Goal: Task Accomplishment & Management: Manage account settings

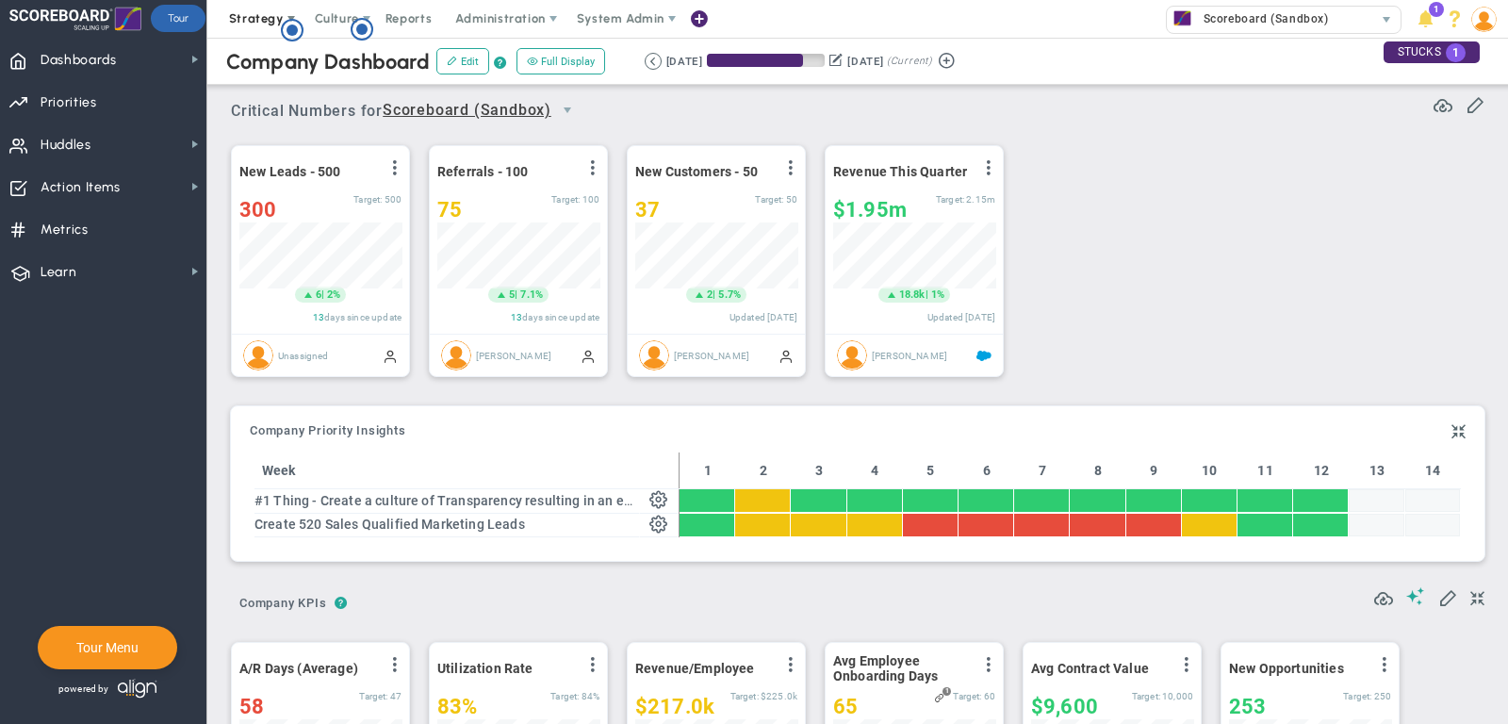
click at [248, 13] on span "Strategy" at bounding box center [256, 18] width 55 height 14
click at [252, 10] on span "Strategy" at bounding box center [258, 19] width 86 height 38
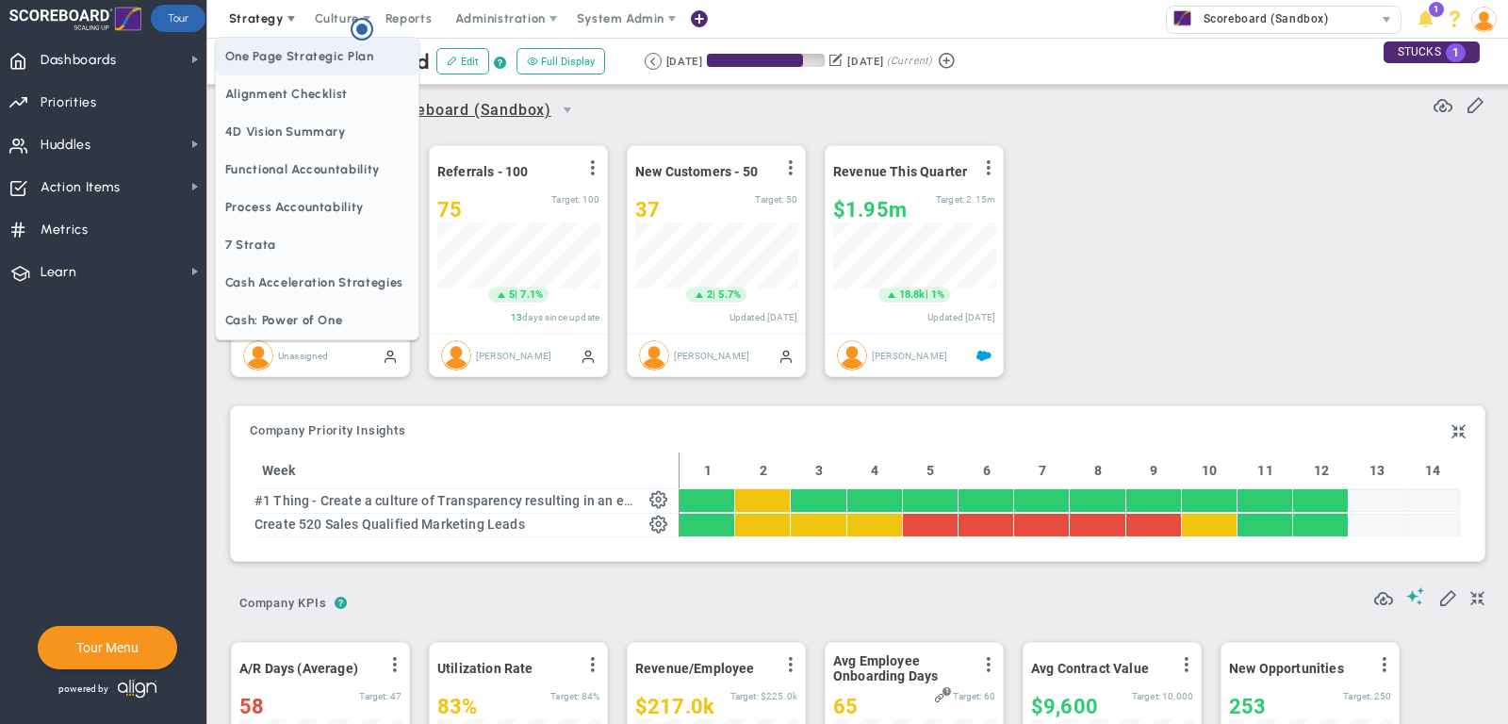
click at [255, 51] on span "One Page Strategic Plan" at bounding box center [317, 57] width 203 height 38
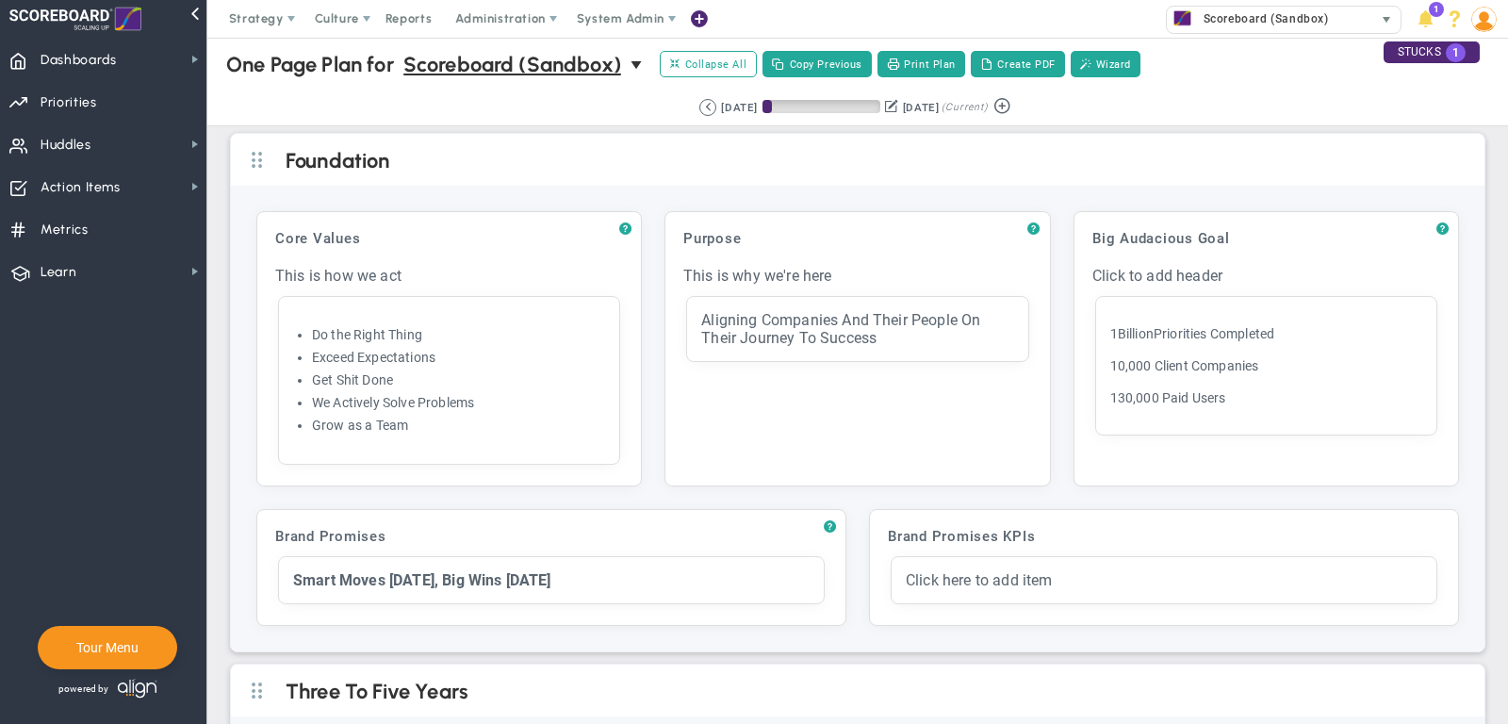
click at [1210, 18] on span "Scoreboard (Sandbox)" at bounding box center [1261, 19] width 135 height 25
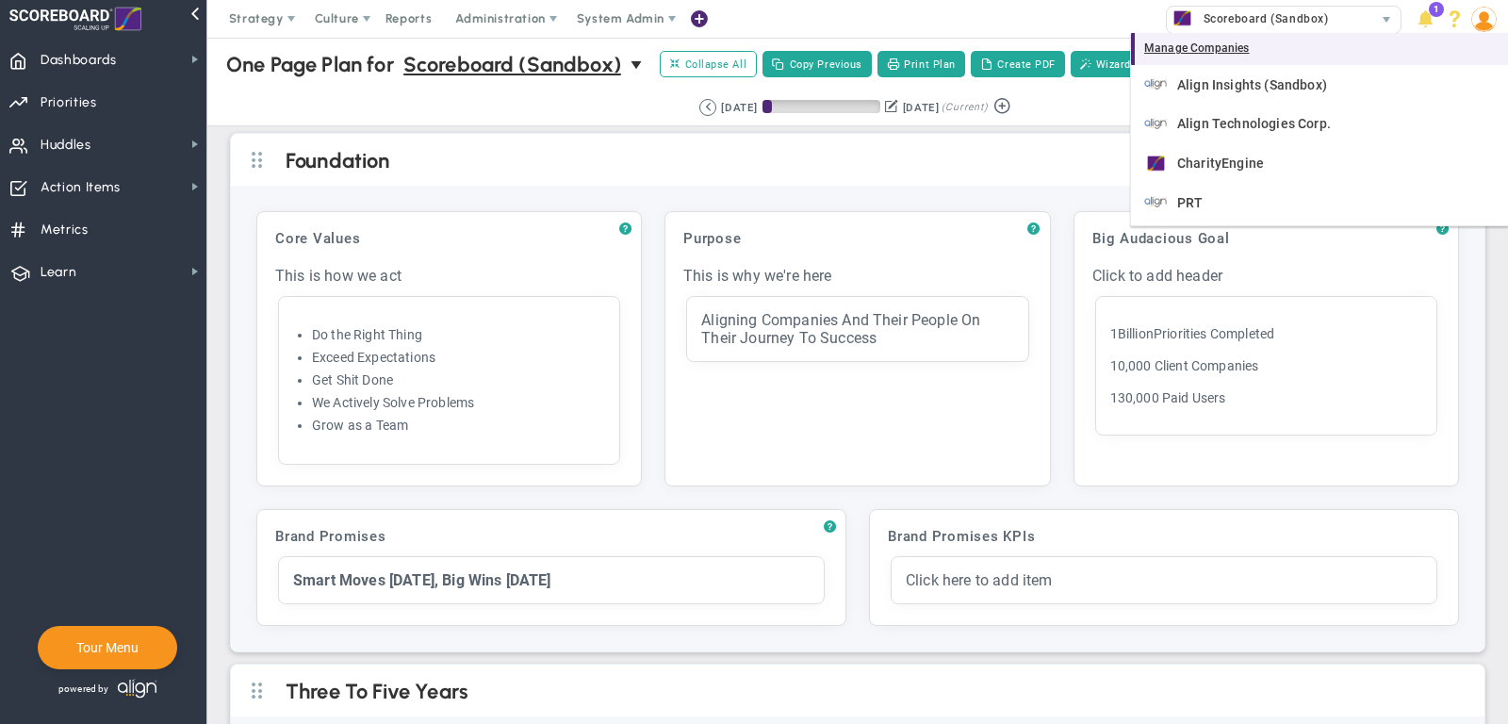
click at [1202, 53] on div "Manage Companies" at bounding box center [1319, 49] width 377 height 32
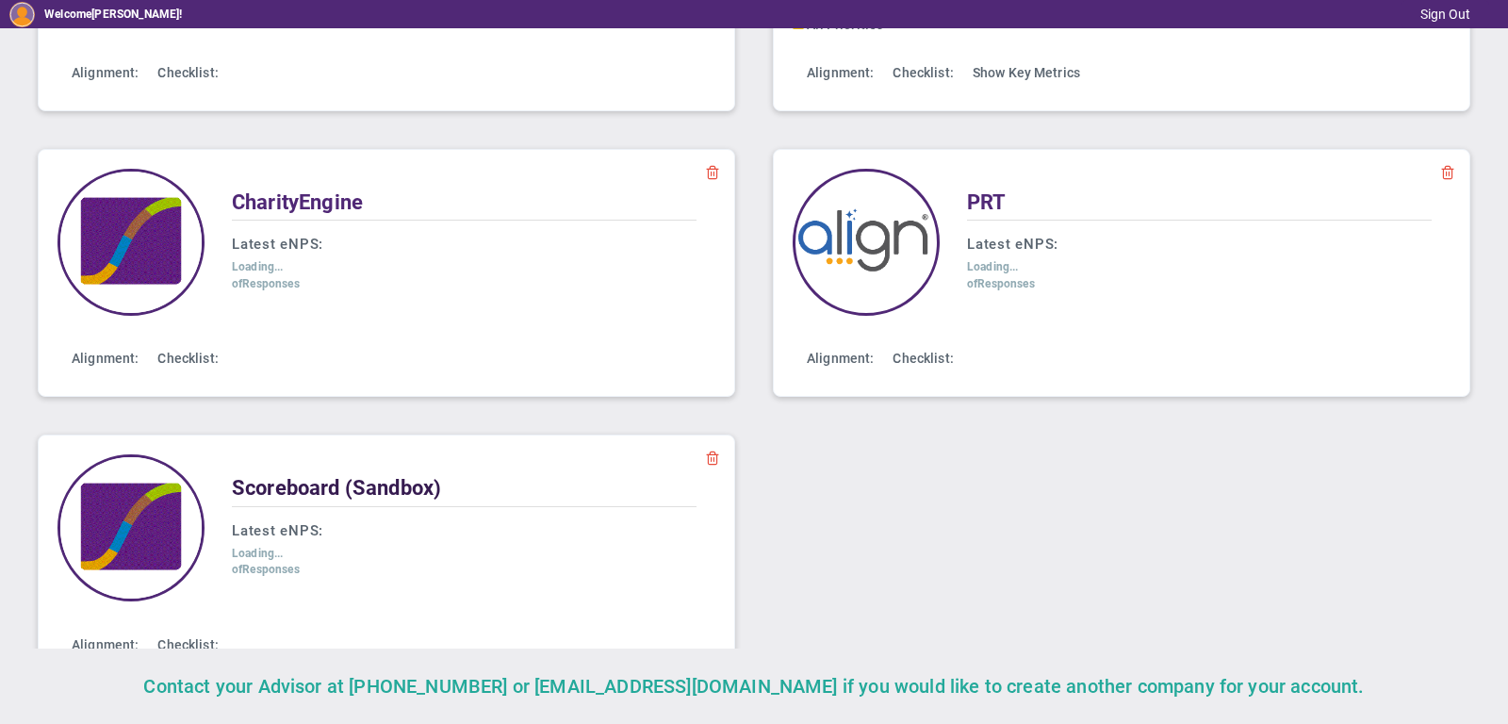
click at [283, 486] on span "Scoreboard (Sandbox)" at bounding box center [336, 488] width 209 height 24
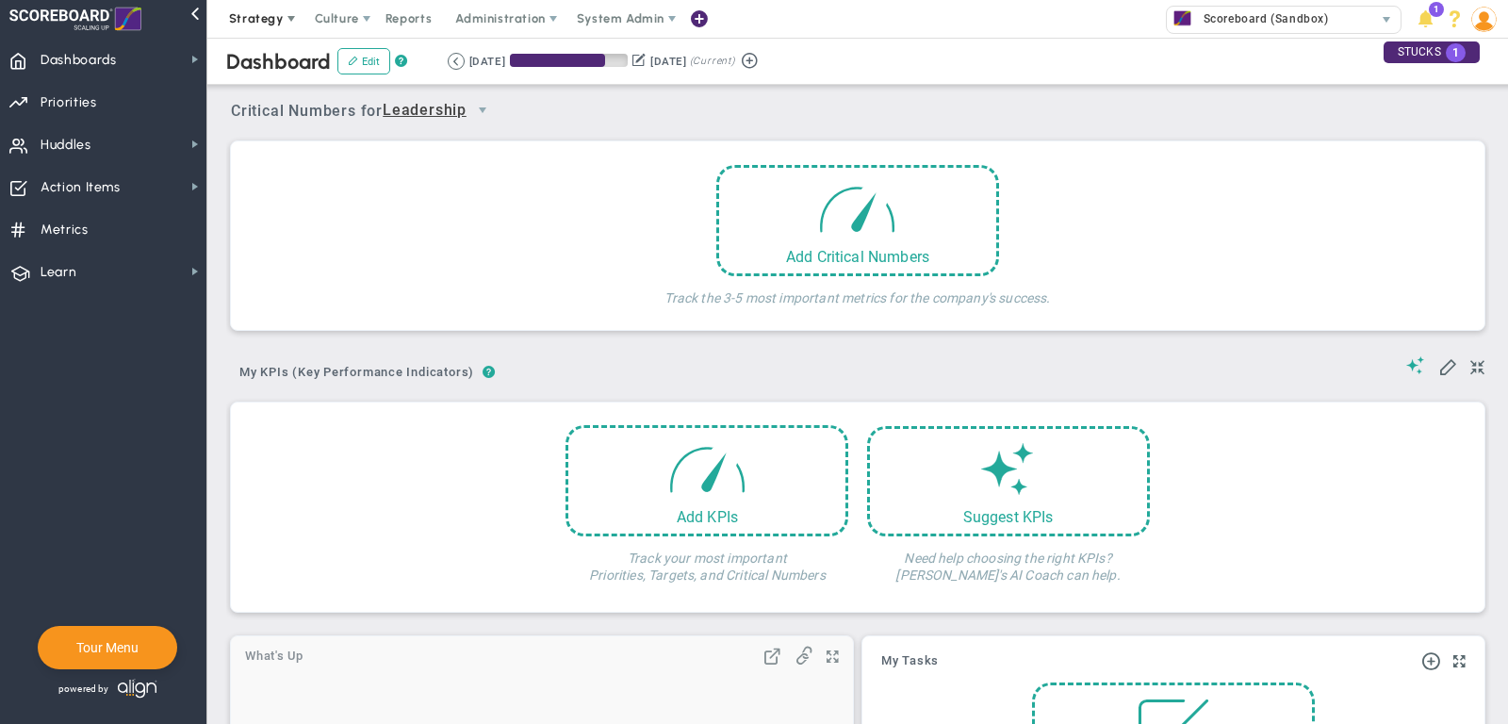
click at [261, 22] on span "Strategy" at bounding box center [256, 18] width 55 height 14
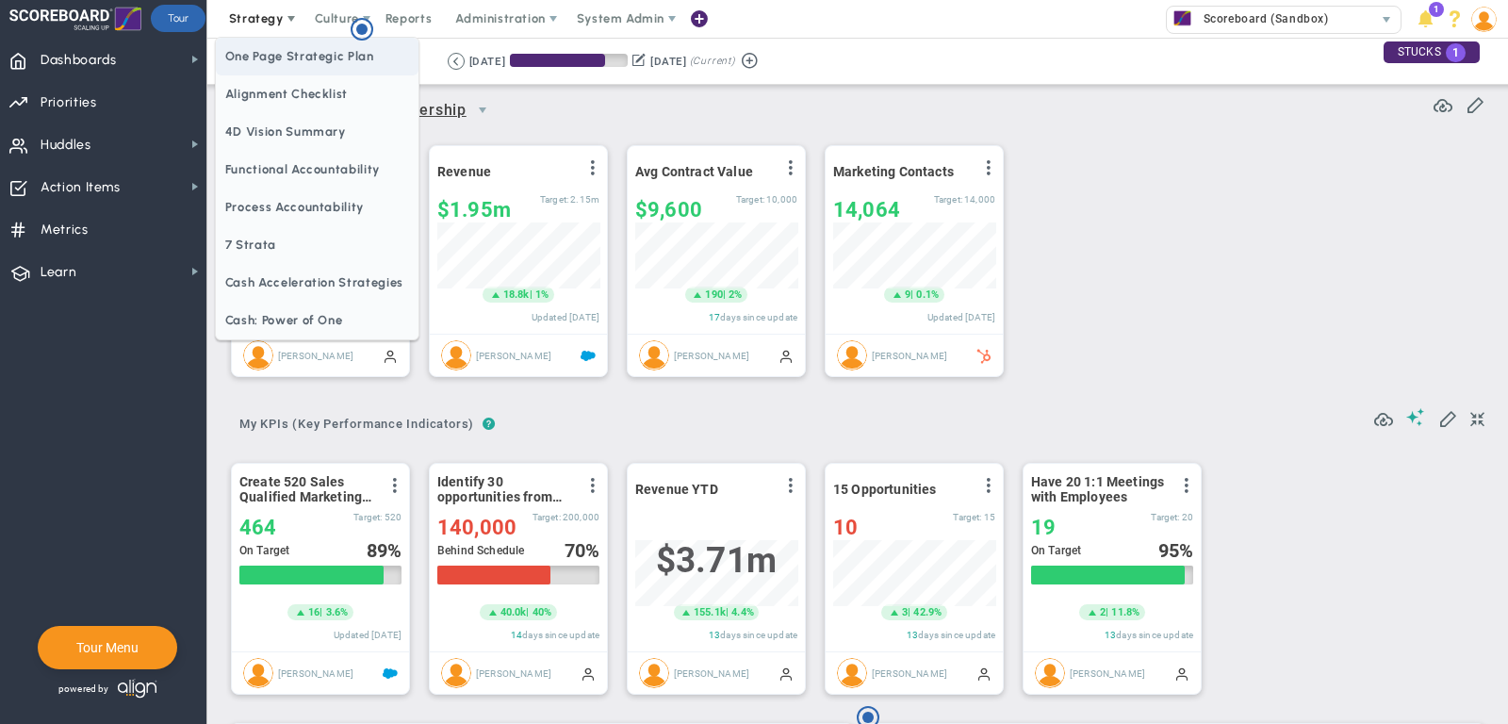
click at [277, 61] on span "One Page Strategic Plan" at bounding box center [317, 57] width 203 height 38
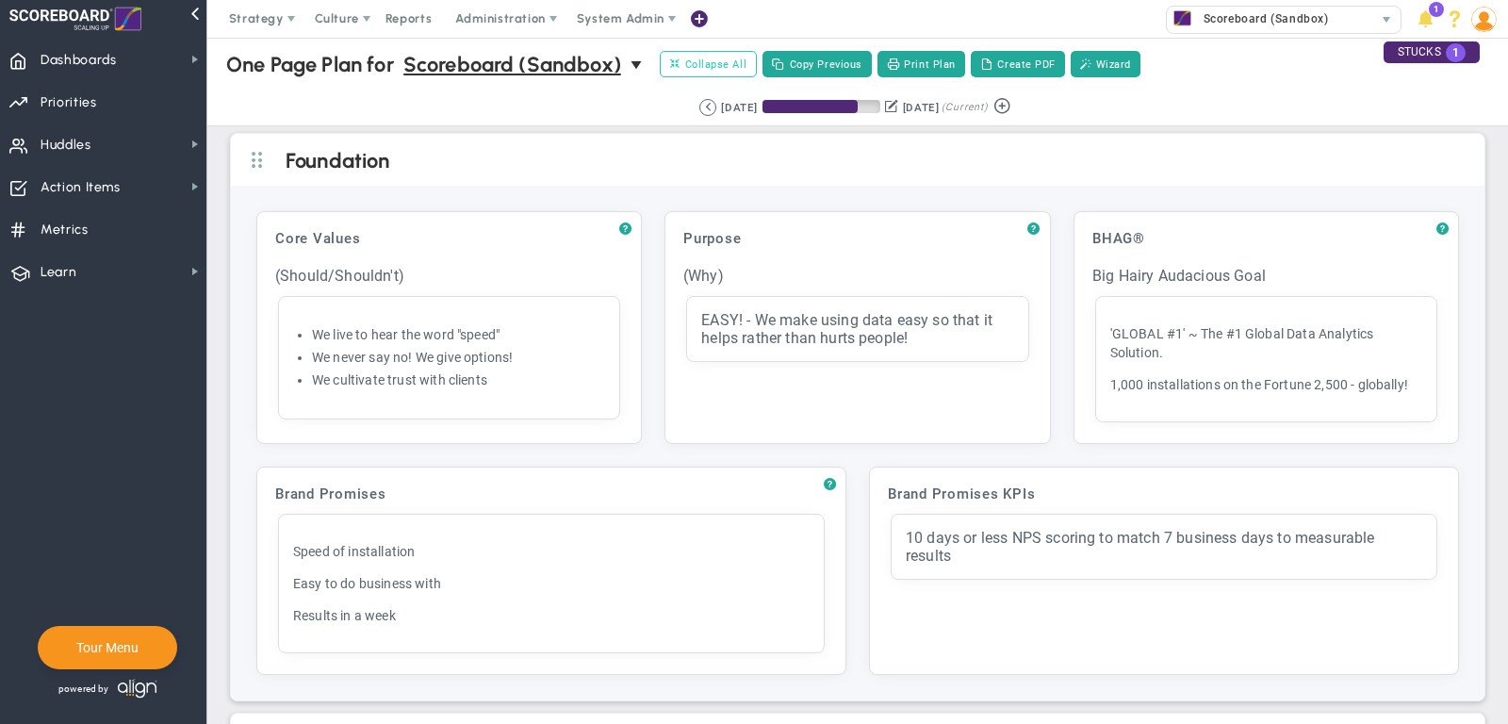
click at [723, 69] on span "Collapse All" at bounding box center [708, 64] width 76 height 17
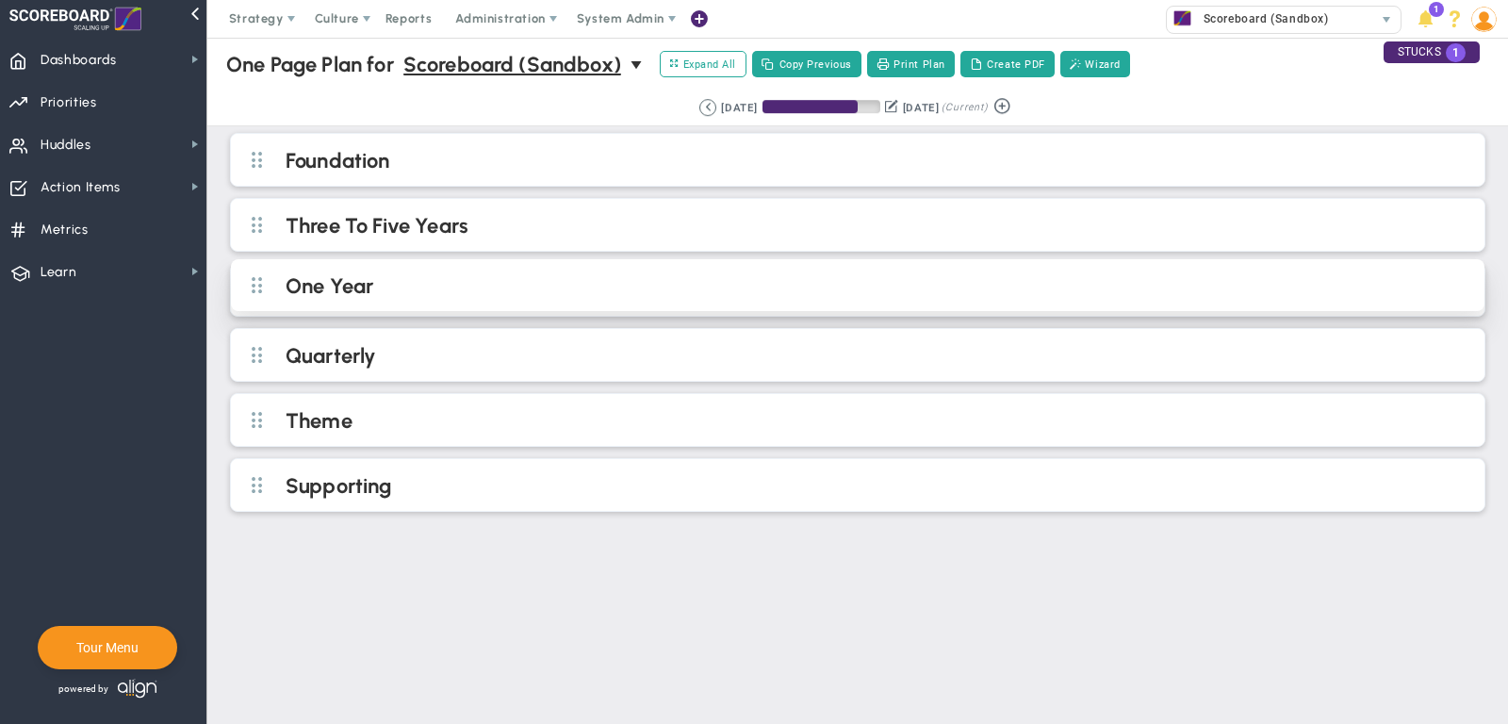
click at [427, 299] on div "One Year" at bounding box center [858, 285] width 1254 height 52
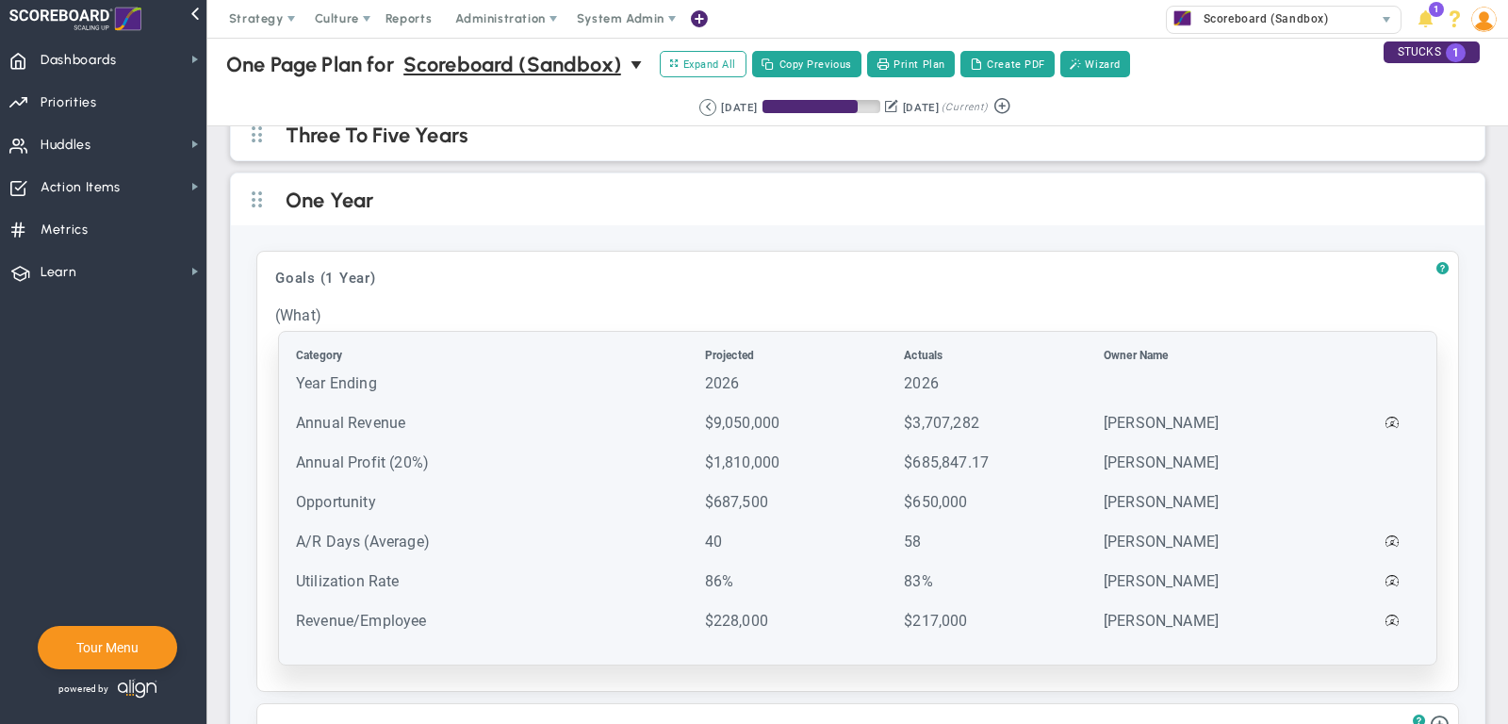
click at [378, 373] on td "Year Ending" at bounding box center [498, 392] width 407 height 38
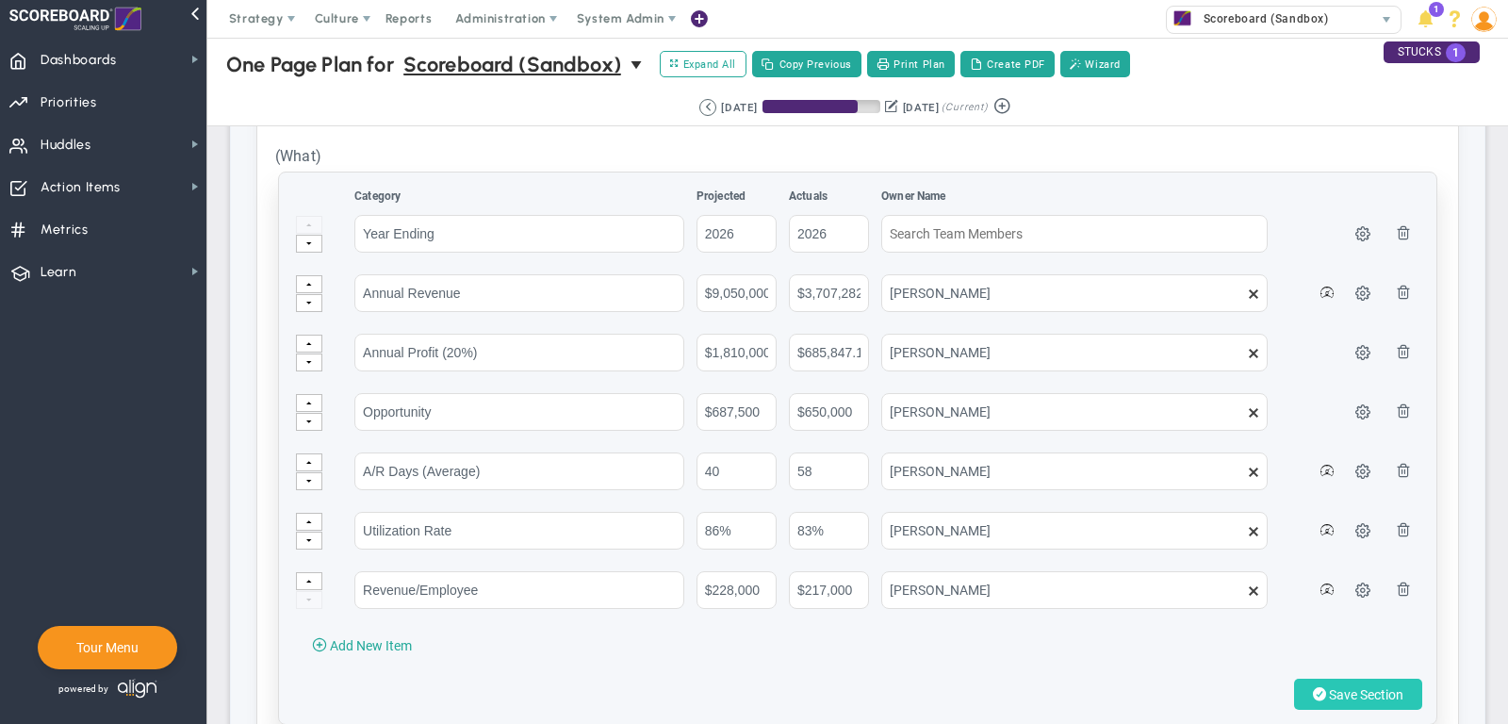
click at [1333, 683] on button "Save Section" at bounding box center [1358, 694] width 128 height 31
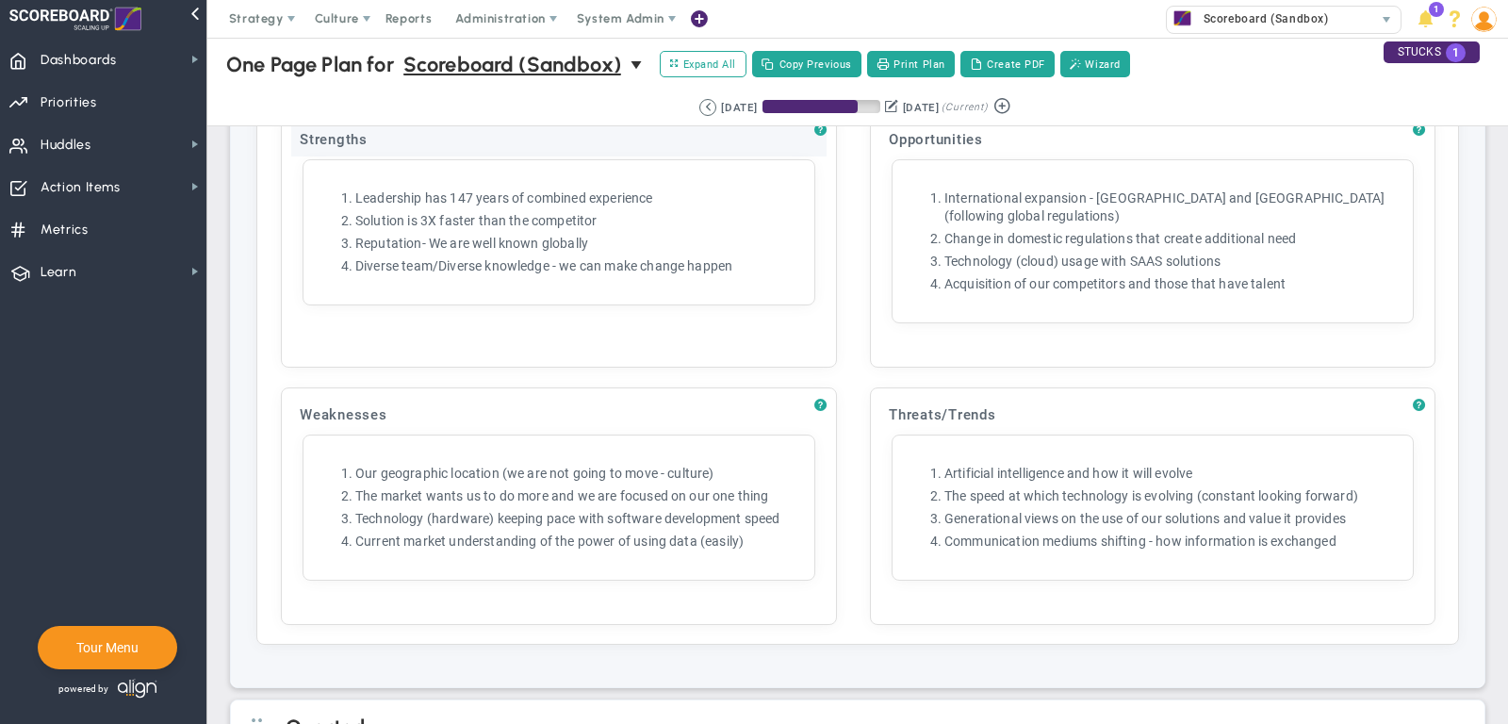
scroll to position [1769, 0]
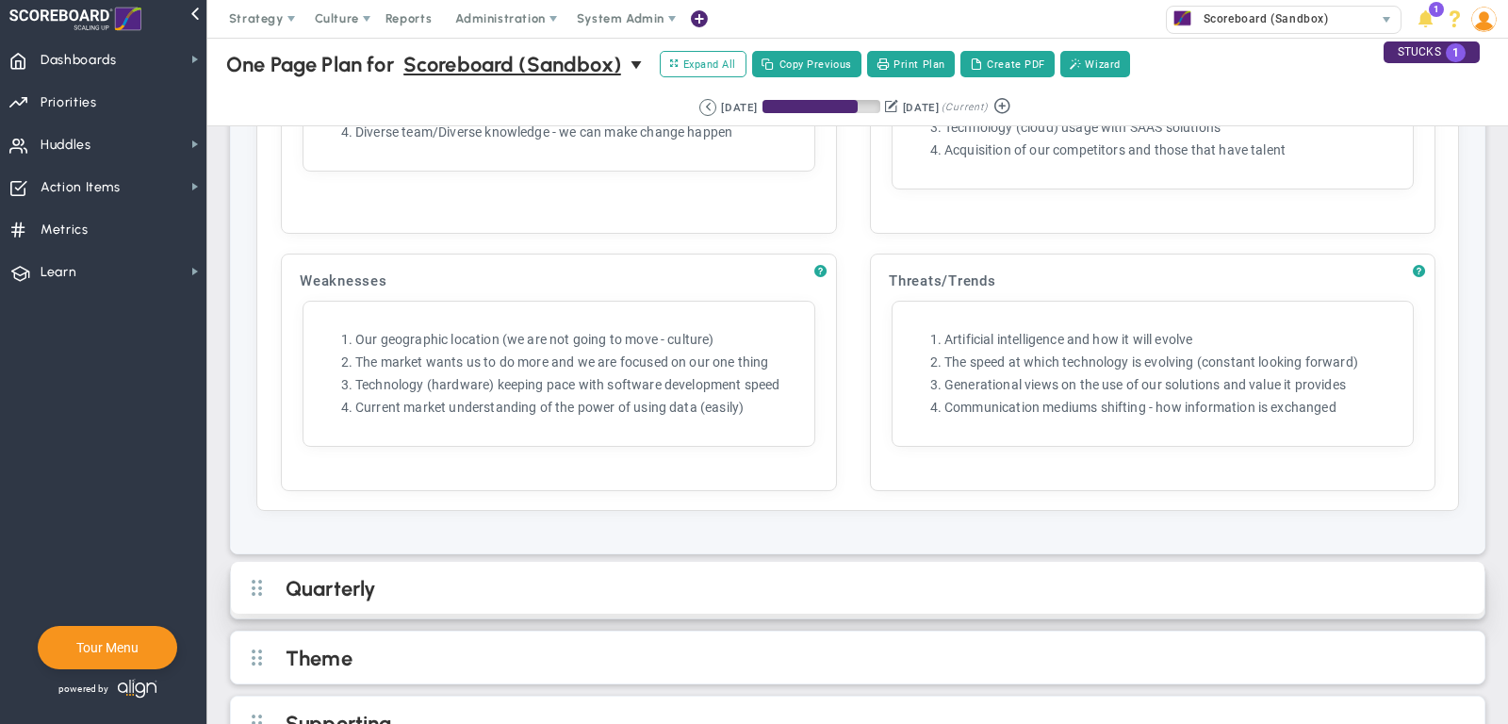
click at [475, 576] on h2 "Quarterly" at bounding box center [874, 590] width 1176 height 28
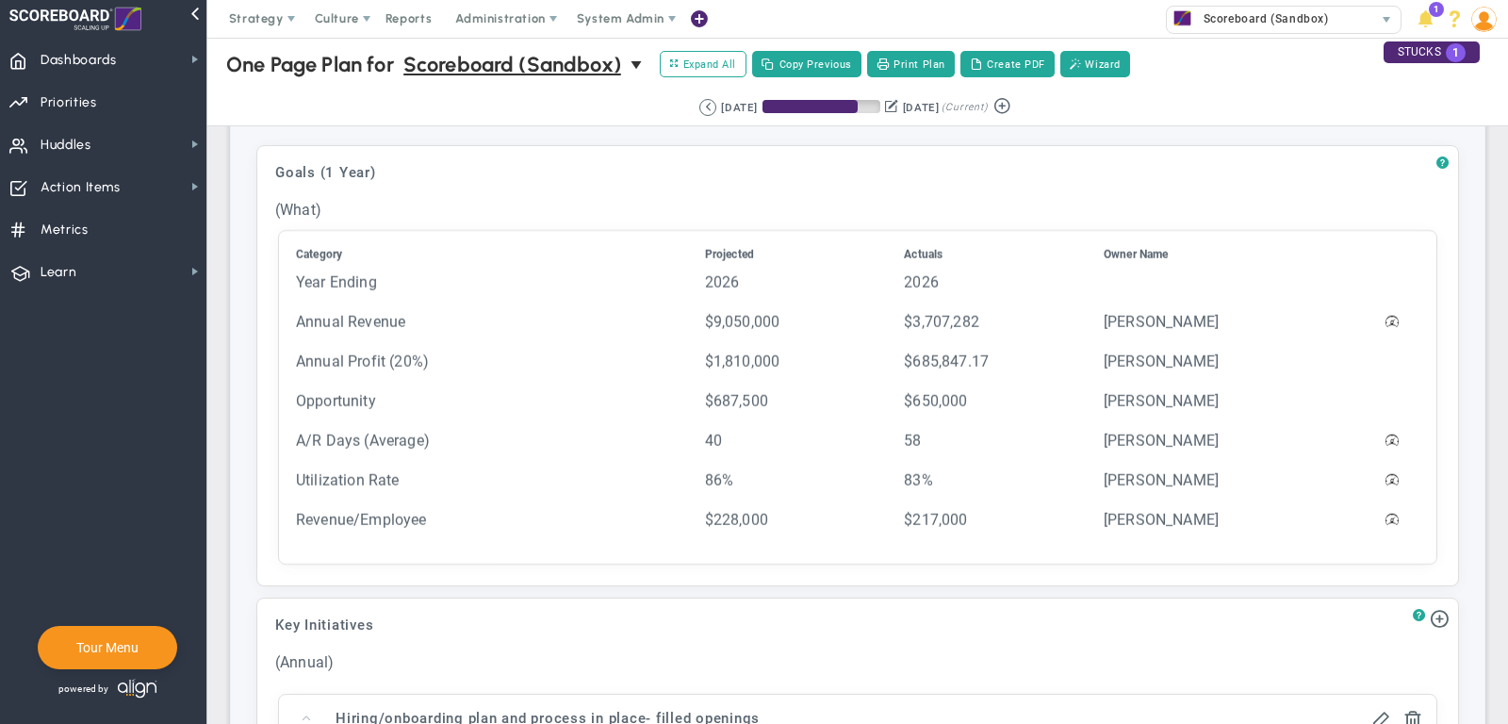
scroll to position [193, 0]
click at [262, 13] on span "Strategy" at bounding box center [256, 18] width 55 height 14
click at [146, 58] on span "Dashboards Dashboards" at bounding box center [103, 59] width 206 height 42
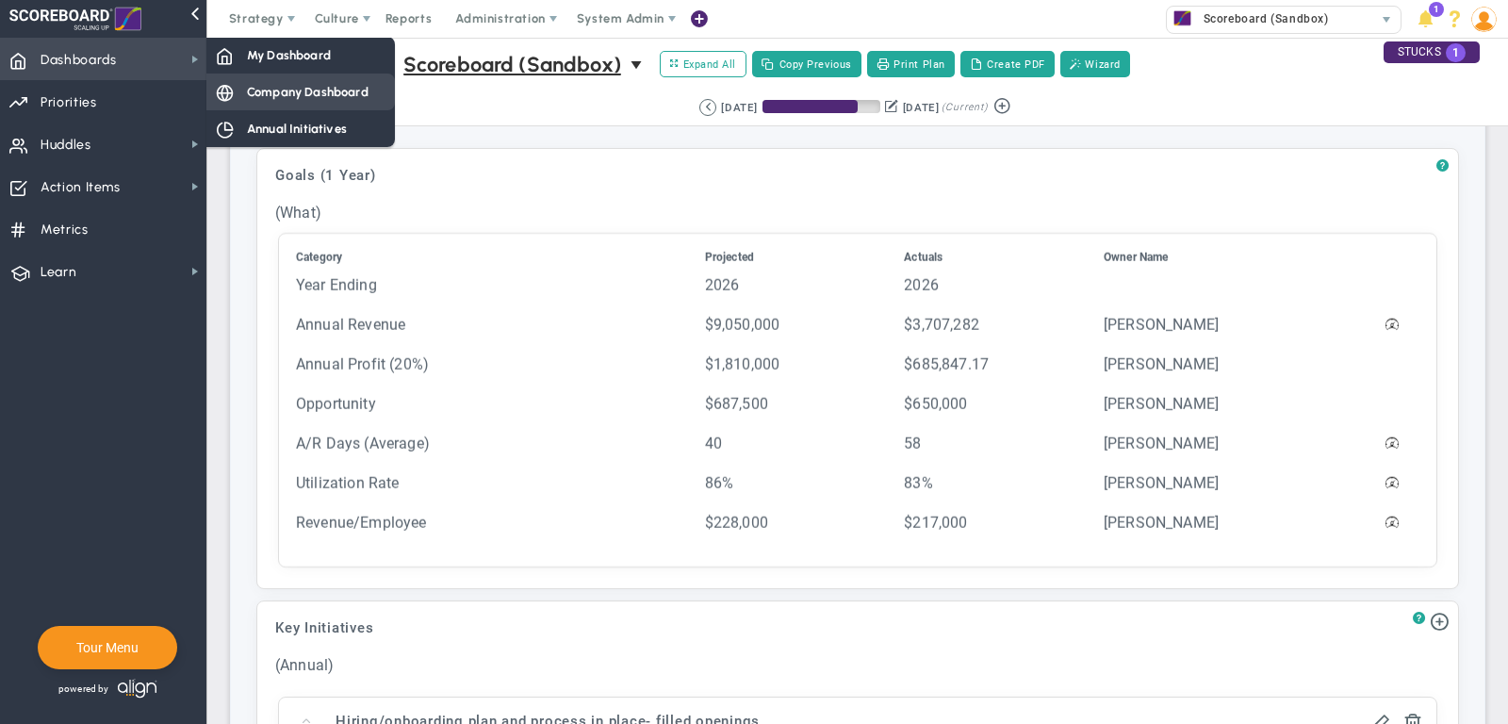
click at [289, 79] on div "Company Dashboard" at bounding box center [300, 92] width 189 height 37
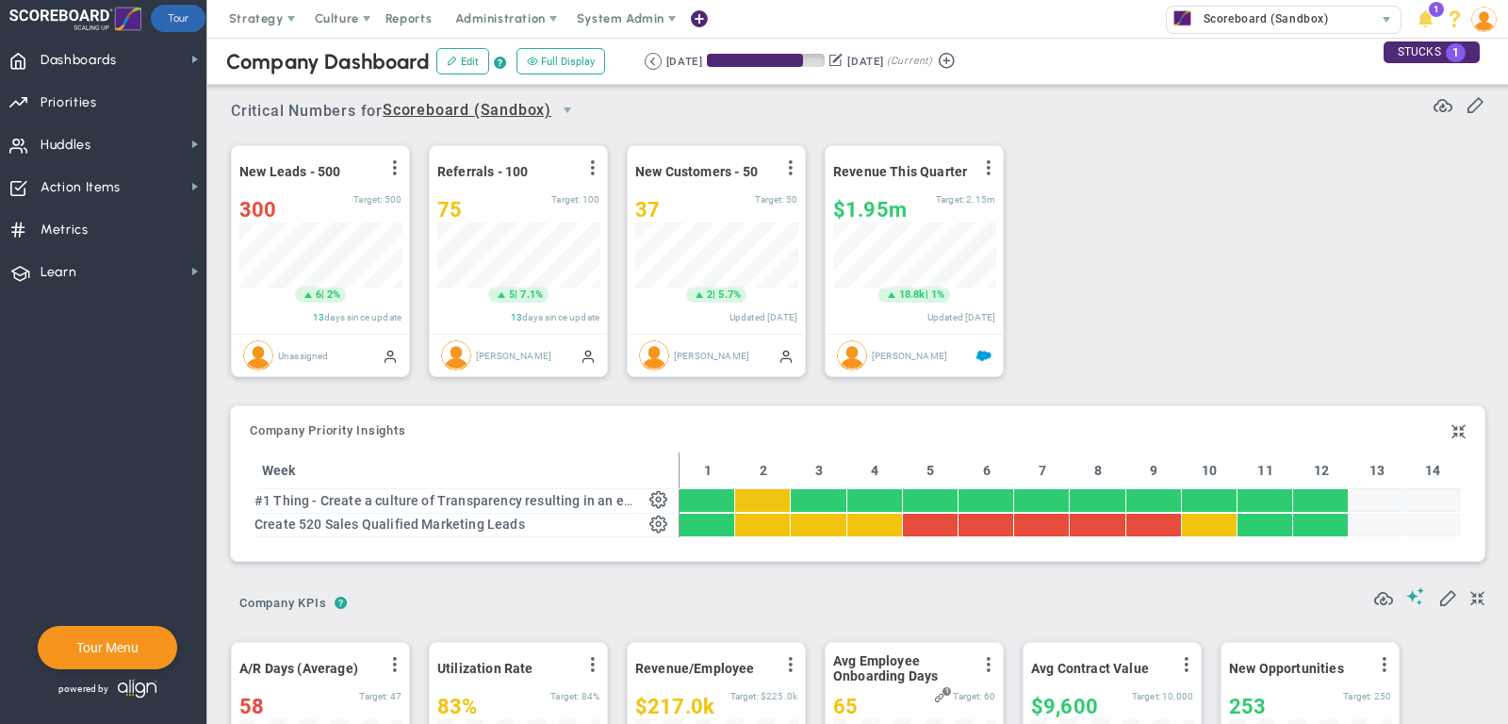
scroll to position [942682, 942585]
click at [672, 203] on div "37" at bounding box center [695, 210] width 120 height 24
type input "38"
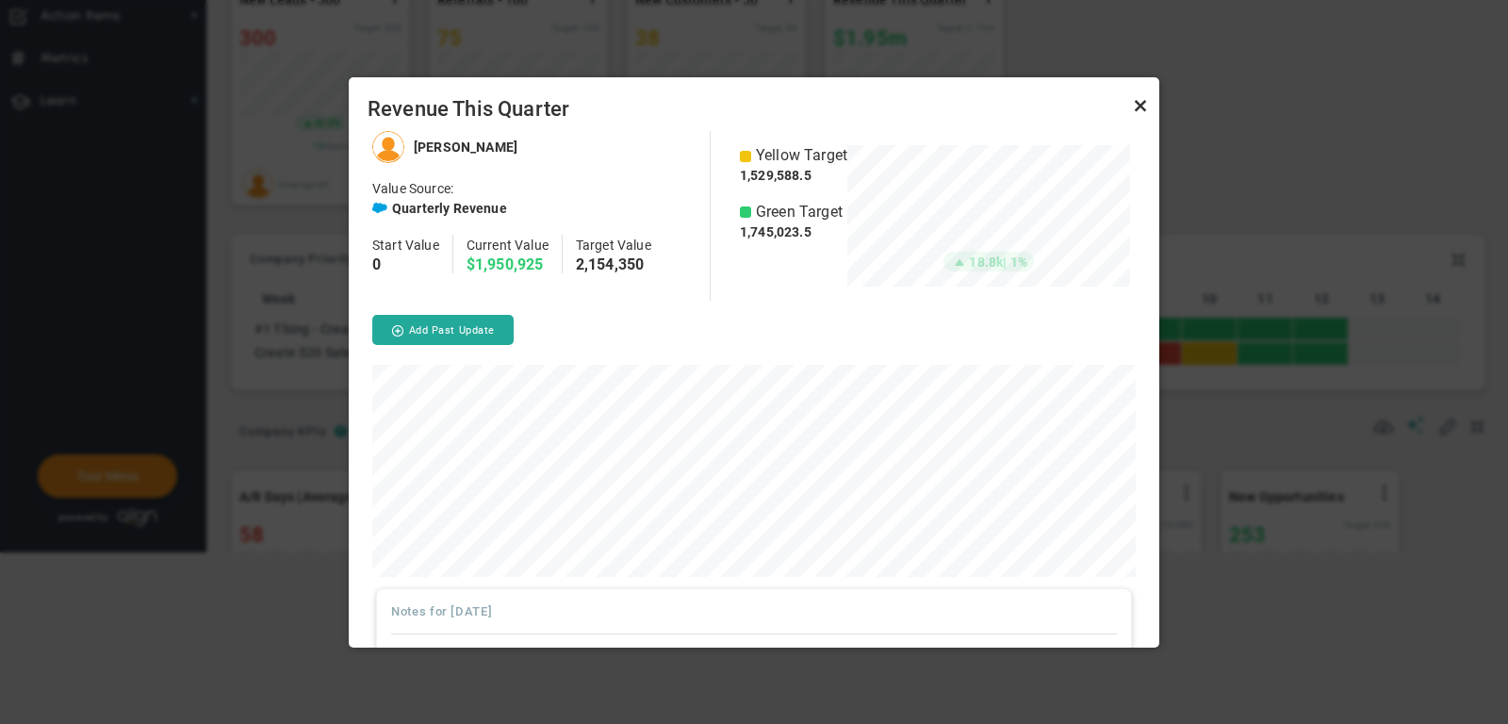
click at [1141, 109] on link "Close" at bounding box center [1140, 105] width 23 height 23
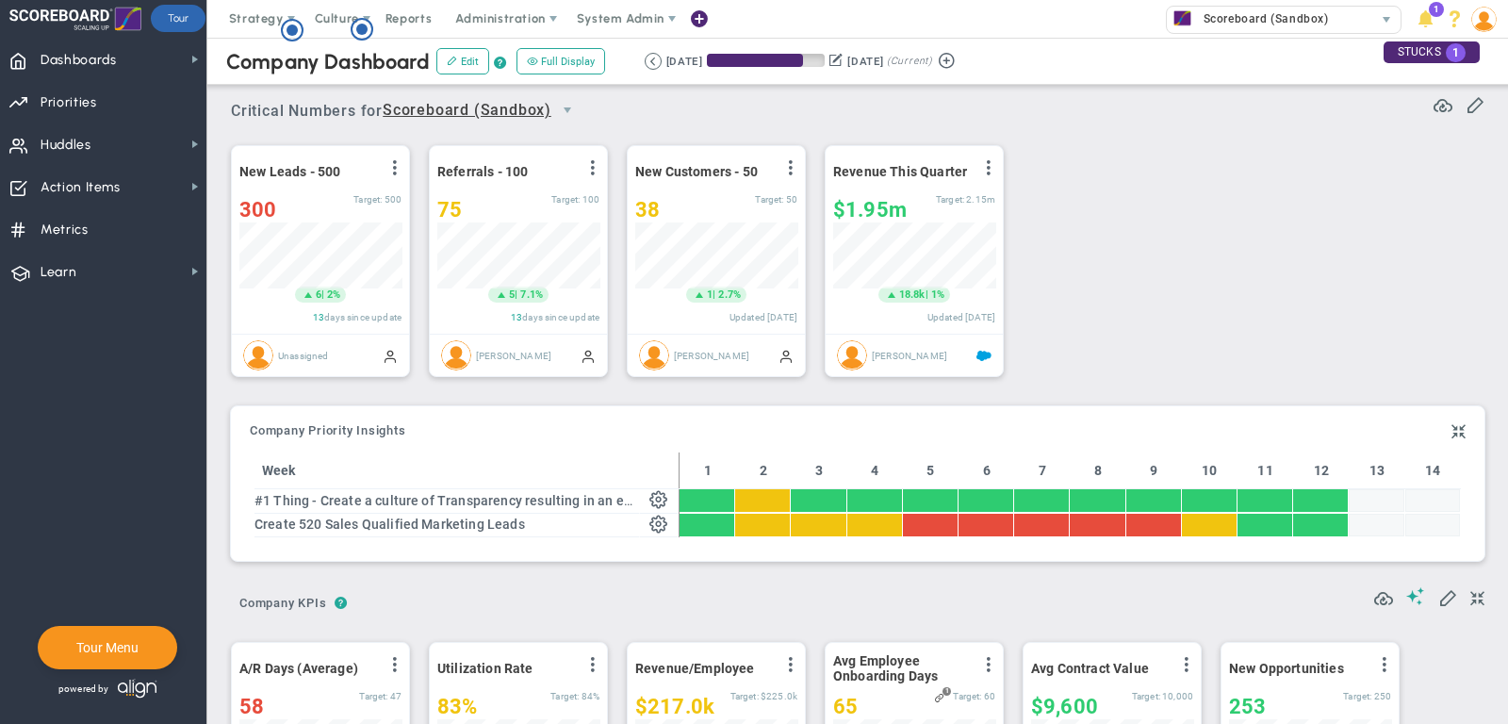
scroll to position [172, 0]
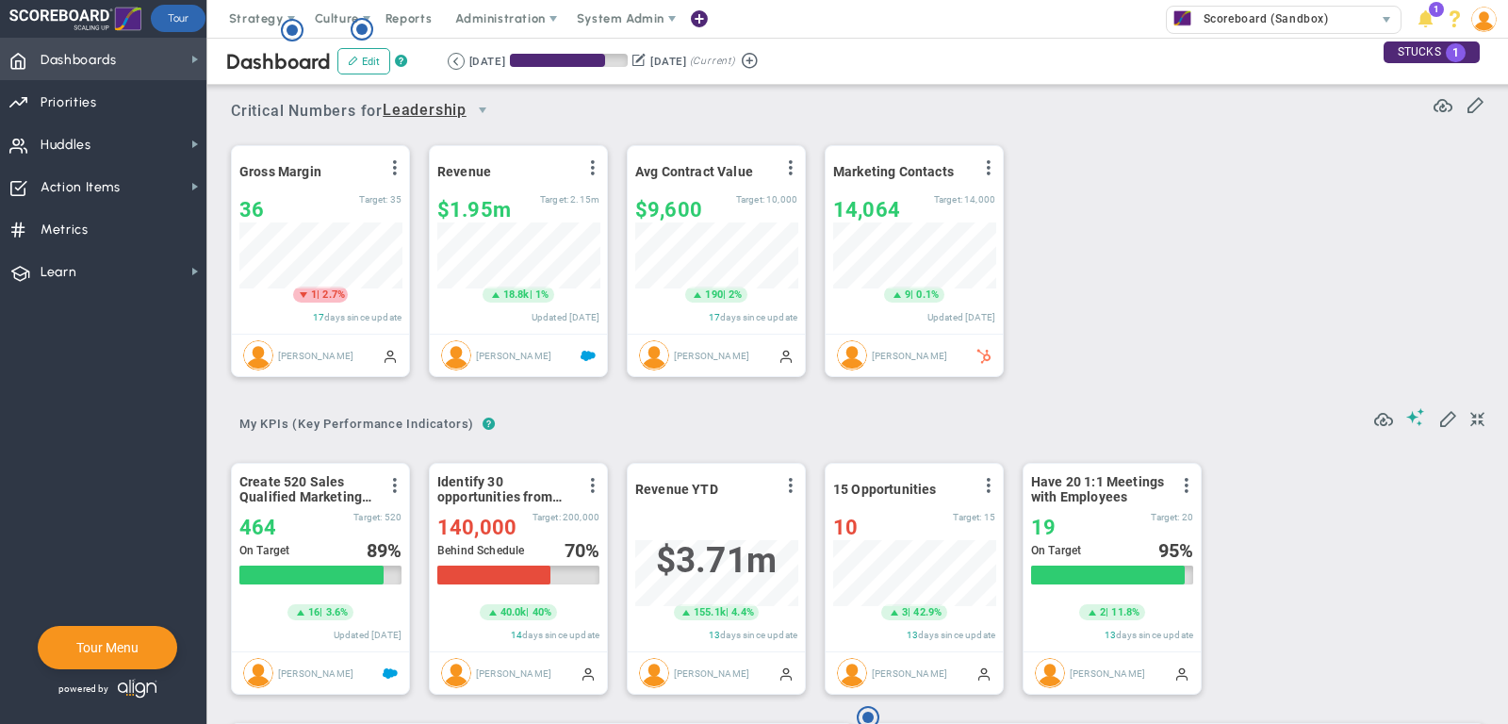
click at [116, 66] on span "Dashboards" at bounding box center [79, 61] width 76 height 40
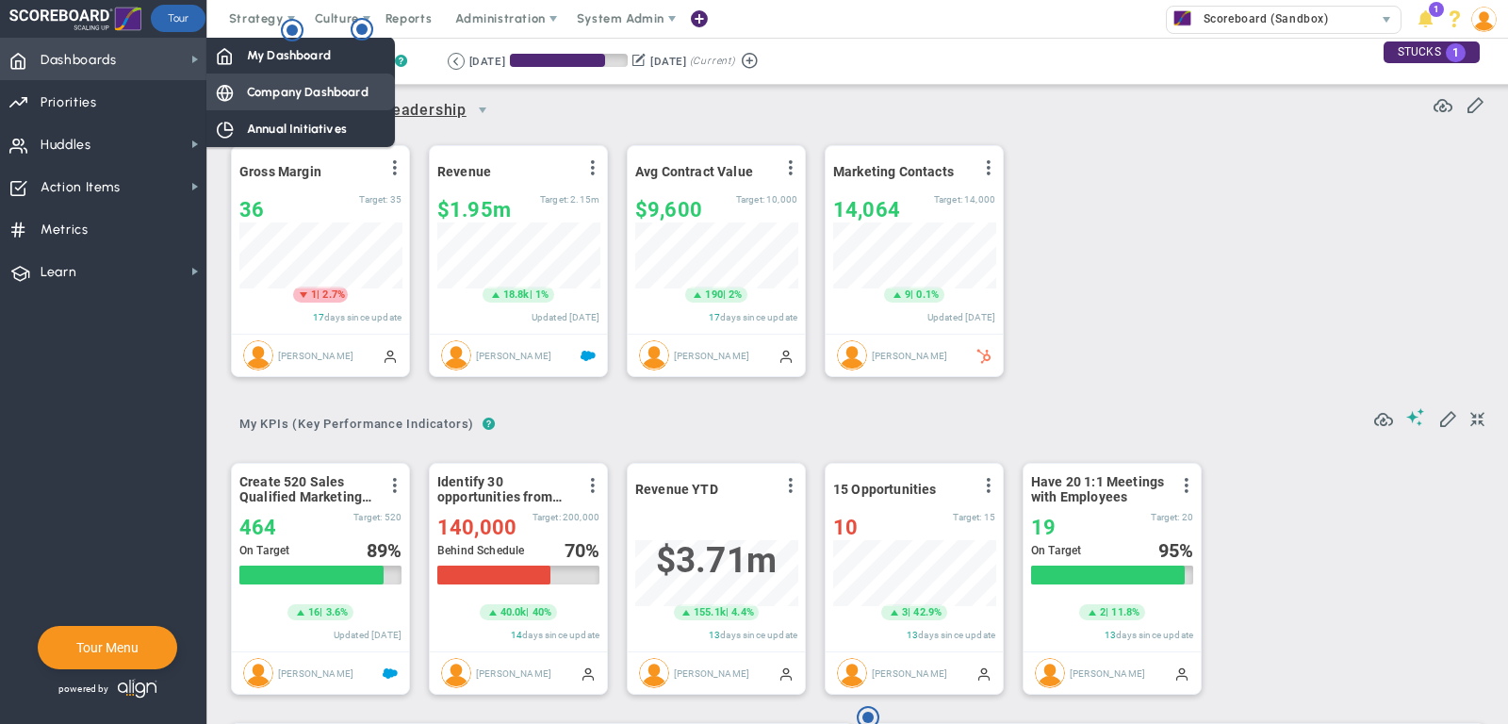
click at [311, 86] on span "Company Dashboard" at bounding box center [308, 92] width 122 height 18
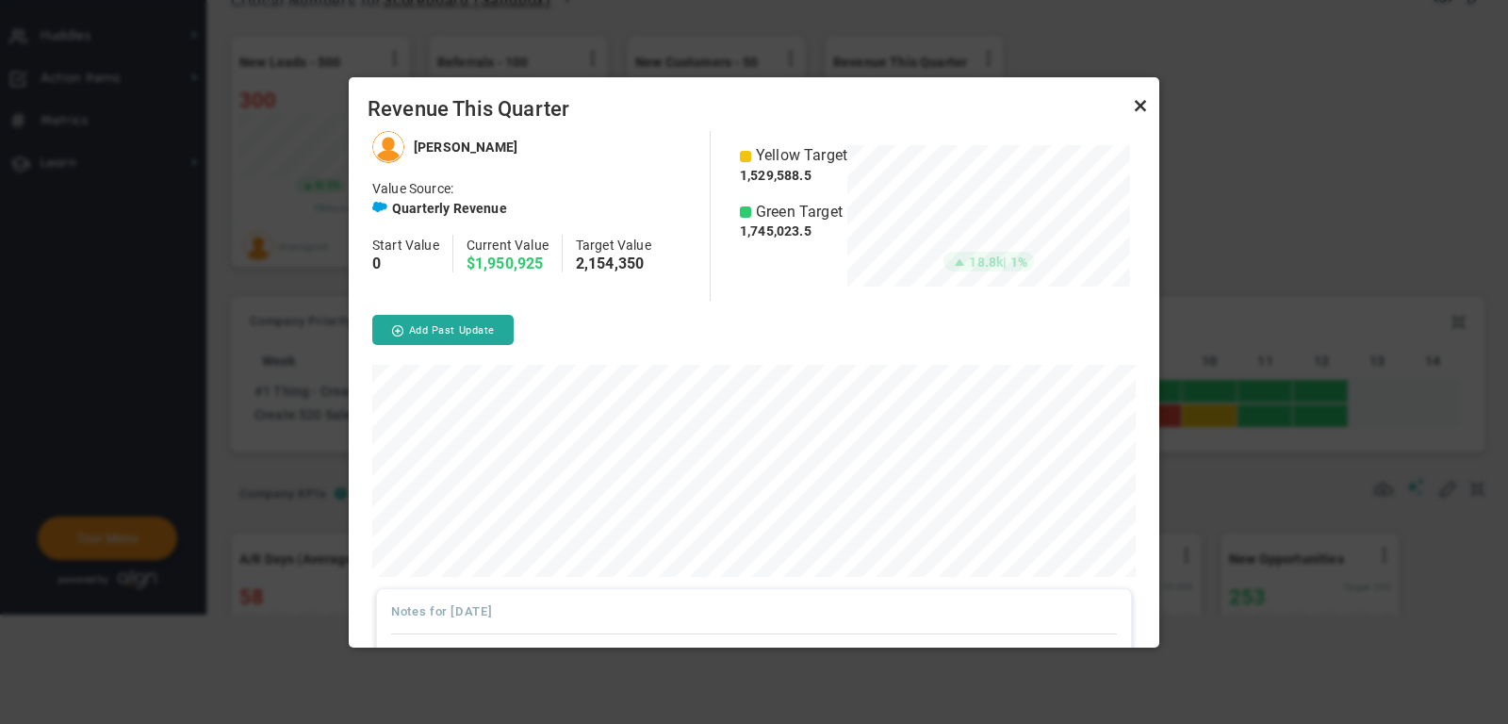
click at [1137, 104] on link "Close" at bounding box center [1140, 105] width 23 height 23
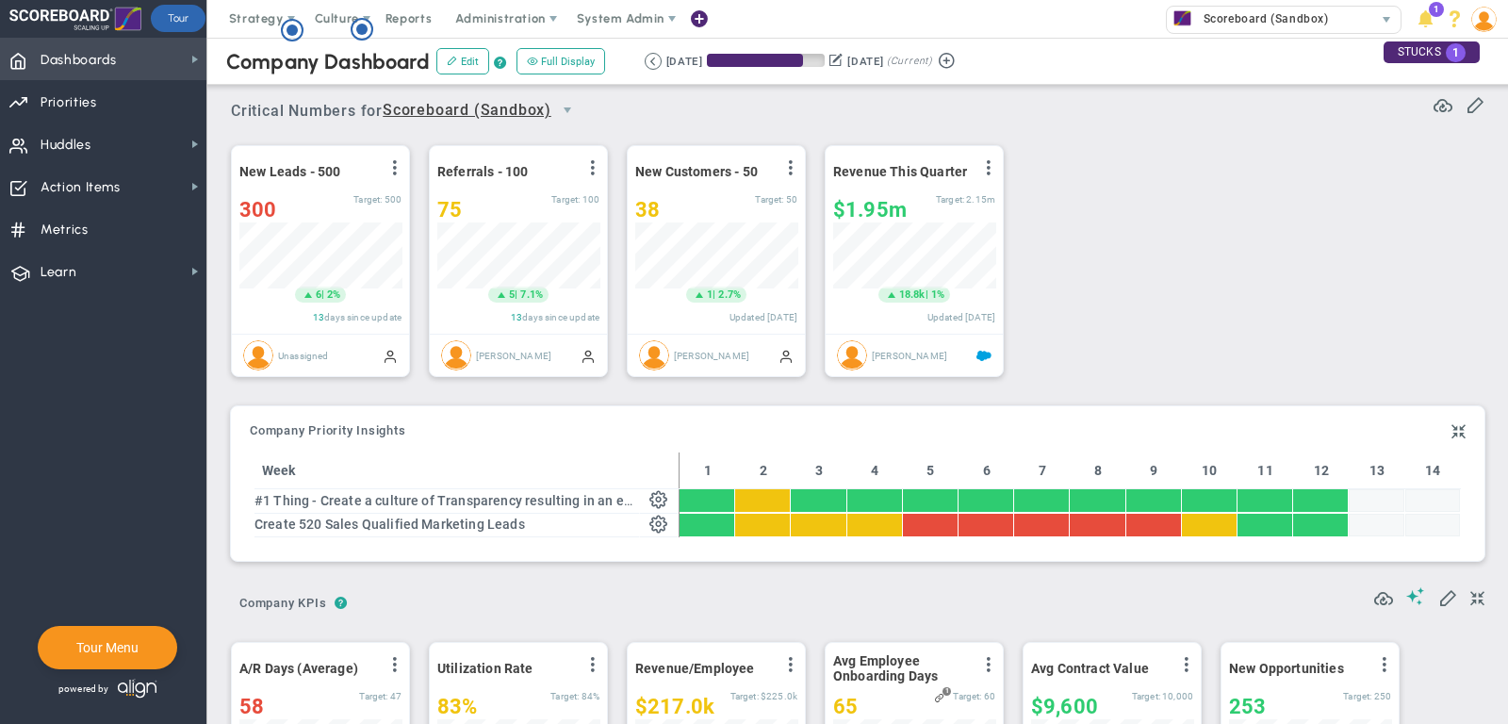
click at [147, 58] on span "Dashboards Dashboards" at bounding box center [103, 59] width 206 height 42
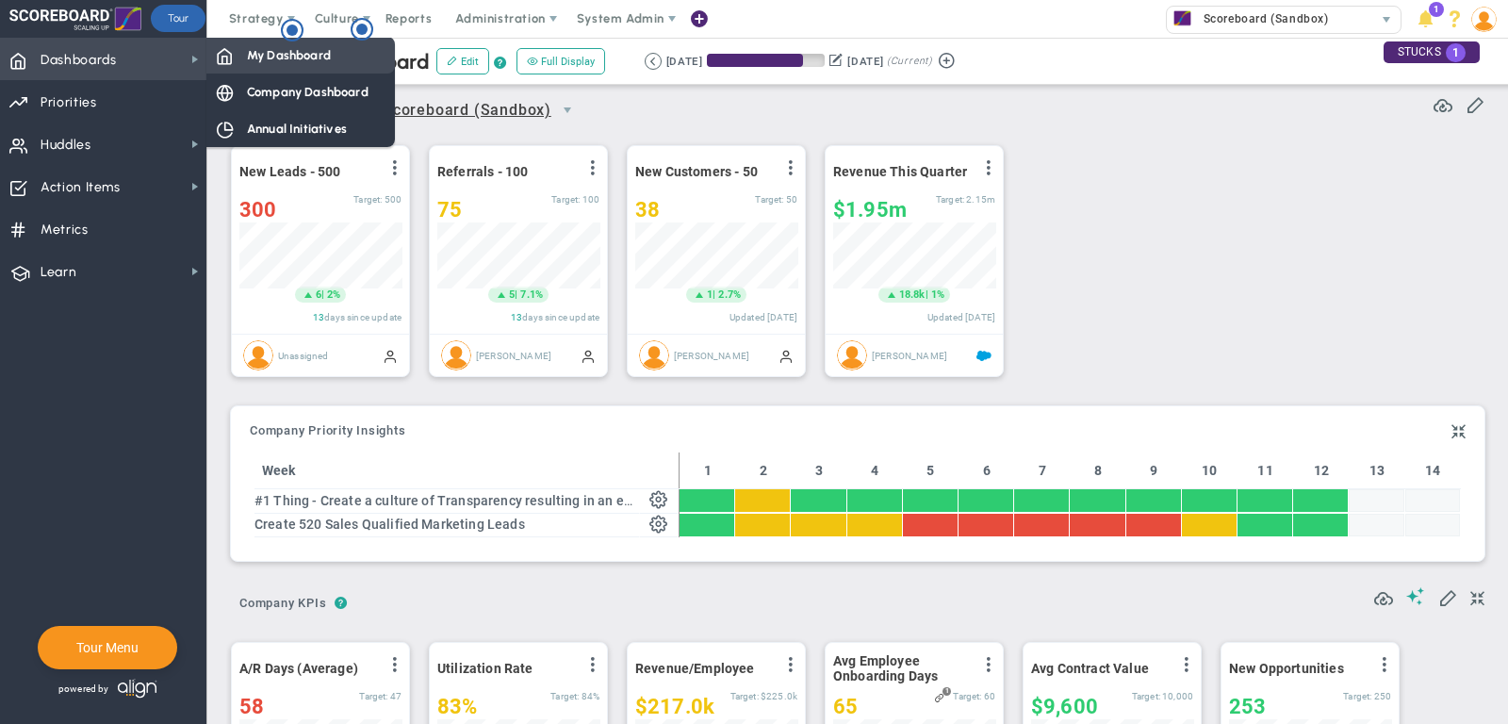
click at [279, 56] on span "My Dashboard" at bounding box center [289, 55] width 84 height 18
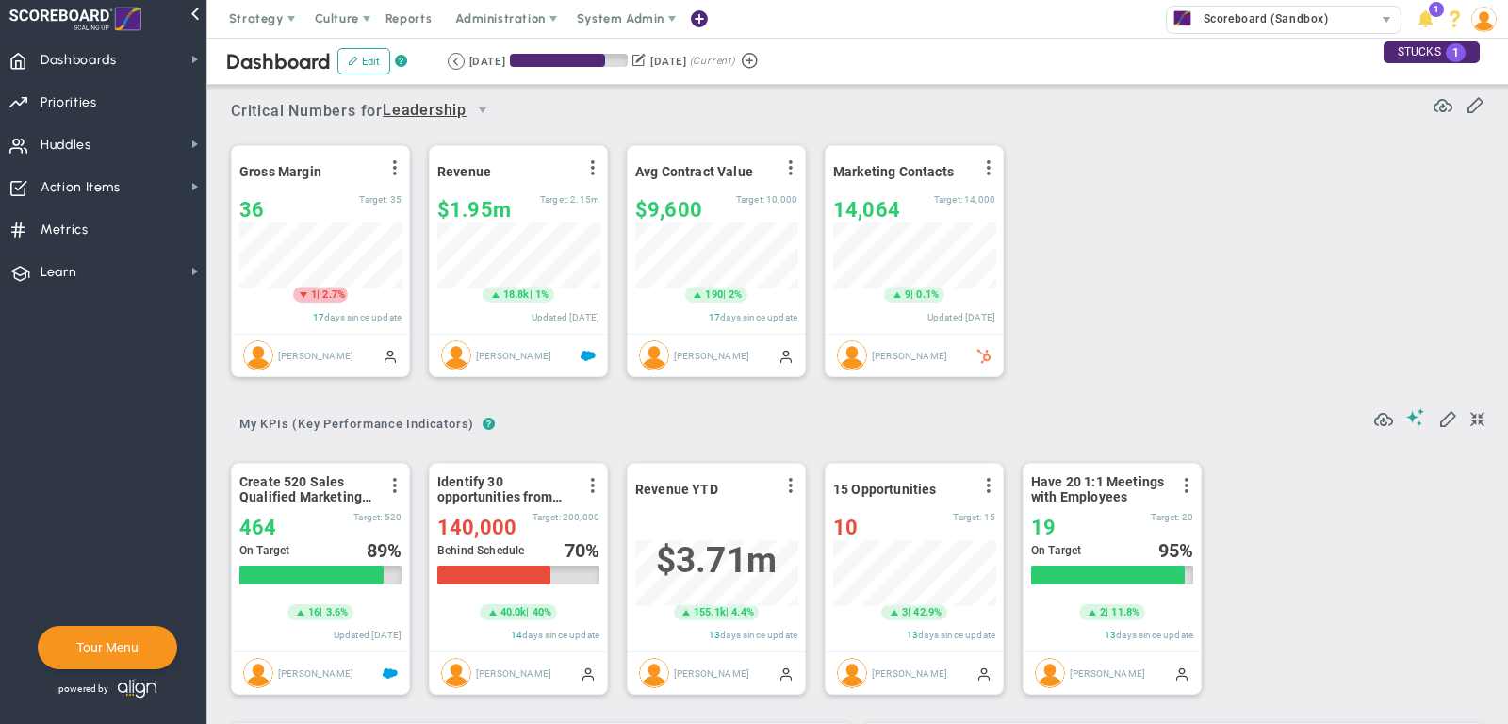
scroll to position [66, 162]
click at [490, 101] on span "select" at bounding box center [483, 110] width 32 height 32
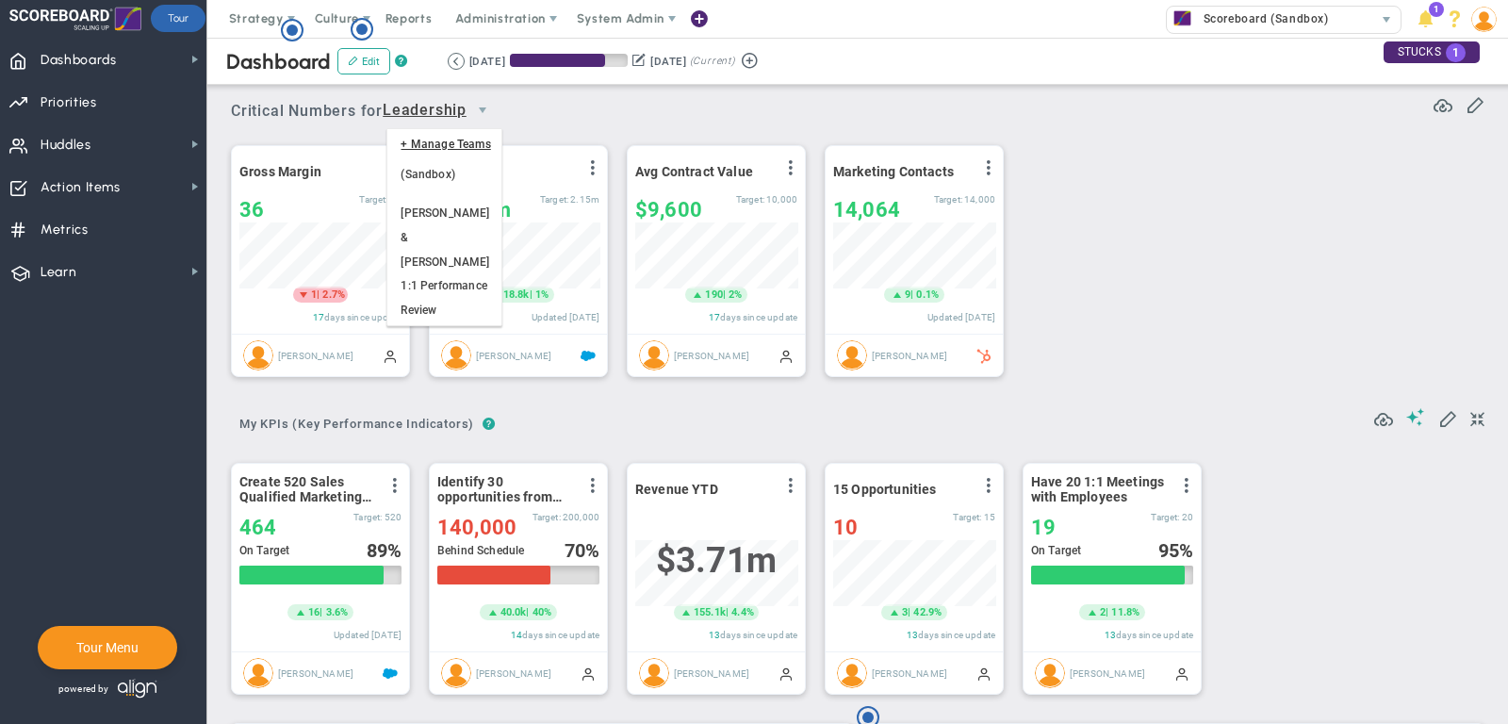
click at [435, 331] on li "Sales" at bounding box center [443, 351] width 113 height 40
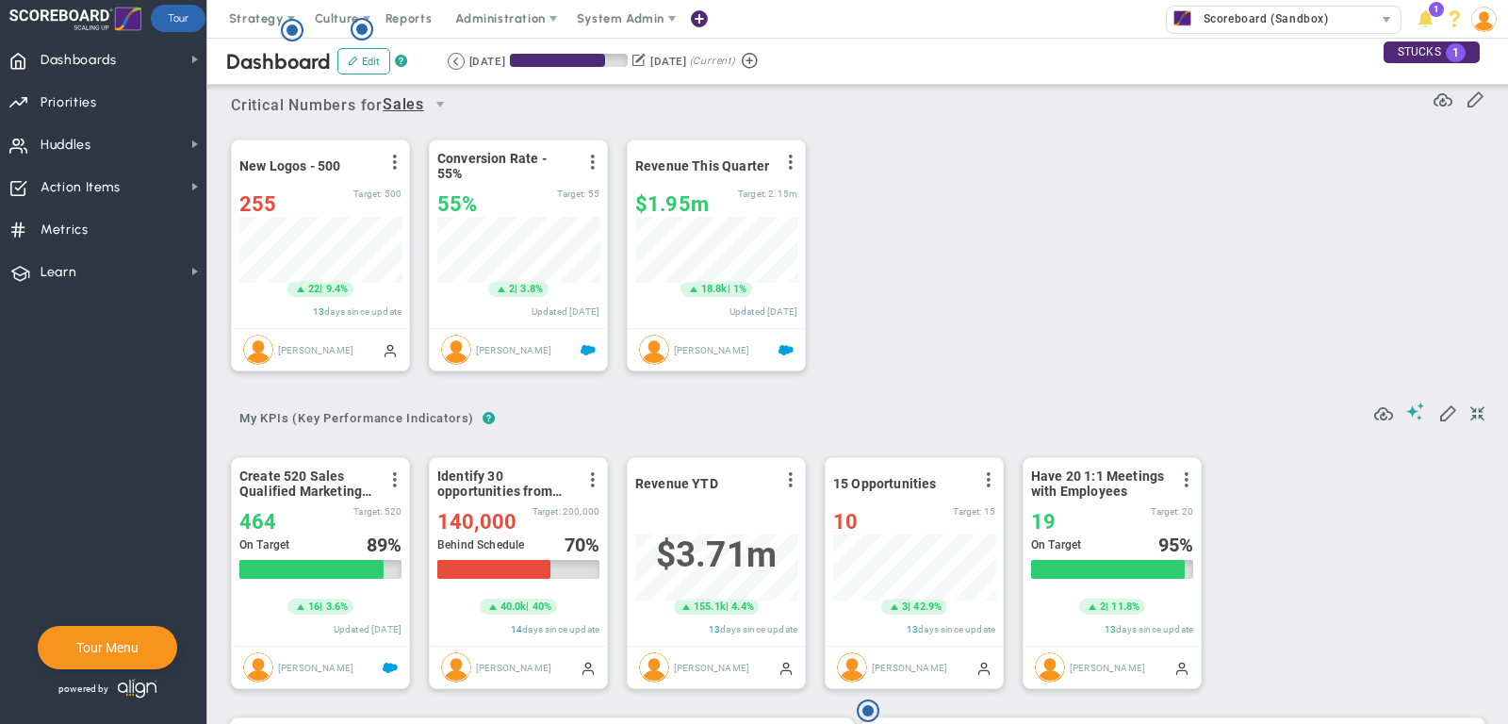
scroll to position [0, 0]
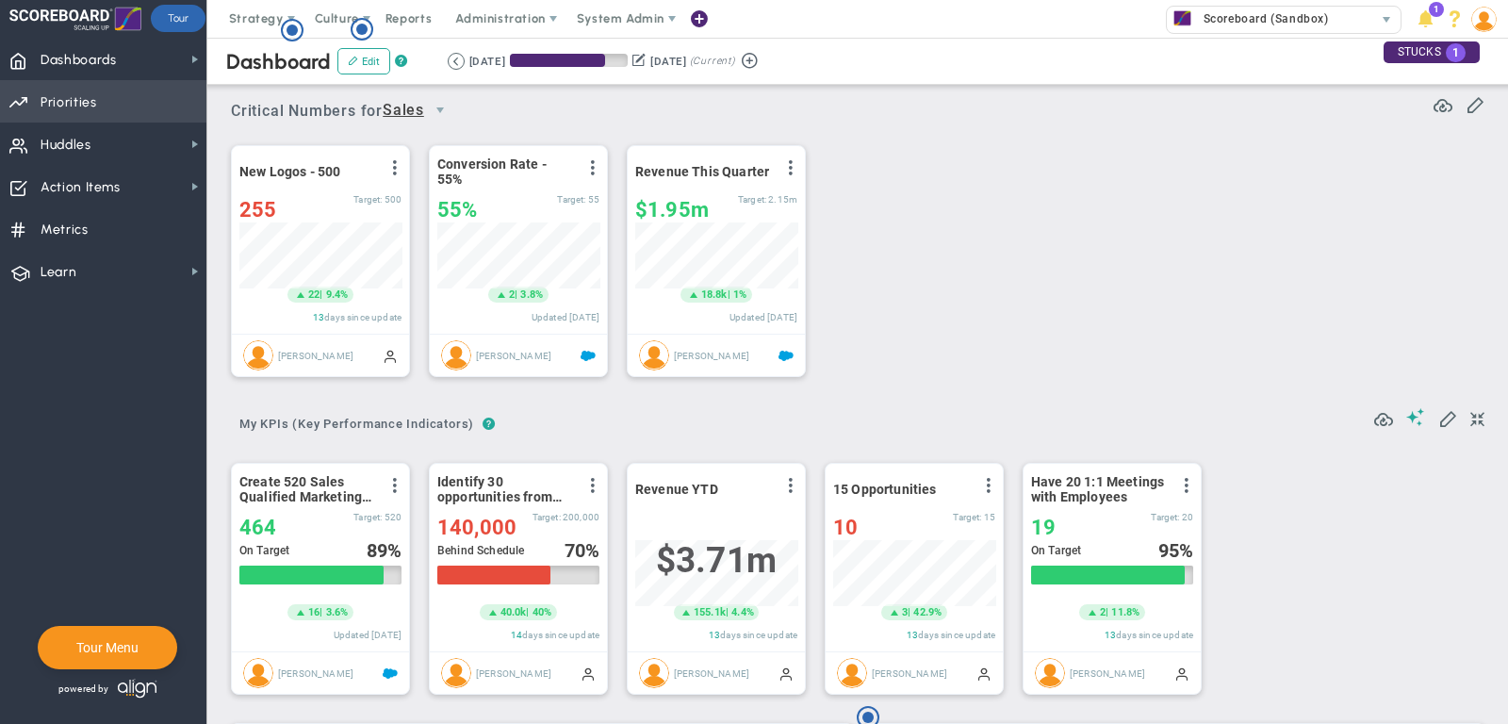
click at [103, 91] on span "Priorities Projects OKR Tree Priorities Projects OKRs" at bounding box center [103, 101] width 206 height 42
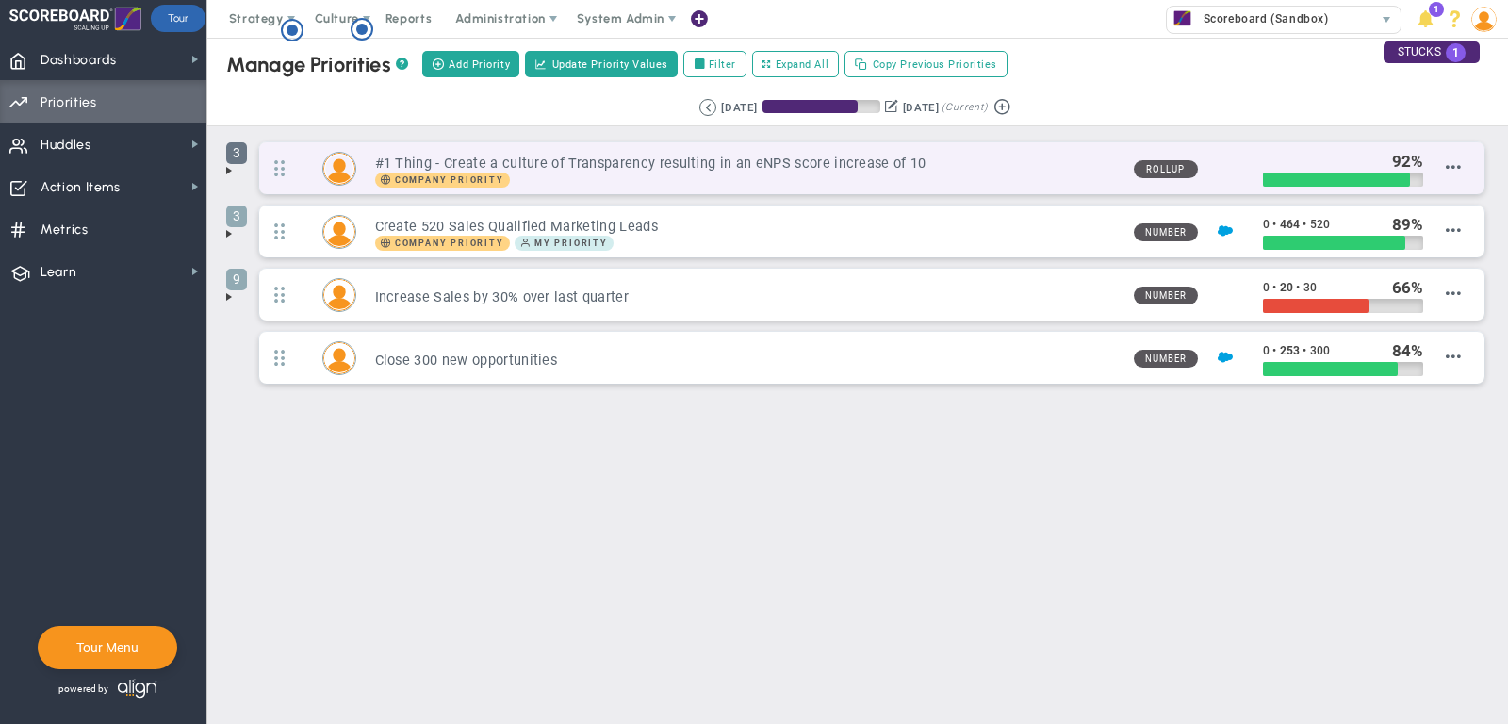
click at [228, 158] on span "3" at bounding box center [236, 153] width 21 height 22
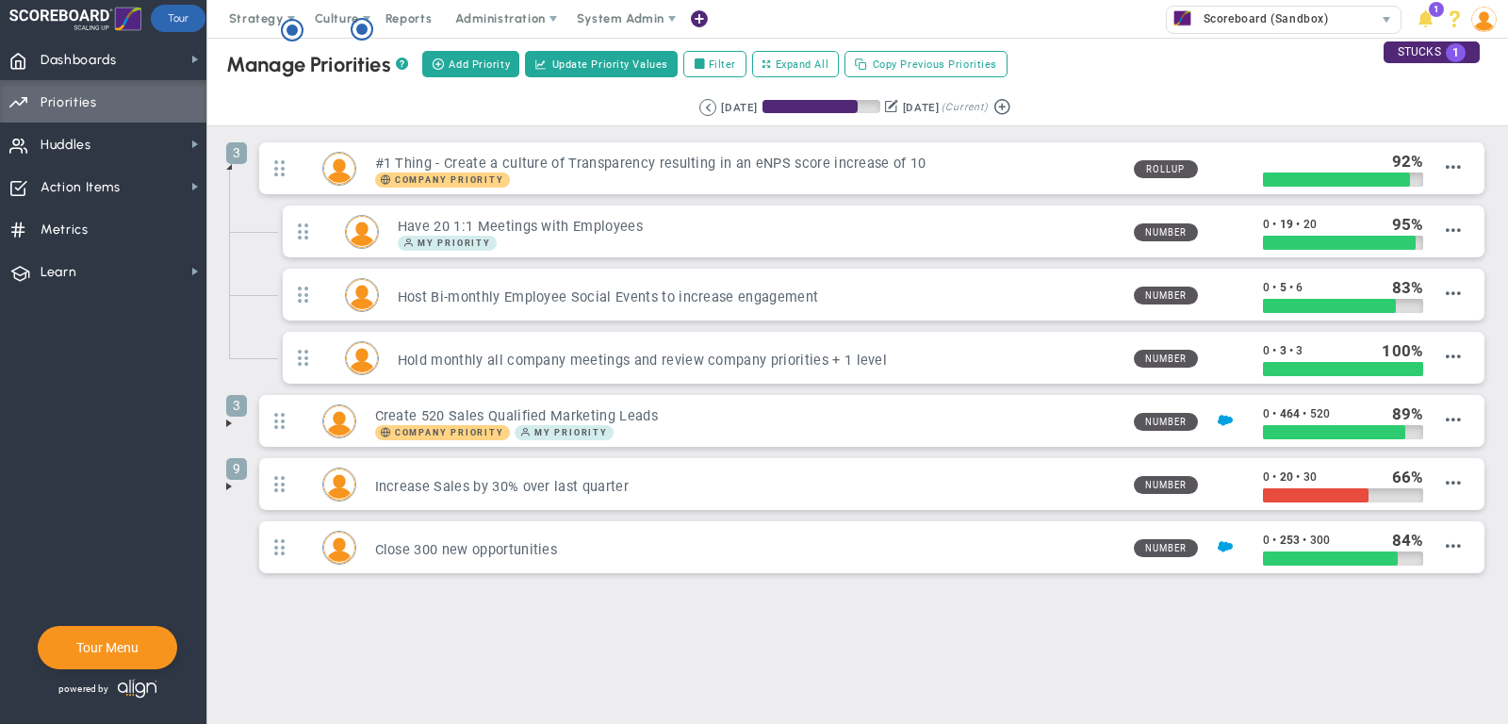
click at [226, 483] on span at bounding box center [229, 486] width 15 height 15
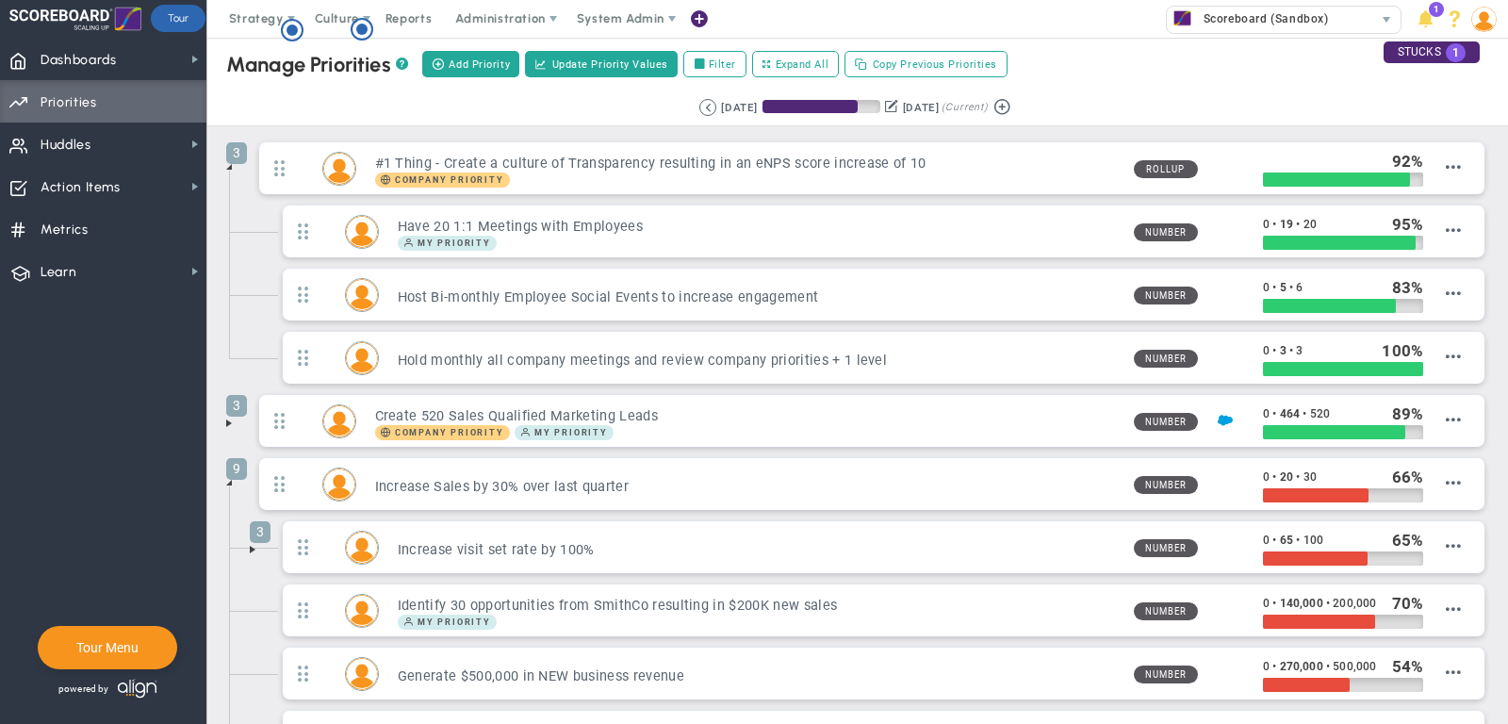
scroll to position [64, 0]
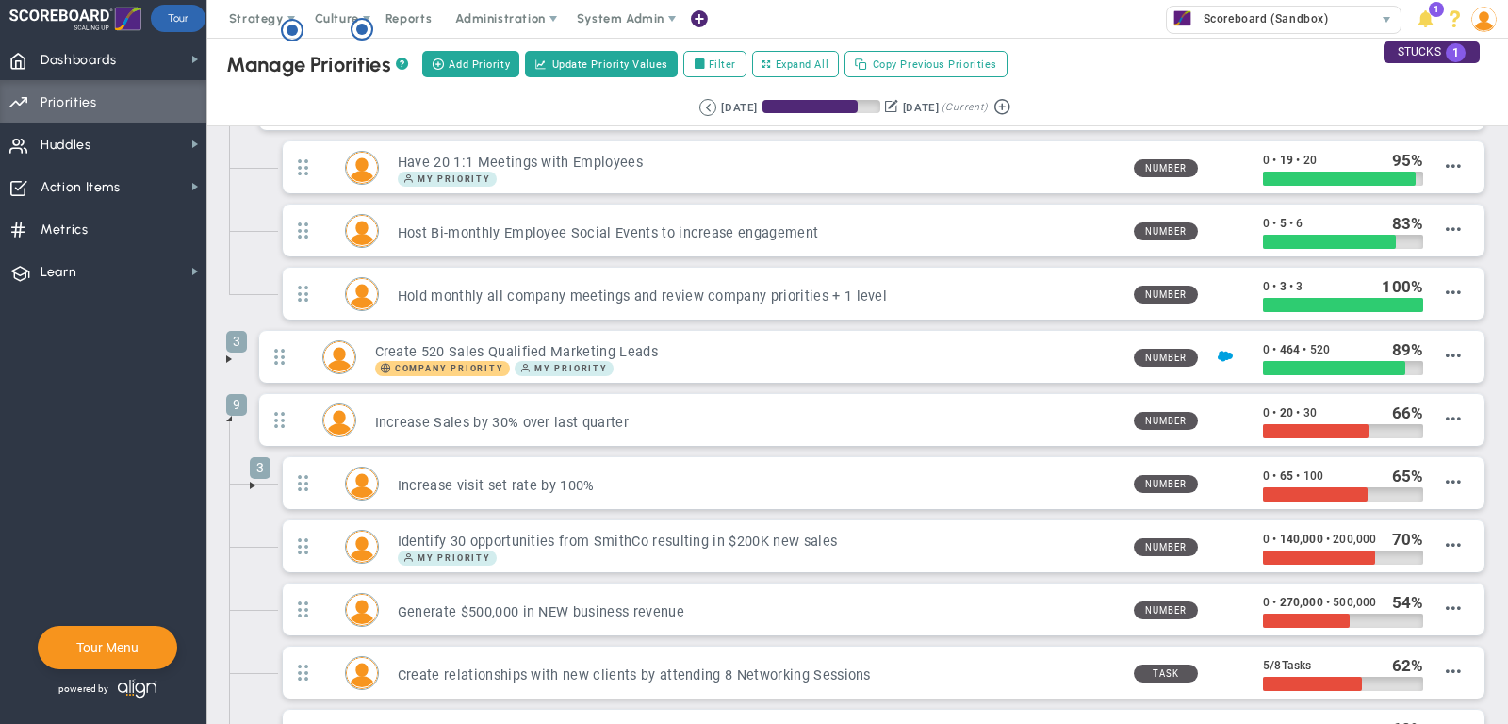
click at [252, 481] on span at bounding box center [252, 485] width 15 height 15
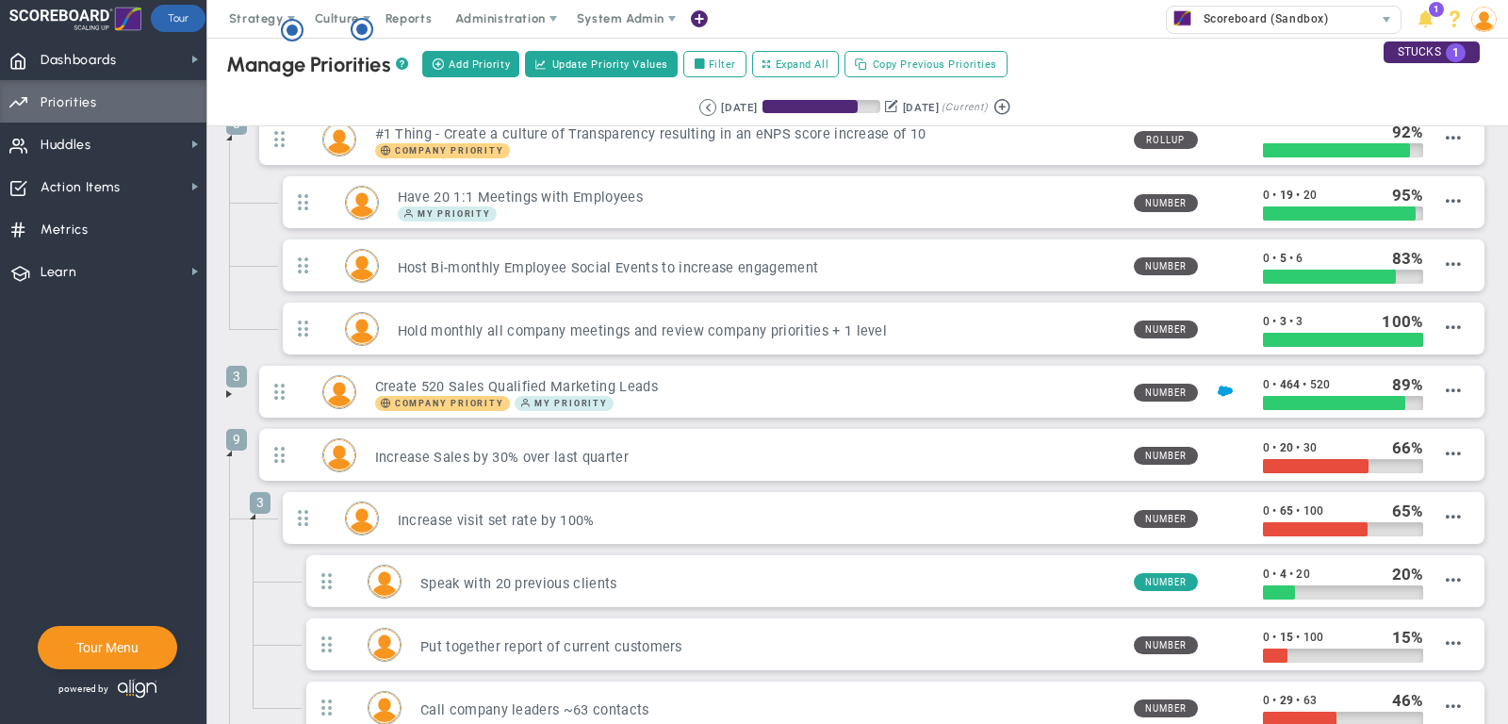
scroll to position [0, 0]
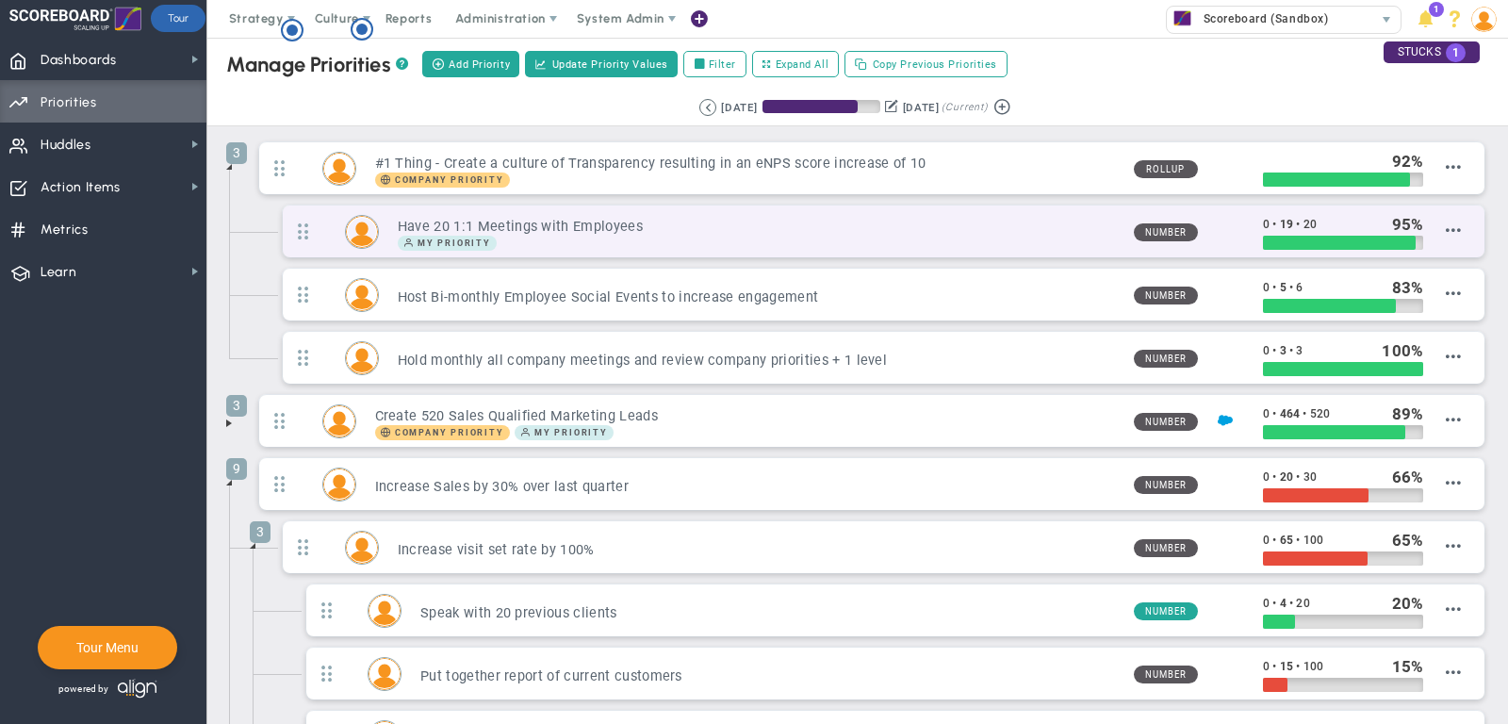
click at [1069, 236] on div "My Priority" at bounding box center [758, 243] width 721 height 15
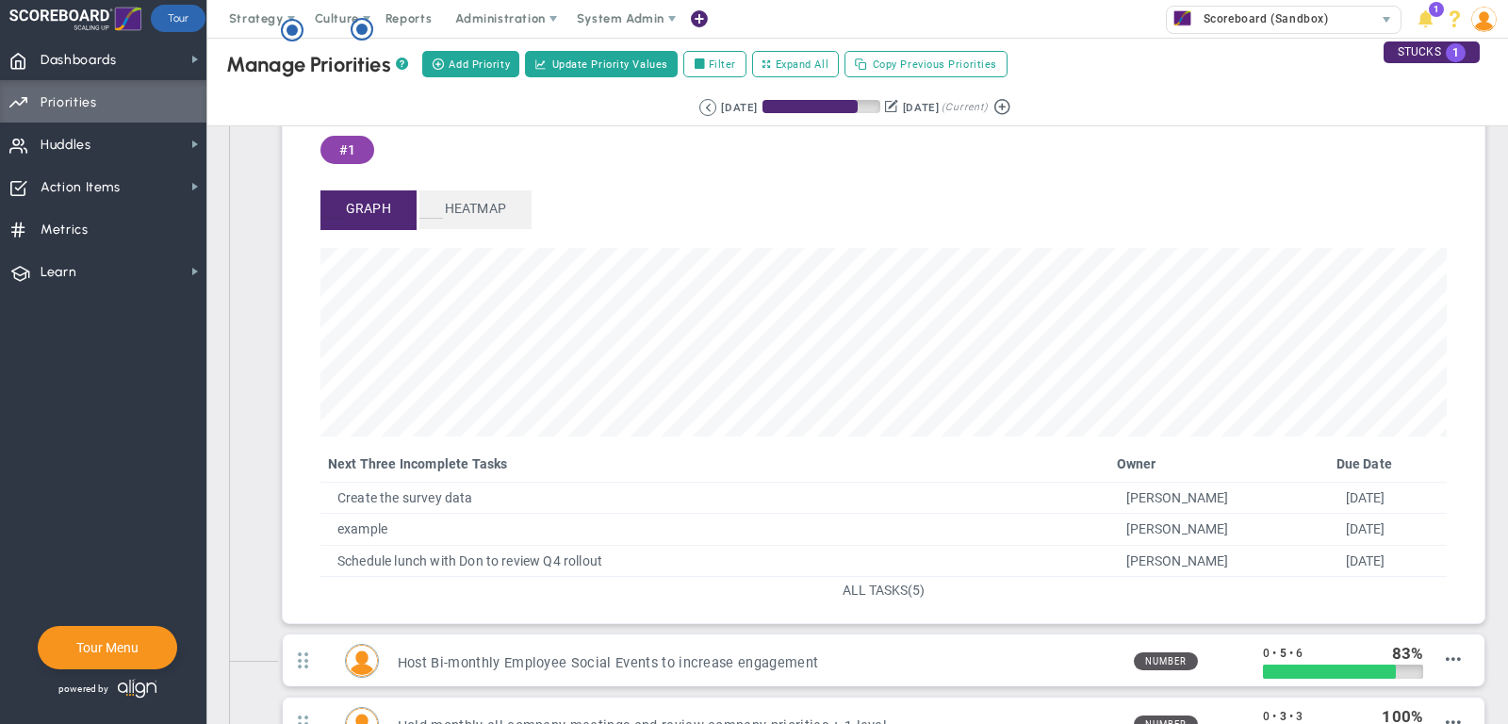
scroll to position [154, 0]
click at [867, 588] on span "ALL TASKS" at bounding box center [875, 588] width 65 height 15
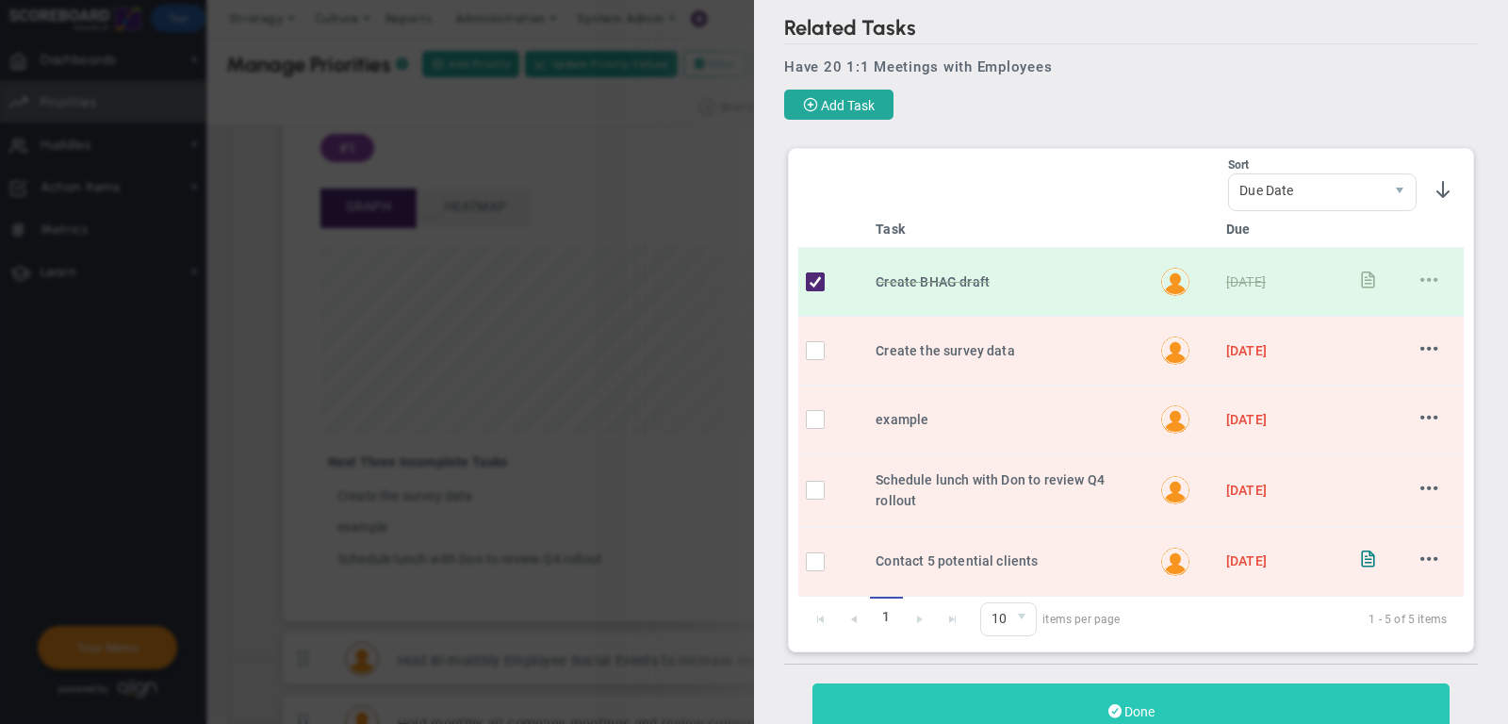
click at [1139, 695] on button "Done" at bounding box center [1131, 711] width 637 height 56
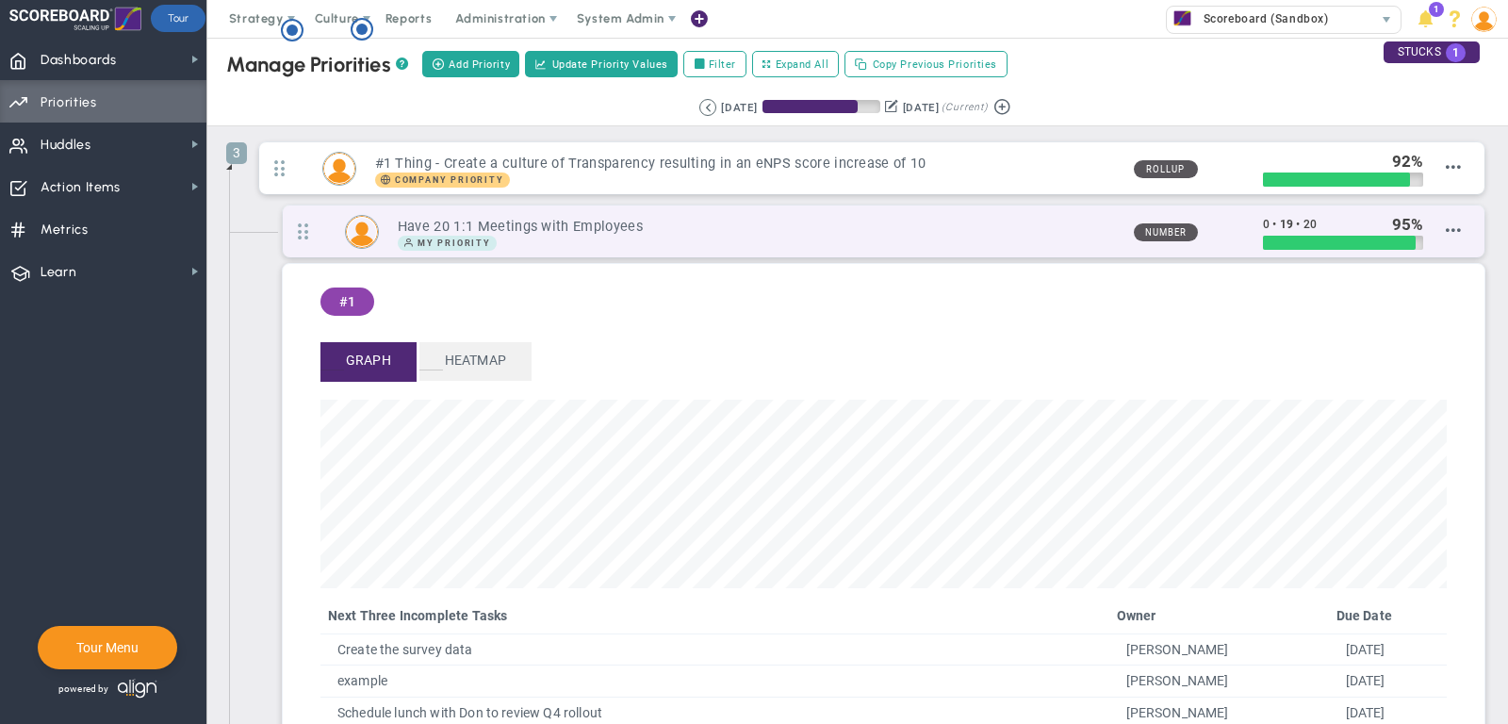
click at [960, 231] on h3 "Have 20 1:1 Meetings with Employees" at bounding box center [758, 227] width 721 height 18
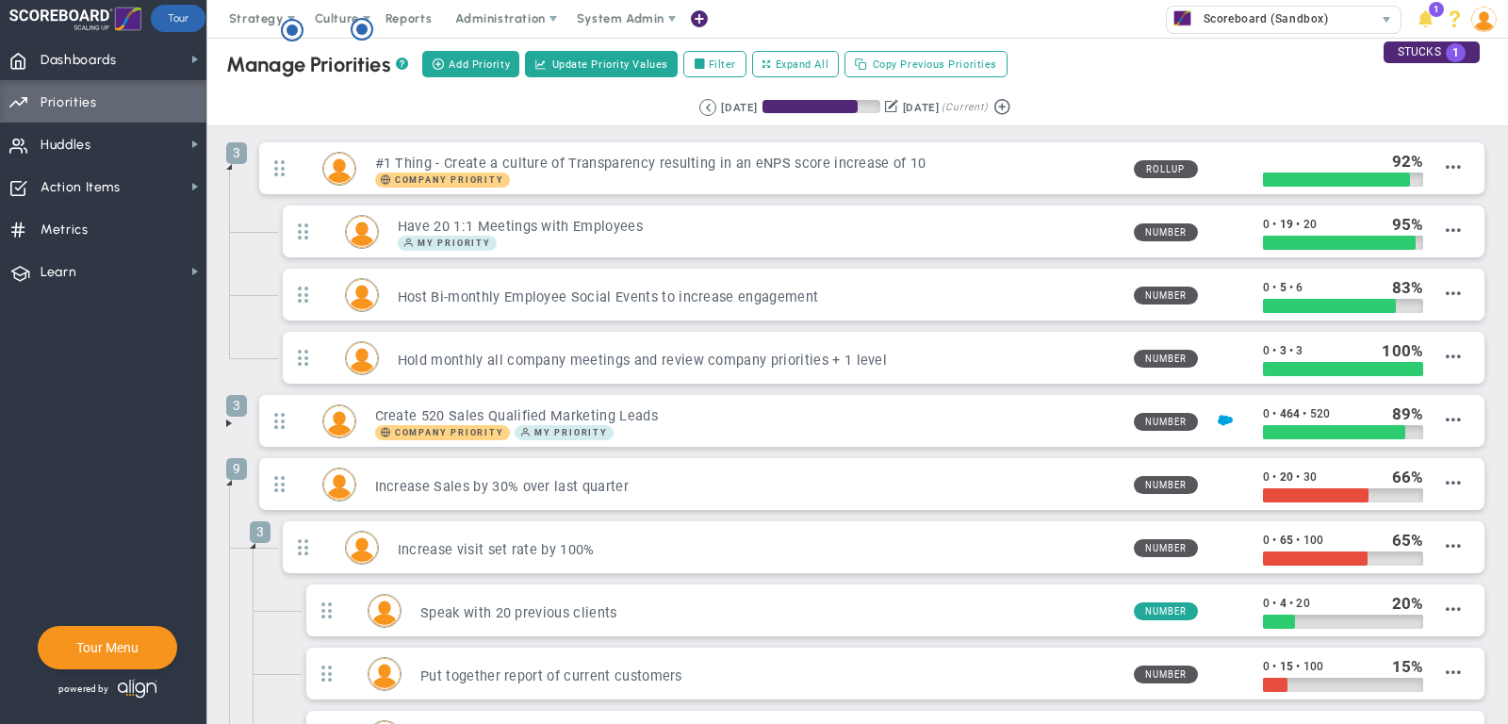
click at [233, 475] on span at bounding box center [229, 482] width 15 height 15
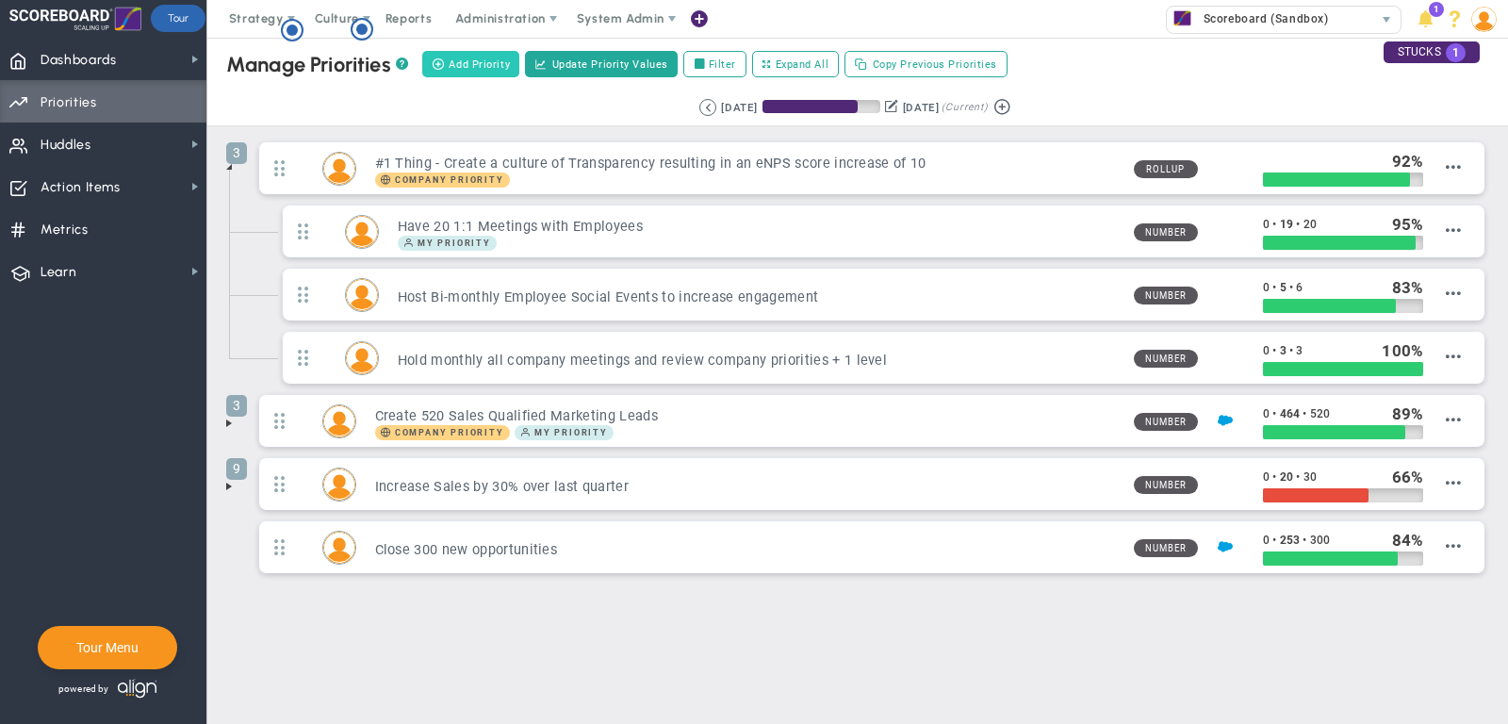
click at [464, 58] on span "Add Priority" at bounding box center [479, 65] width 61 height 16
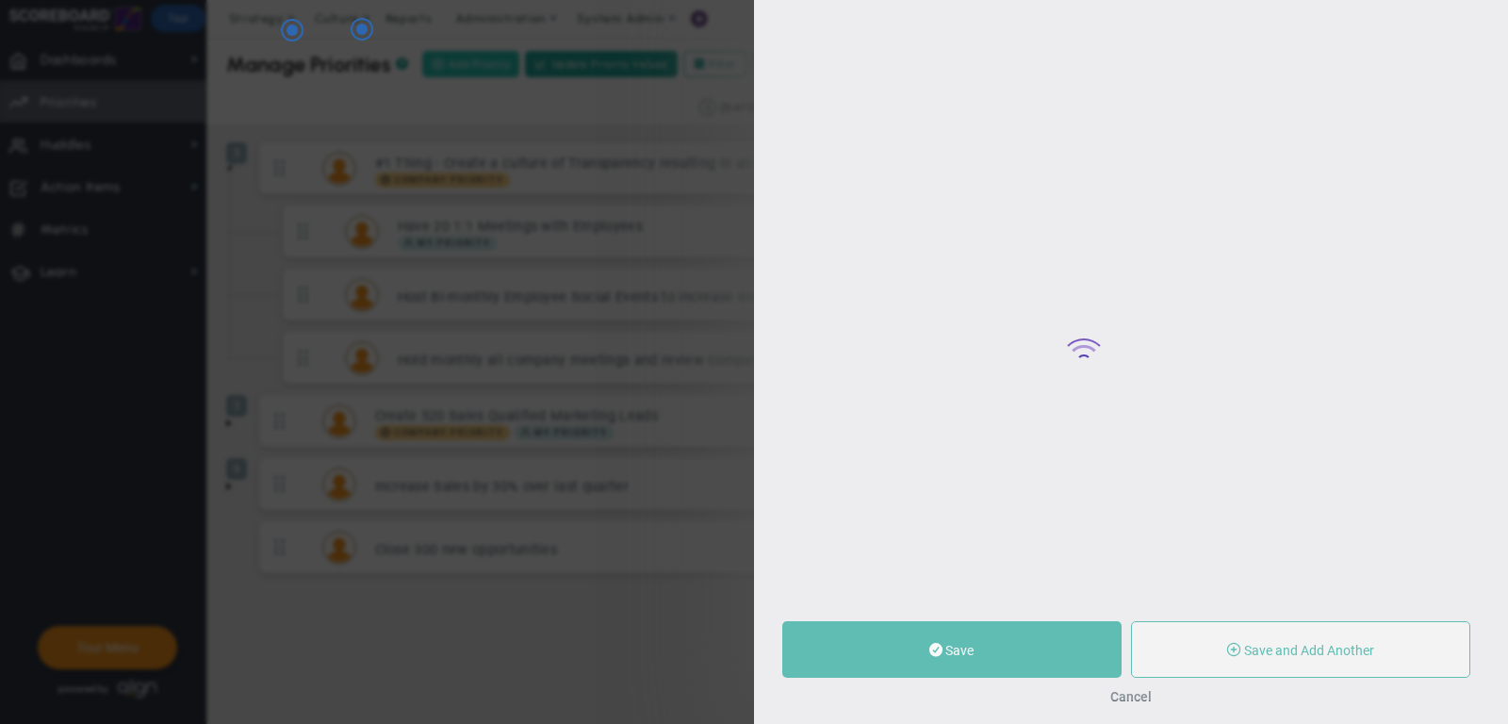
type input "0"
radio input "true"
type input "[PERSON_NAME]"
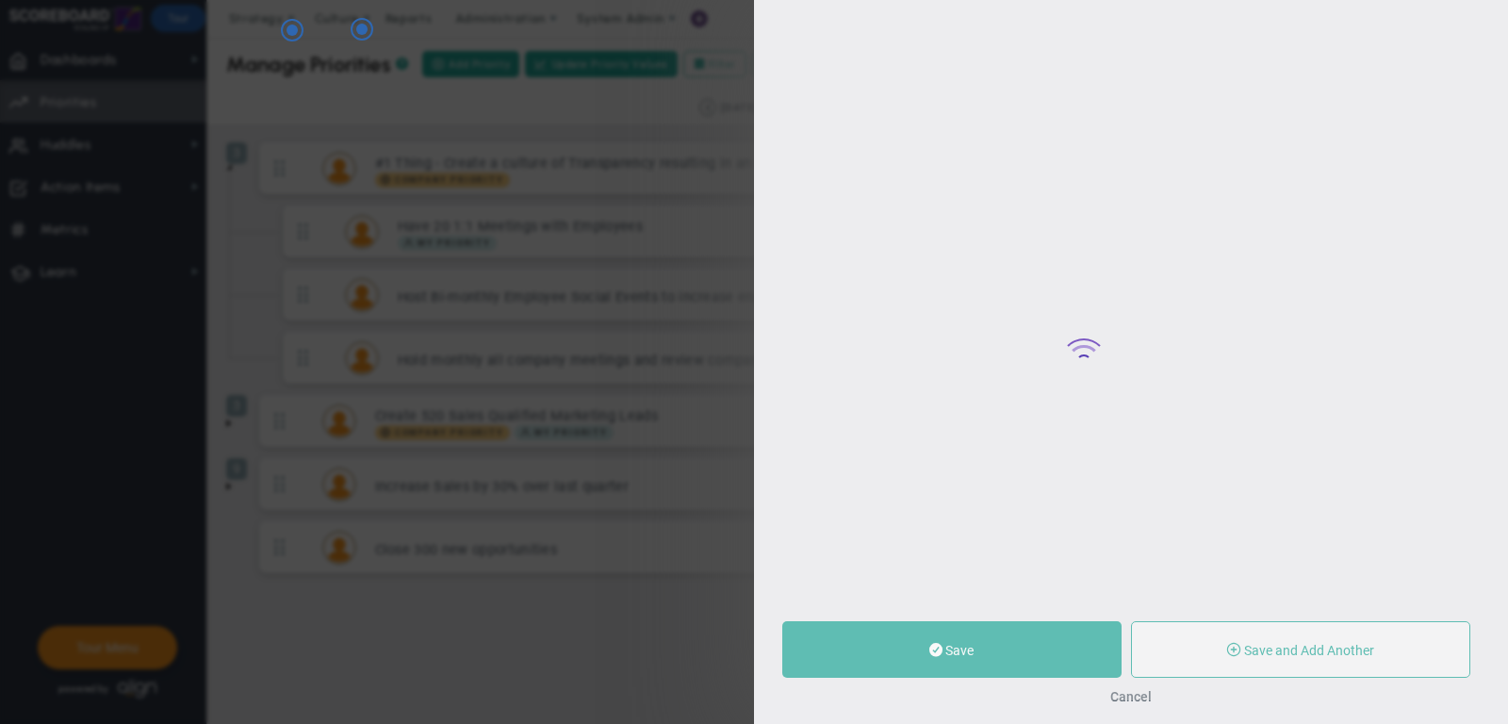
type input "0"
radio input "true"
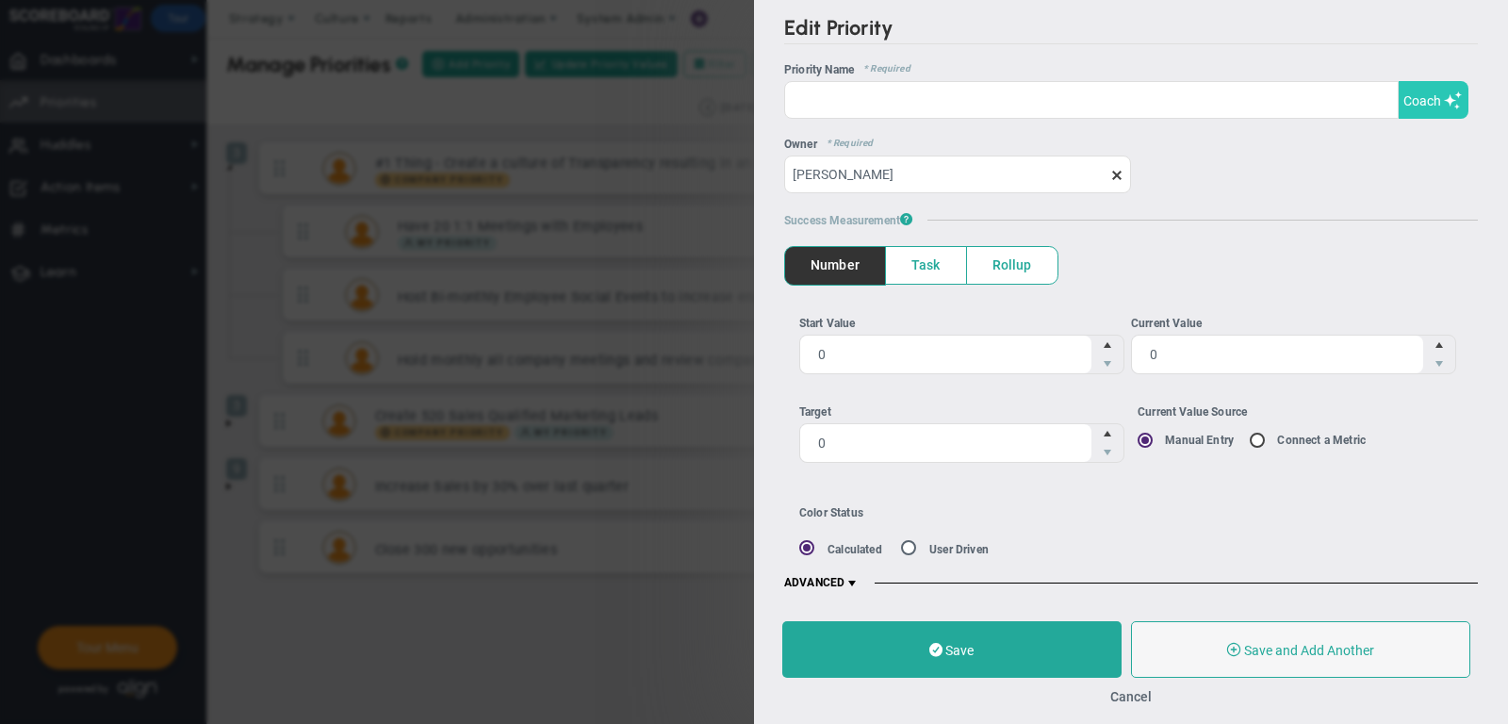
click at [1426, 109] on button "Coach" at bounding box center [1434, 100] width 70 height 38
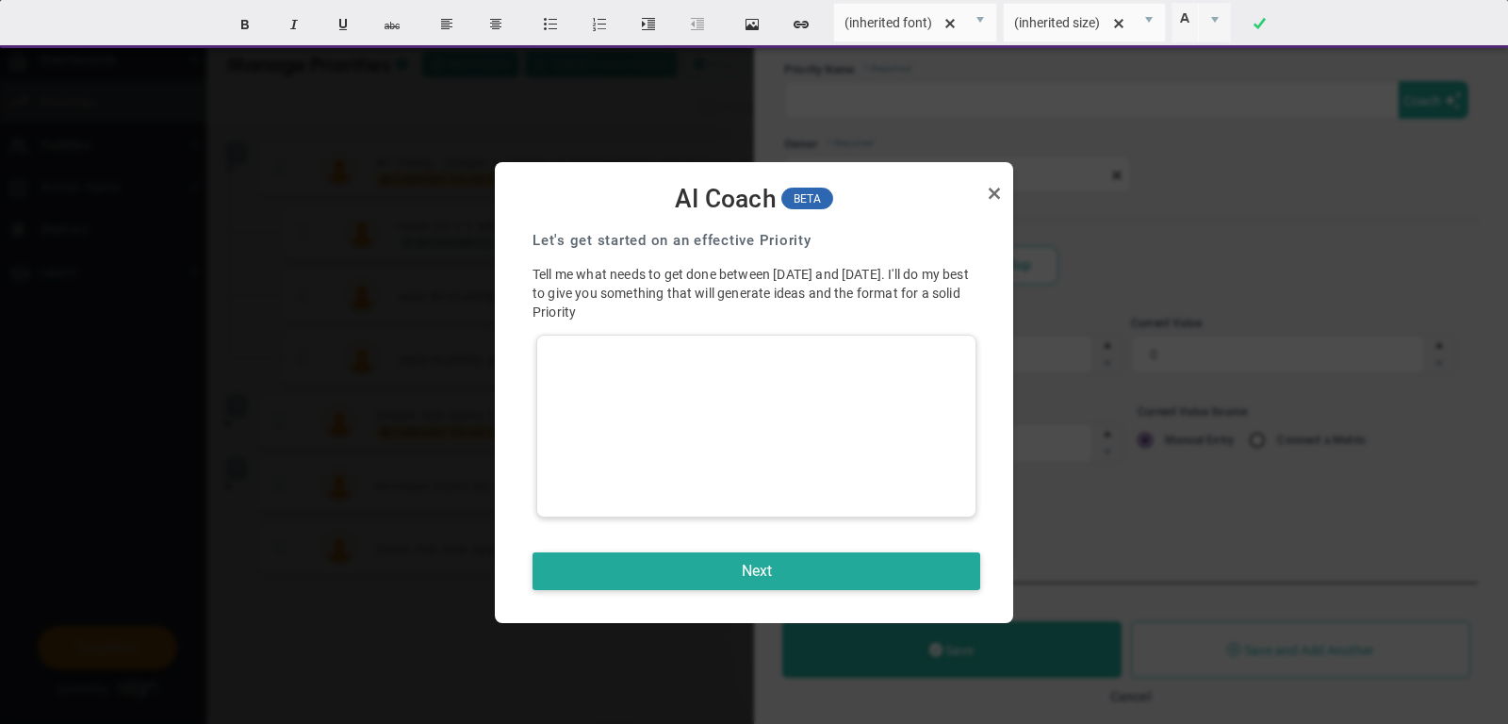
click at [903, 347] on div at bounding box center [756, 426] width 440 height 183
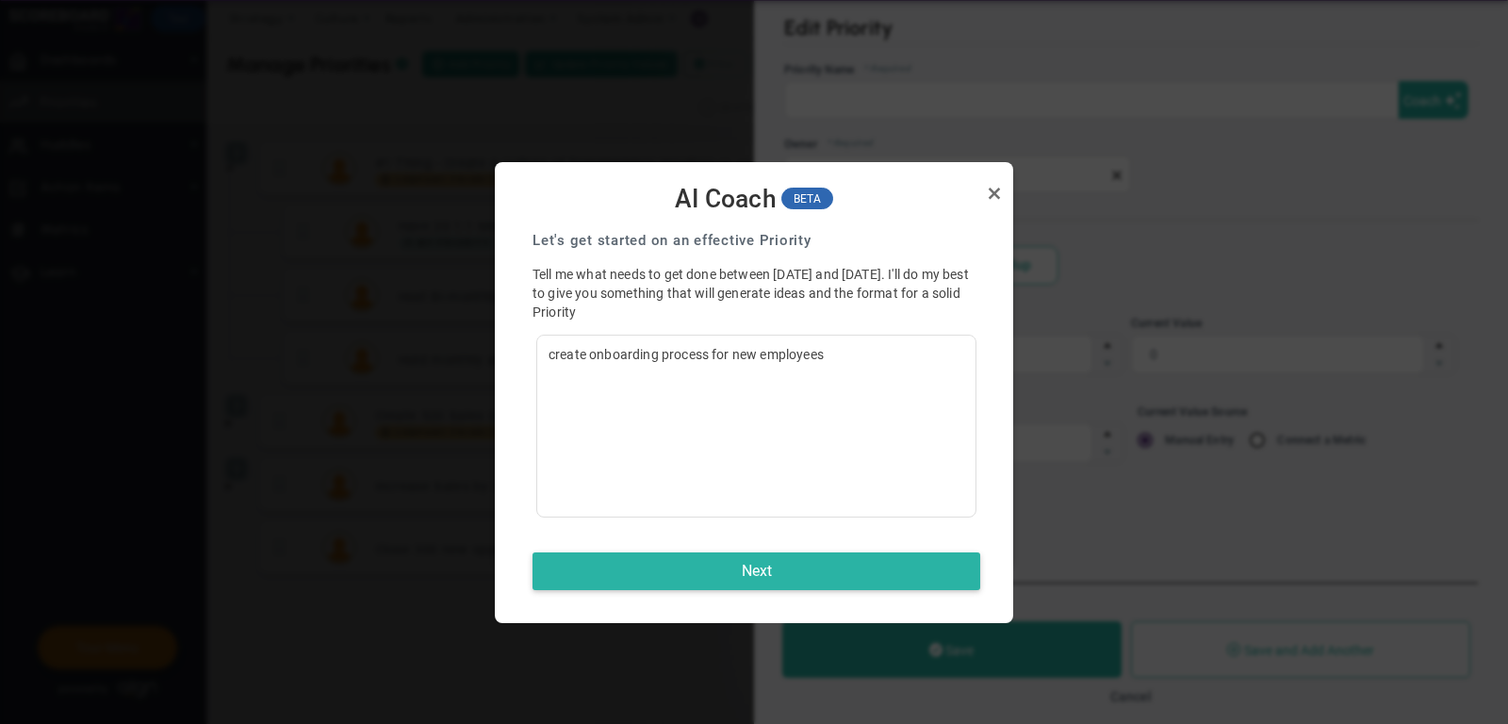
click at [859, 574] on button "Next" at bounding box center [757, 571] width 448 height 38
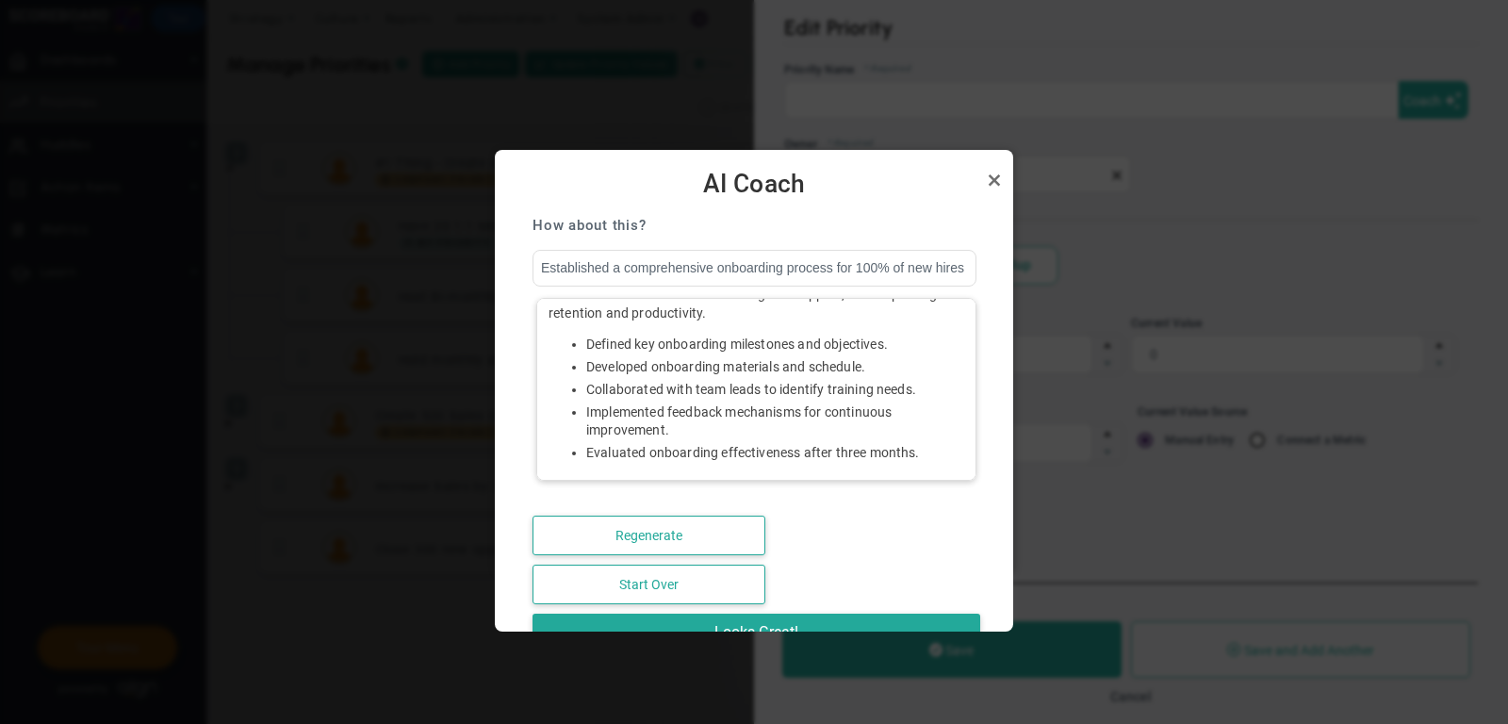
scroll to position [82, 0]
click at [675, 535] on button "Regenerate" at bounding box center [649, 536] width 233 height 40
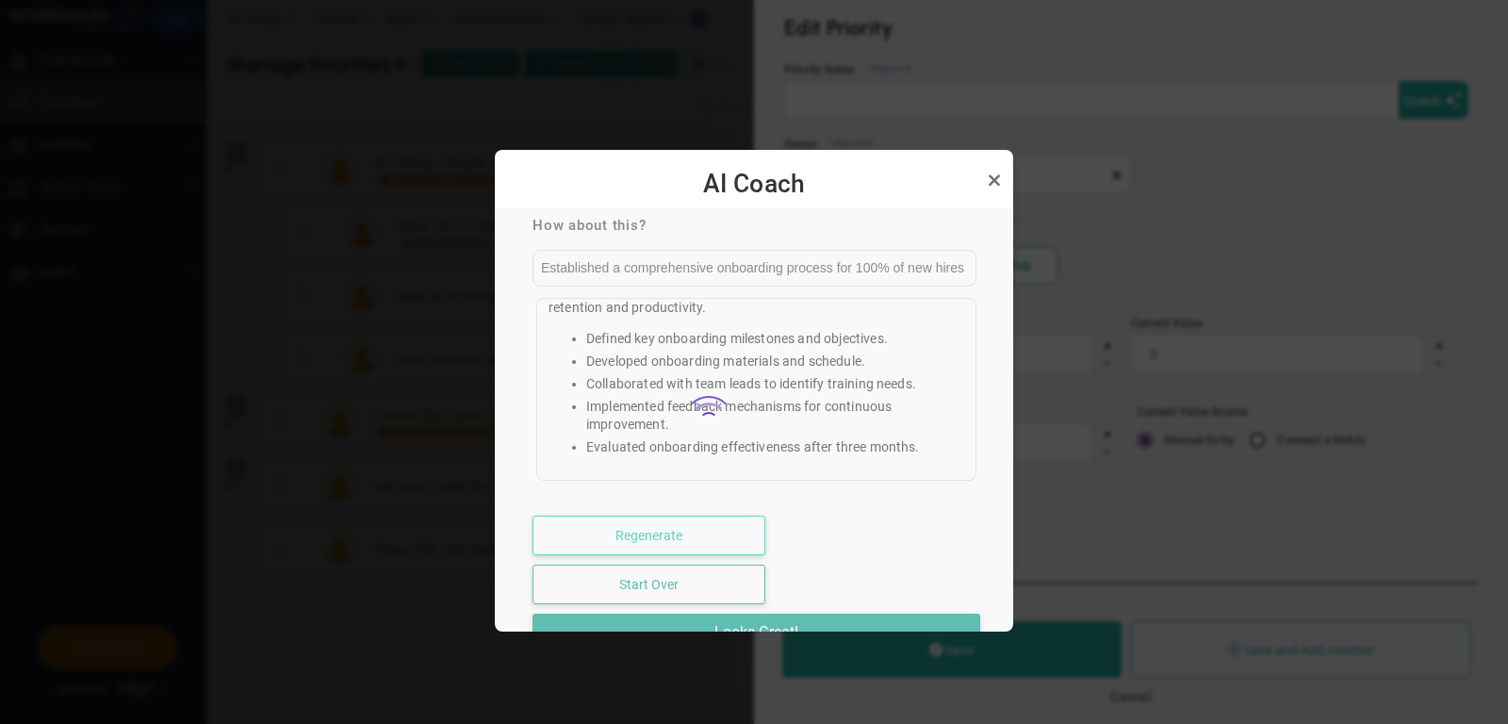
type input "Developed Onboarding Process for 80% of New Employees by Oct 2025"
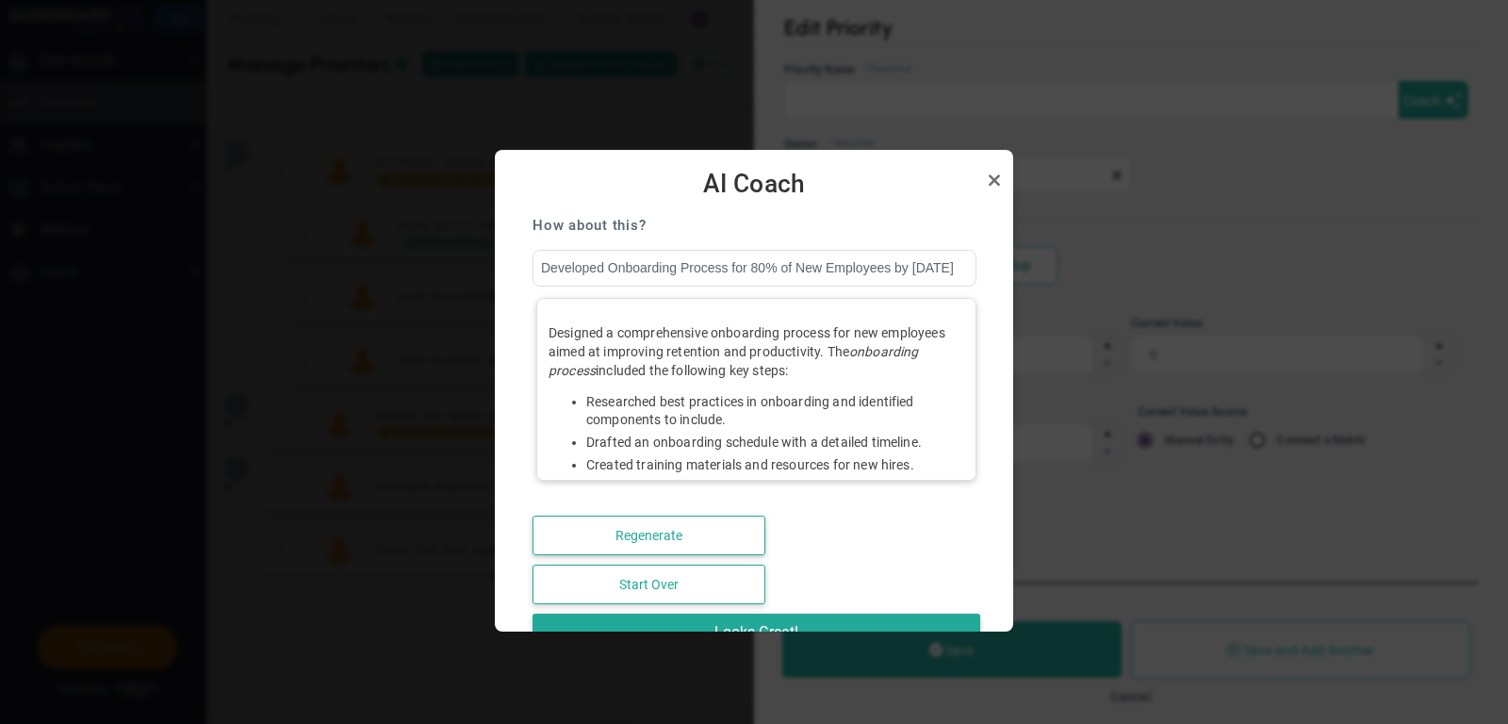
scroll to position [2, 0]
click at [992, 180] on link "Close" at bounding box center [994, 180] width 23 height 23
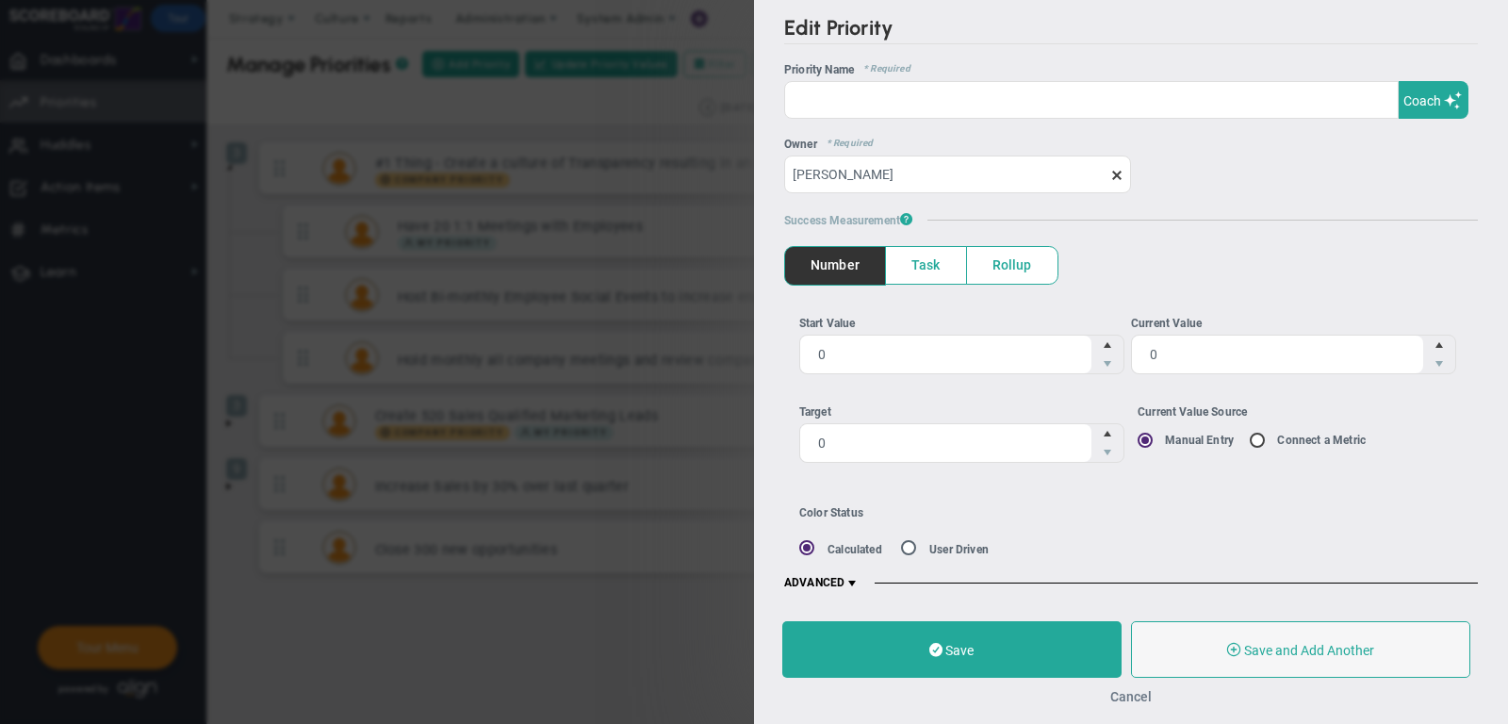
click at [1138, 696] on button "Cancel" at bounding box center [1131, 696] width 41 height 15
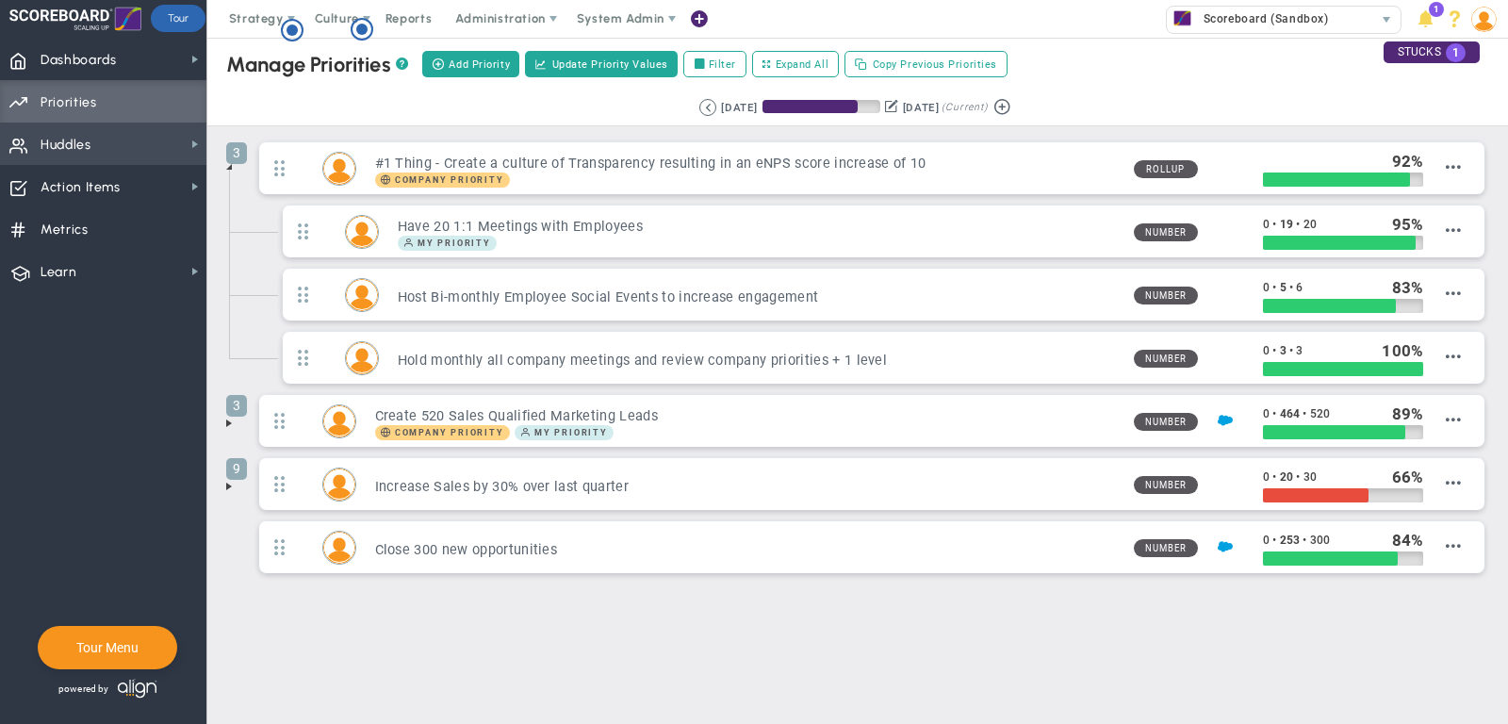
click at [119, 139] on span "Huddles Huddles" at bounding box center [103, 144] width 206 height 42
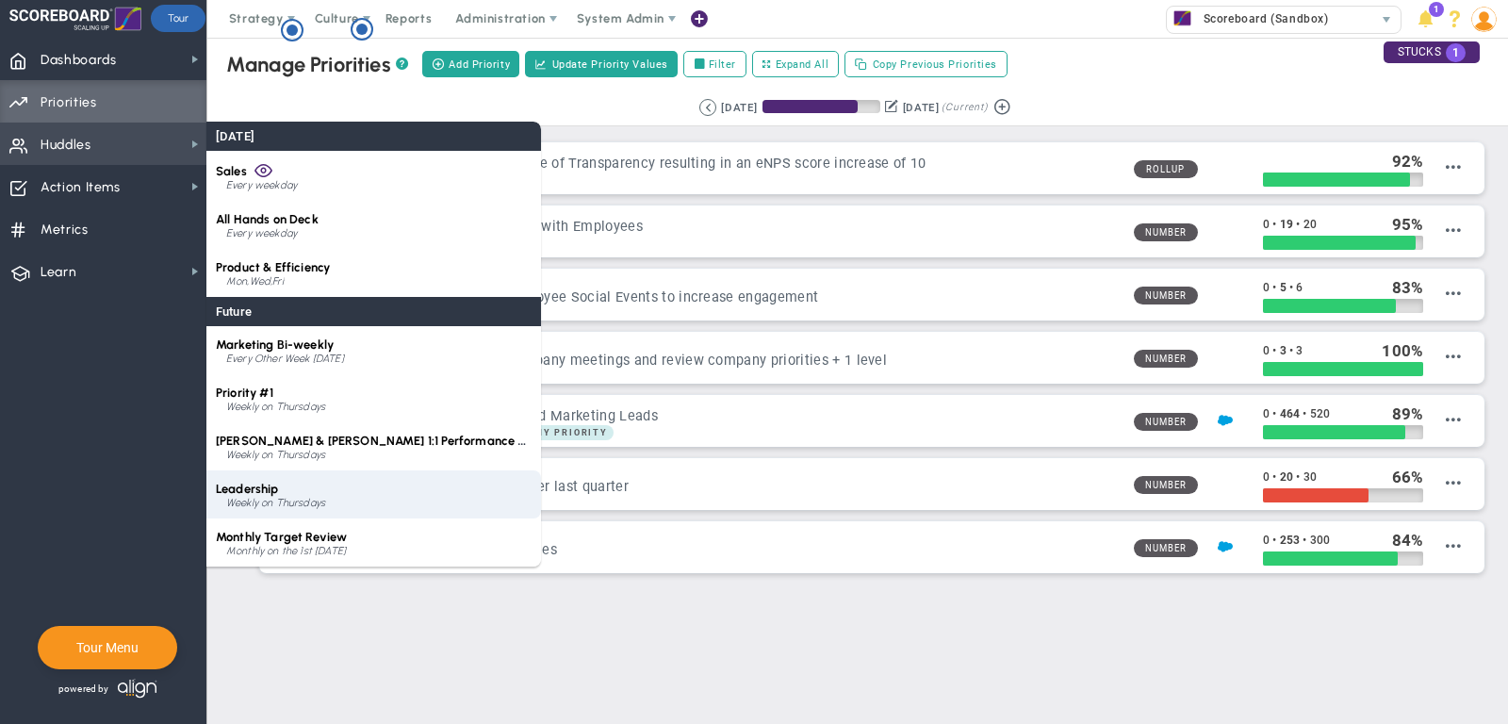
click at [273, 474] on div "Leadership Weekly on Thursdays" at bounding box center [373, 494] width 335 height 48
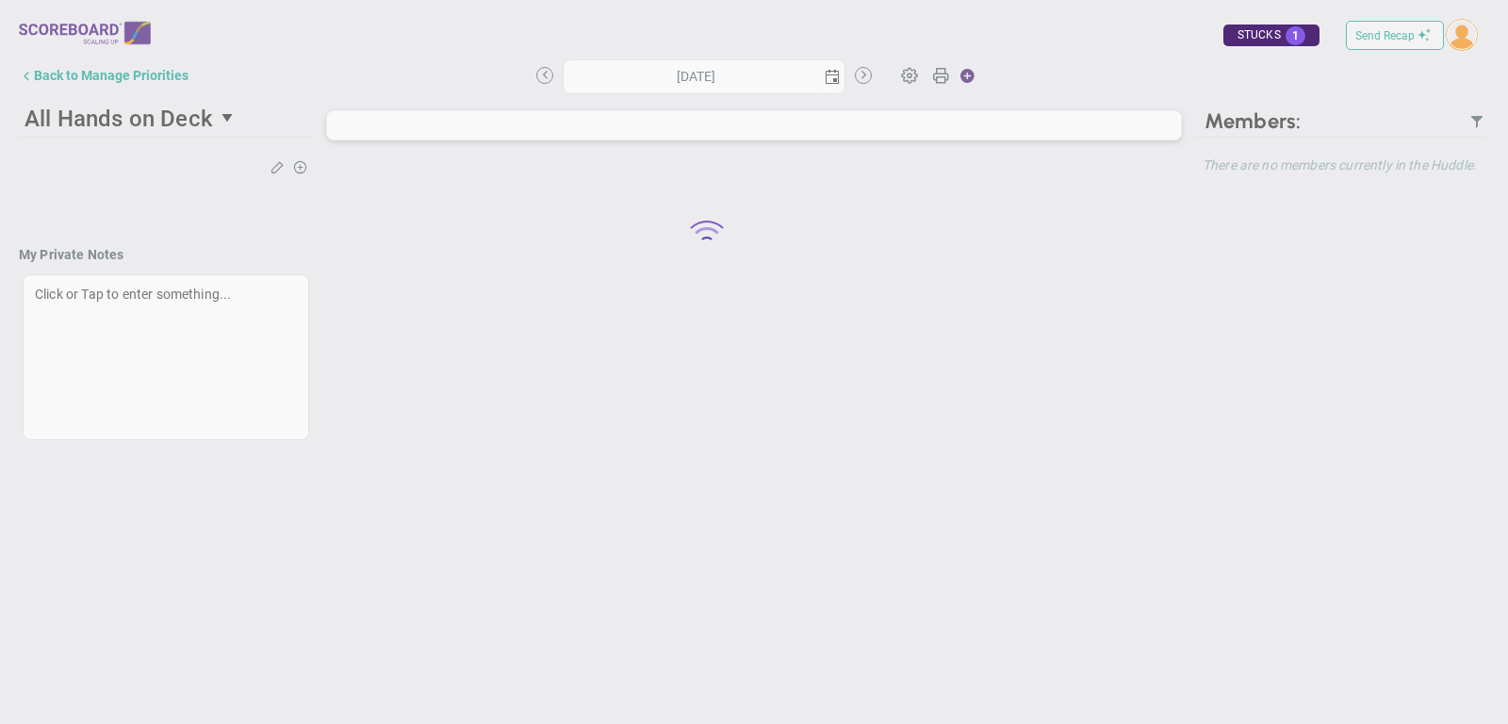
type input "Thursday, October 9, 2025"
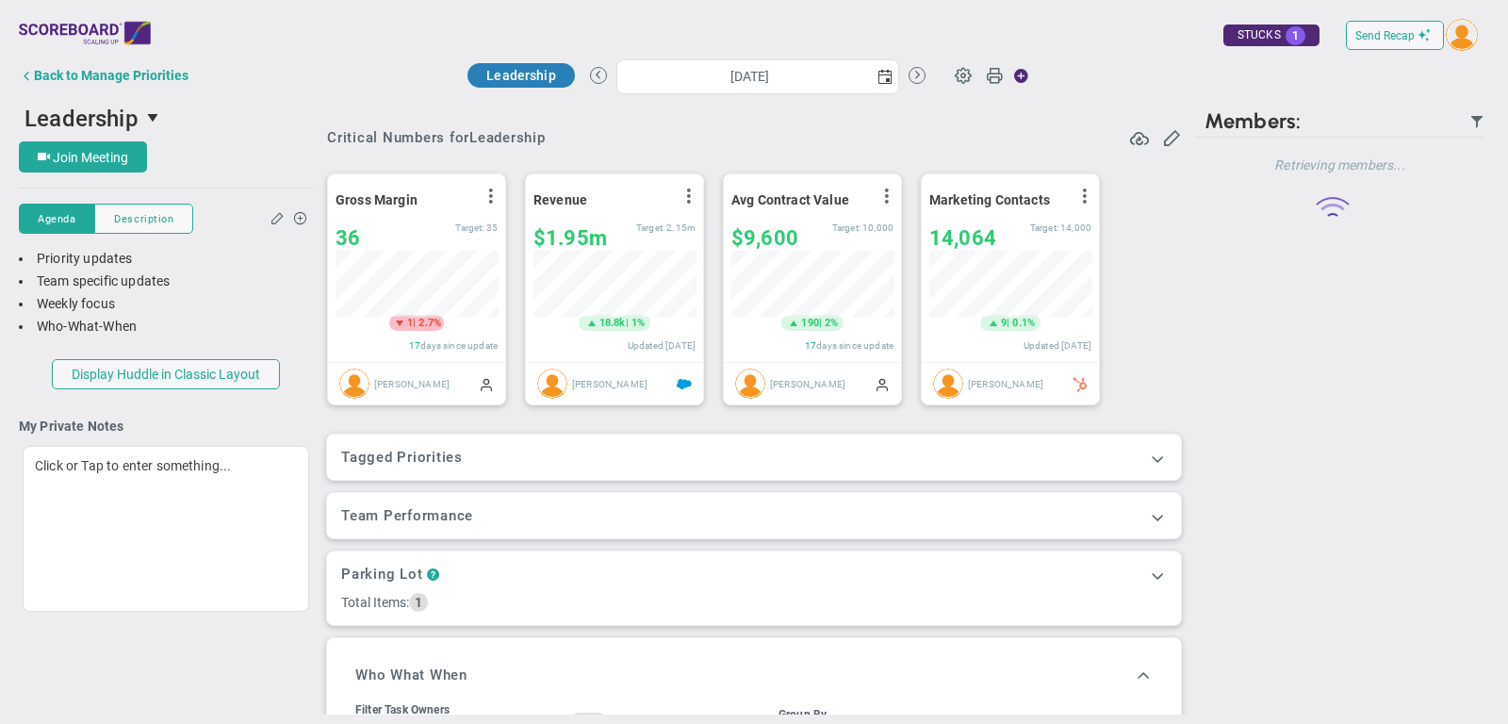
scroll to position [66, 162]
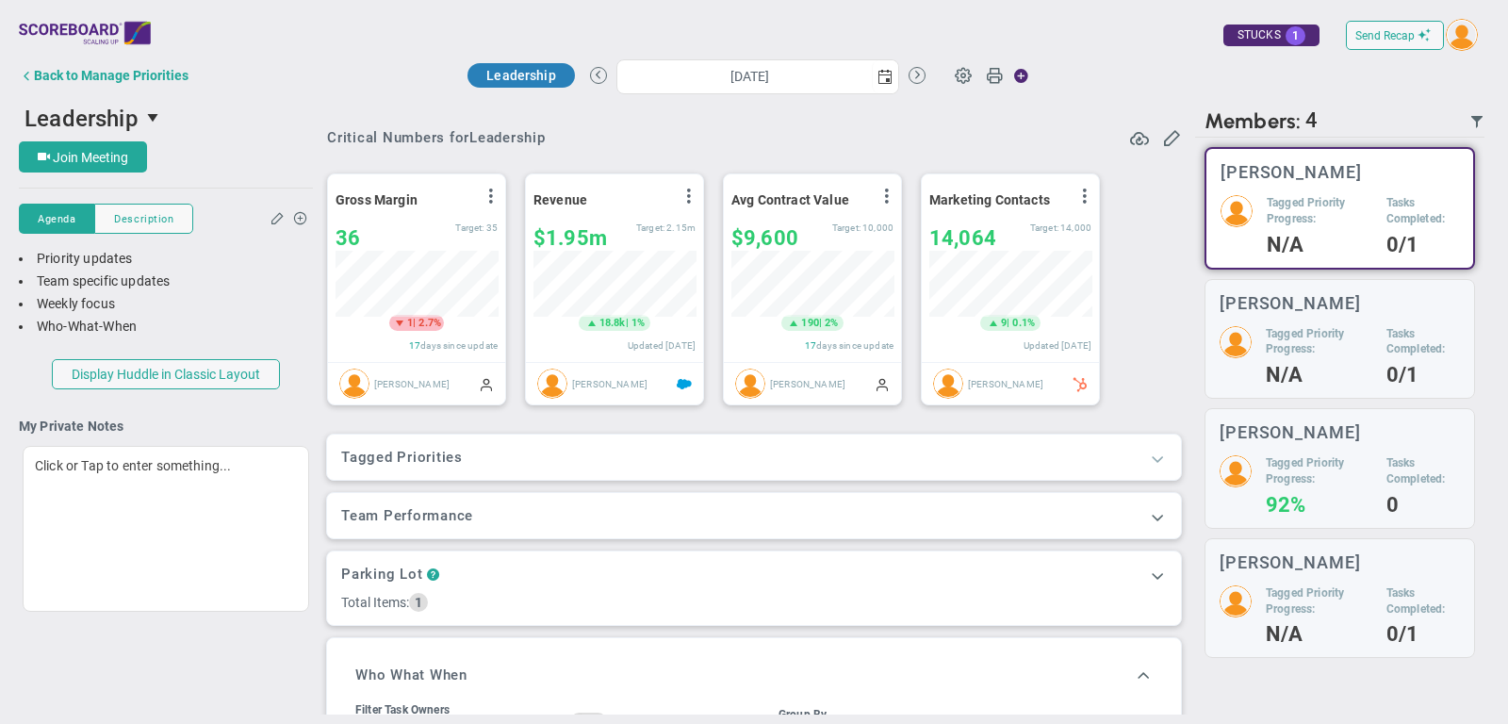
click at [1153, 453] on span at bounding box center [1157, 458] width 19 height 19
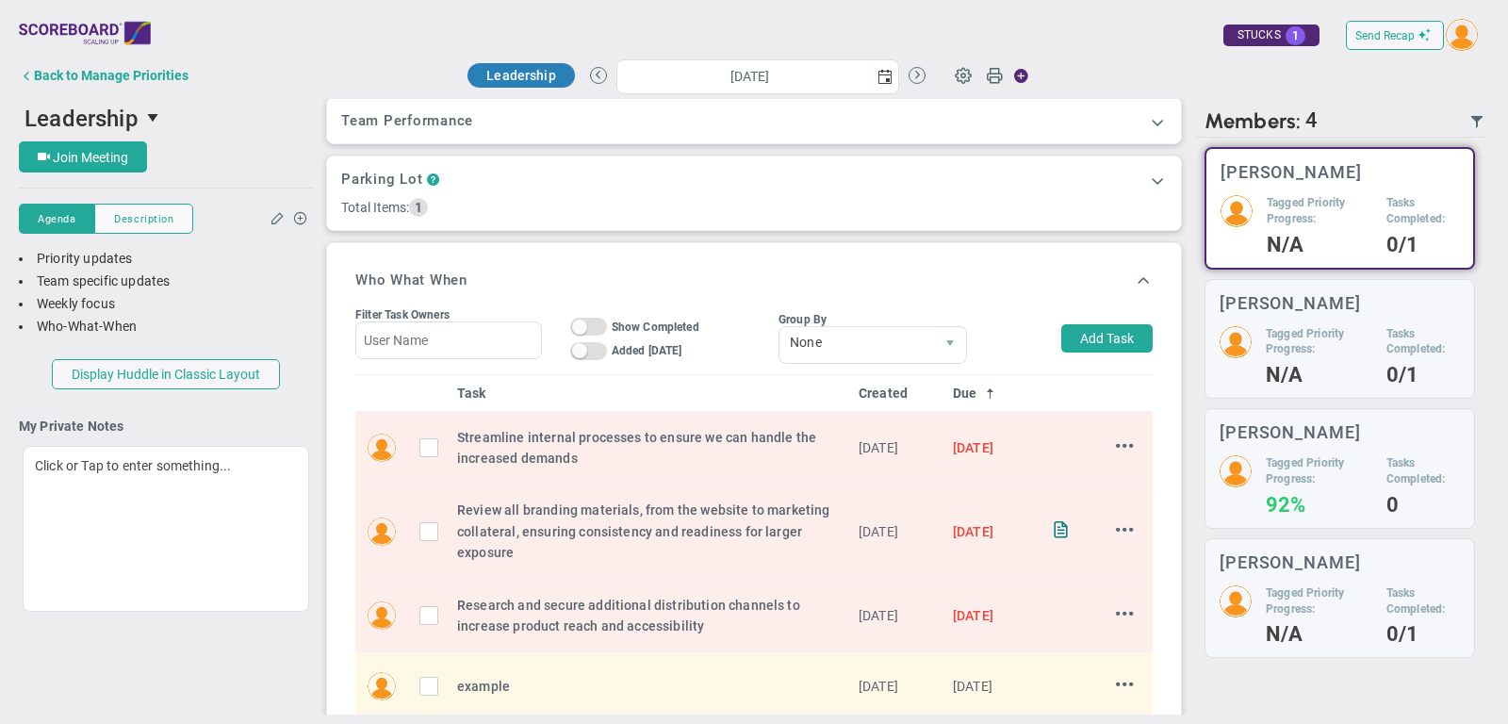
scroll to position [509, 0]
click at [1094, 335] on button "Add Task" at bounding box center [1107, 340] width 91 height 28
type input "[PERSON_NAME]"
type input "10/15/2025"
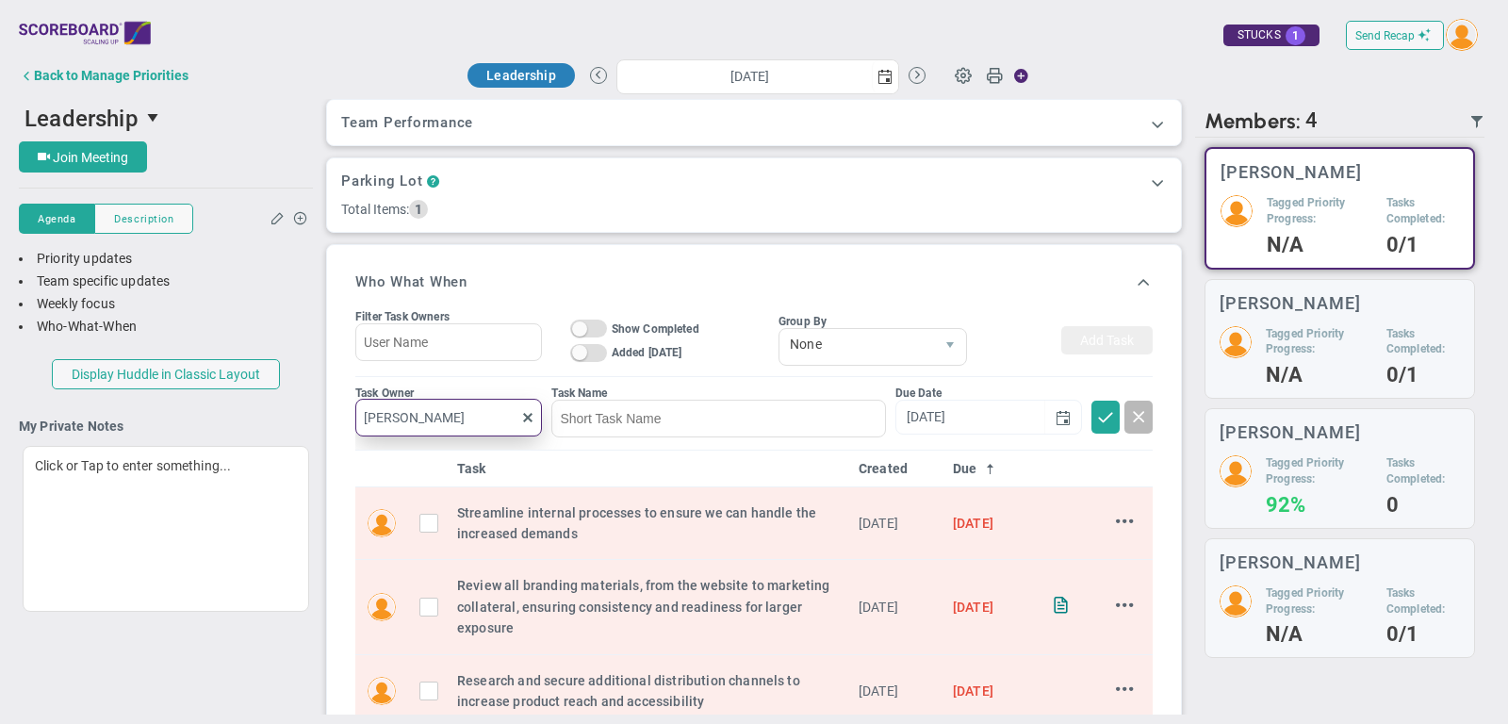
click at [453, 423] on input "[PERSON_NAME]" at bounding box center [448, 418] width 187 height 38
click at [461, 456] on span "[PERSON_NAME]" at bounding box center [455, 457] width 104 height 13
type input "[PERSON_NAME]"
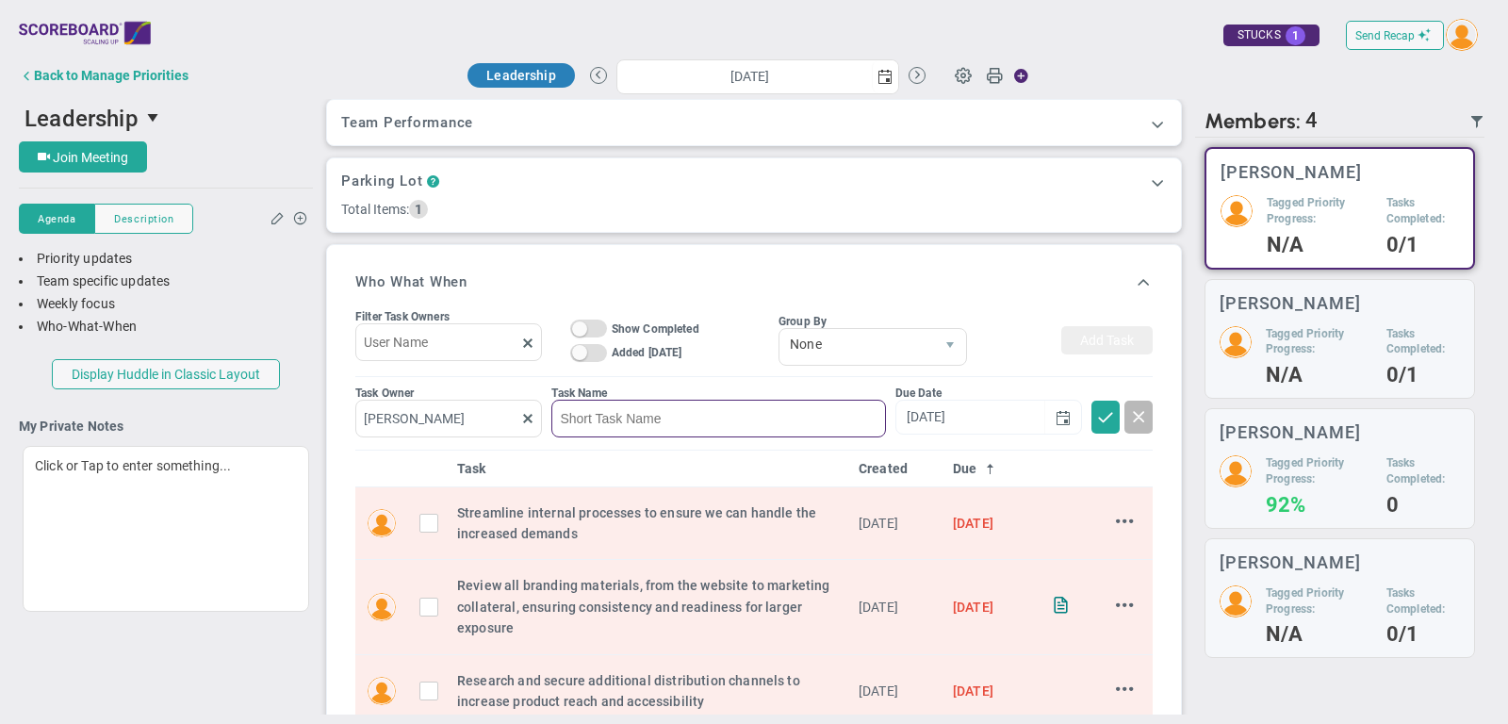
click at [662, 420] on input at bounding box center [719, 419] width 334 height 38
type input "example"
click at [994, 420] on input "10/15/2025" at bounding box center [971, 416] width 149 height 33
click at [1101, 410] on span at bounding box center [1105, 415] width 19 height 19
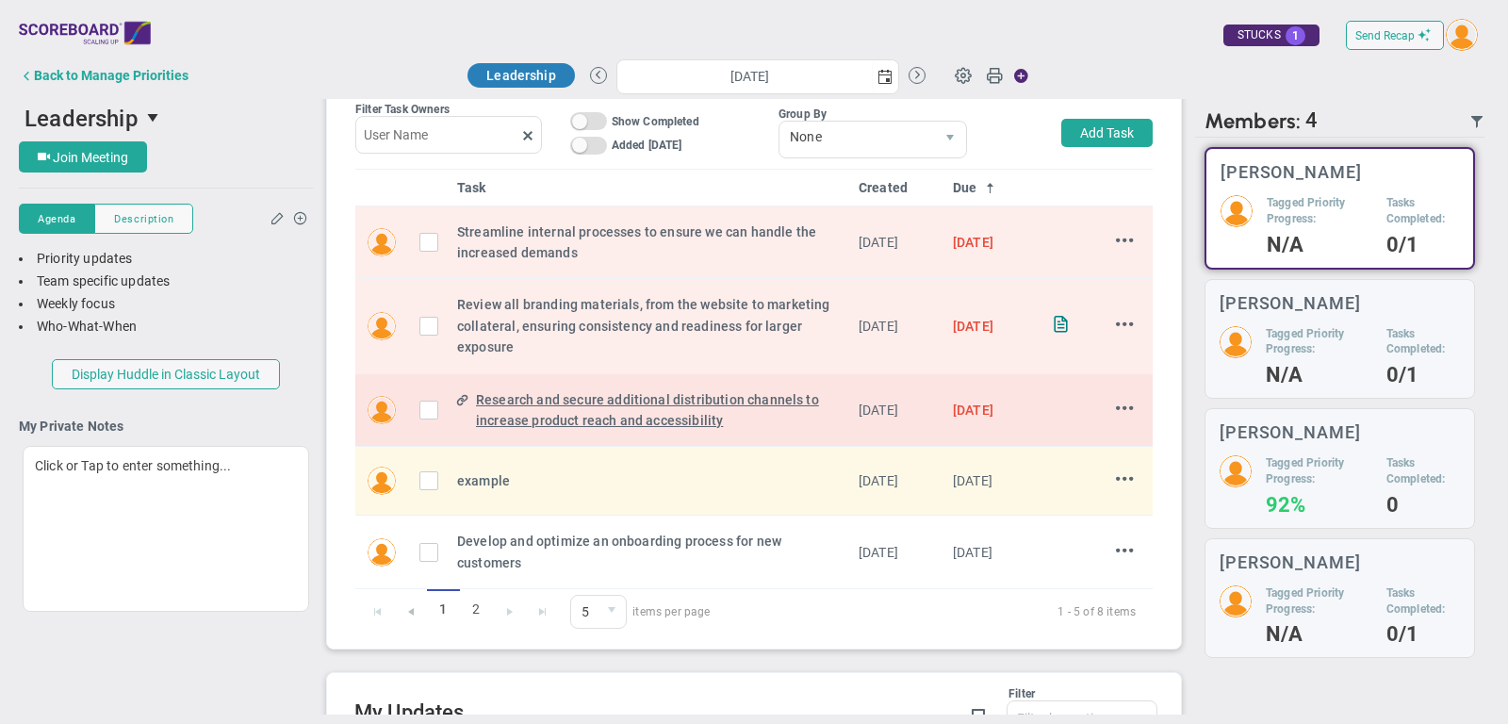
scroll to position [716, 0]
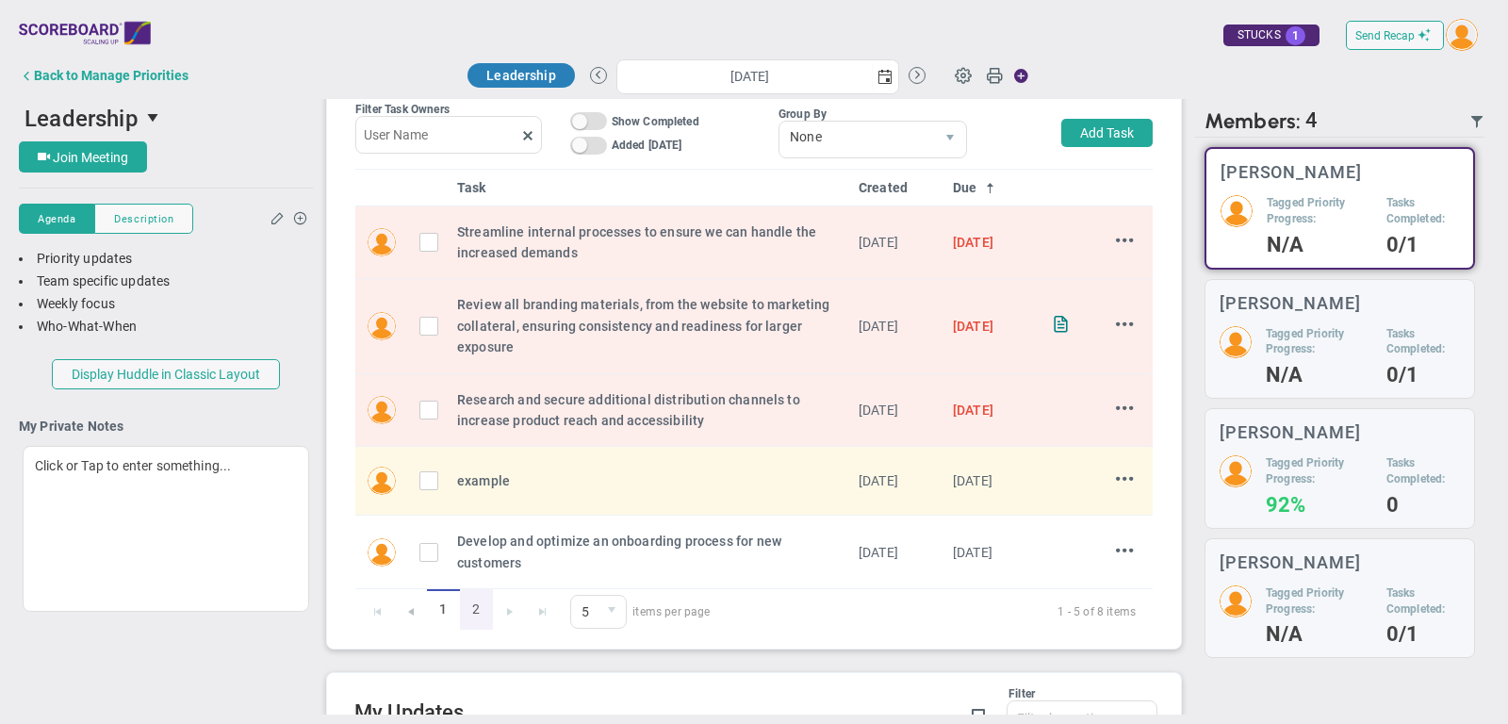
click at [474, 604] on link "2" at bounding box center [476, 609] width 33 height 41
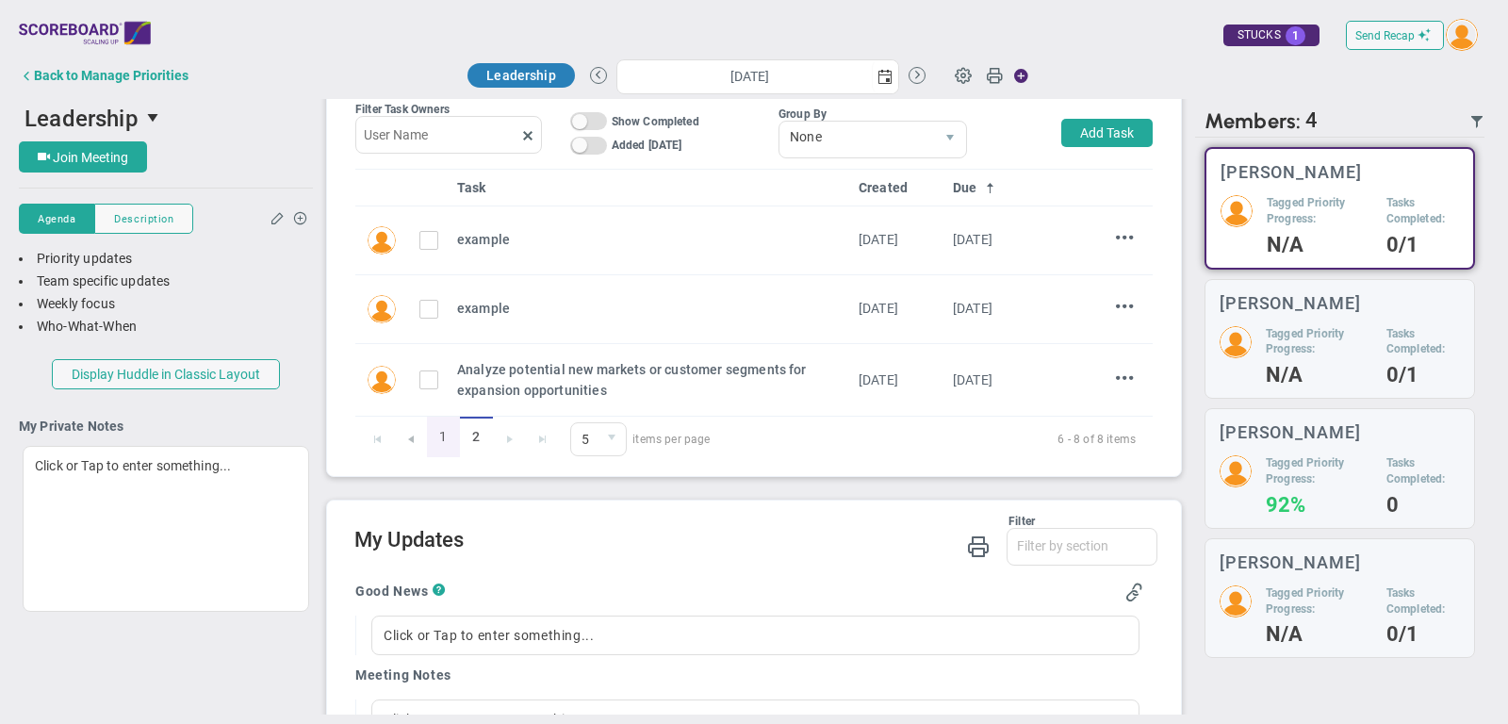
click at [433, 435] on link "1" at bounding box center [443, 437] width 33 height 41
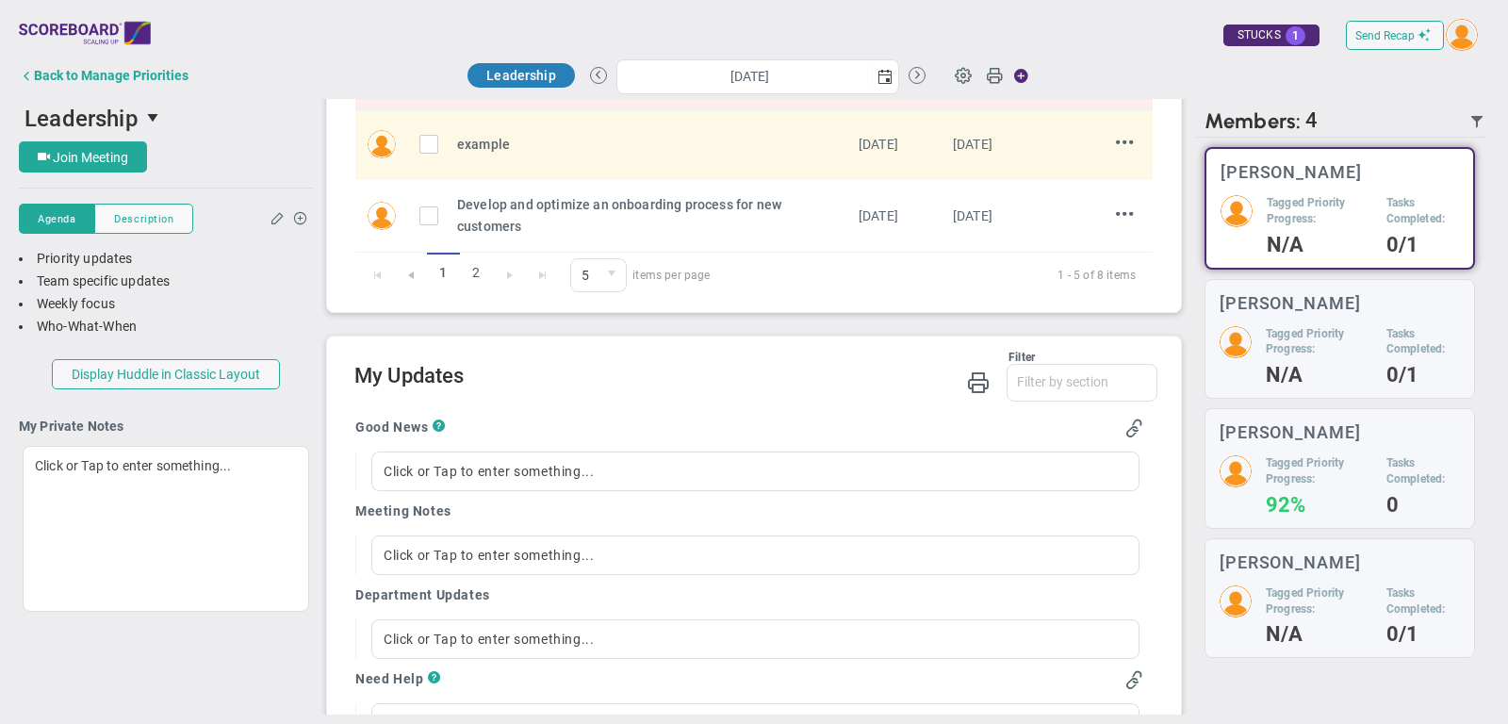
scroll to position [1100, 0]
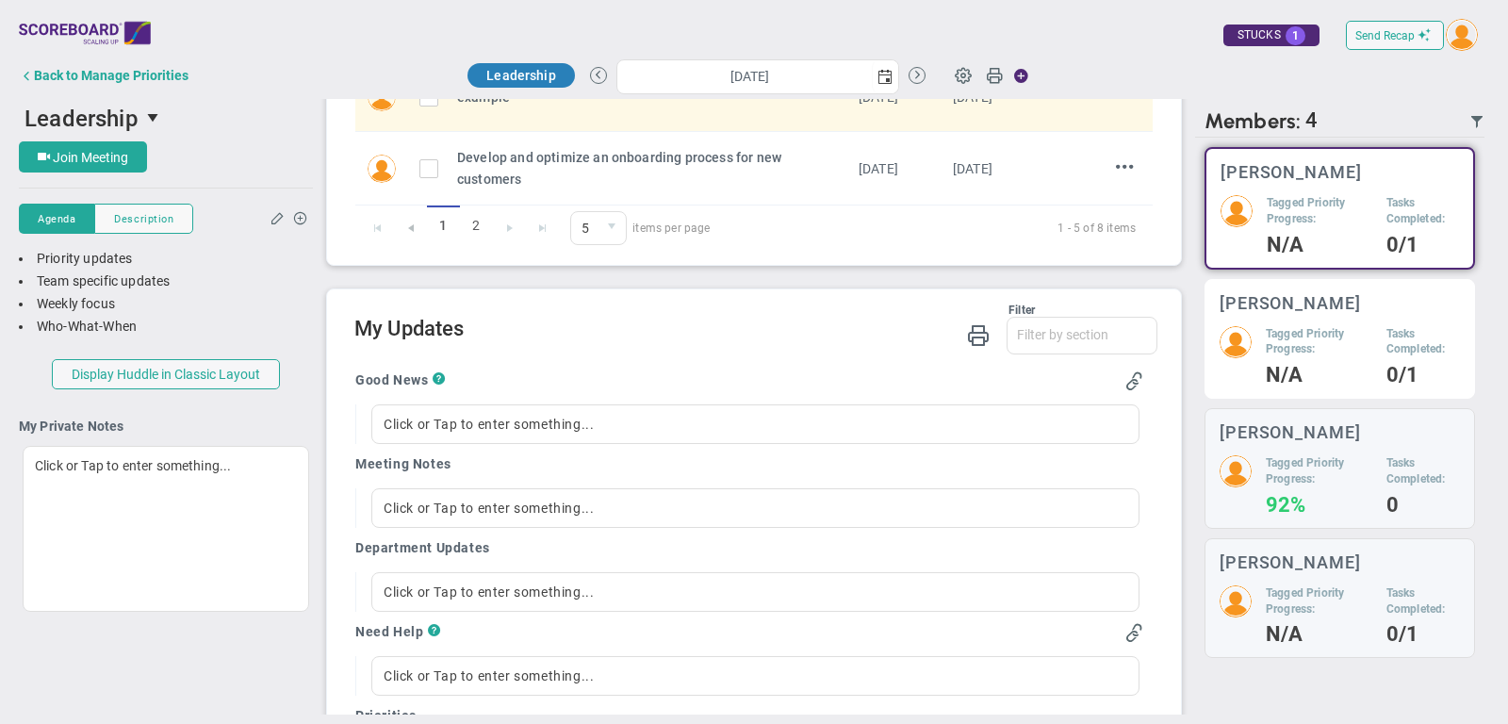
click at [1373, 336] on div "Tagged Priority Progress: N/A Tasks Completed: 0/1" at bounding box center [1340, 355] width 240 height 58
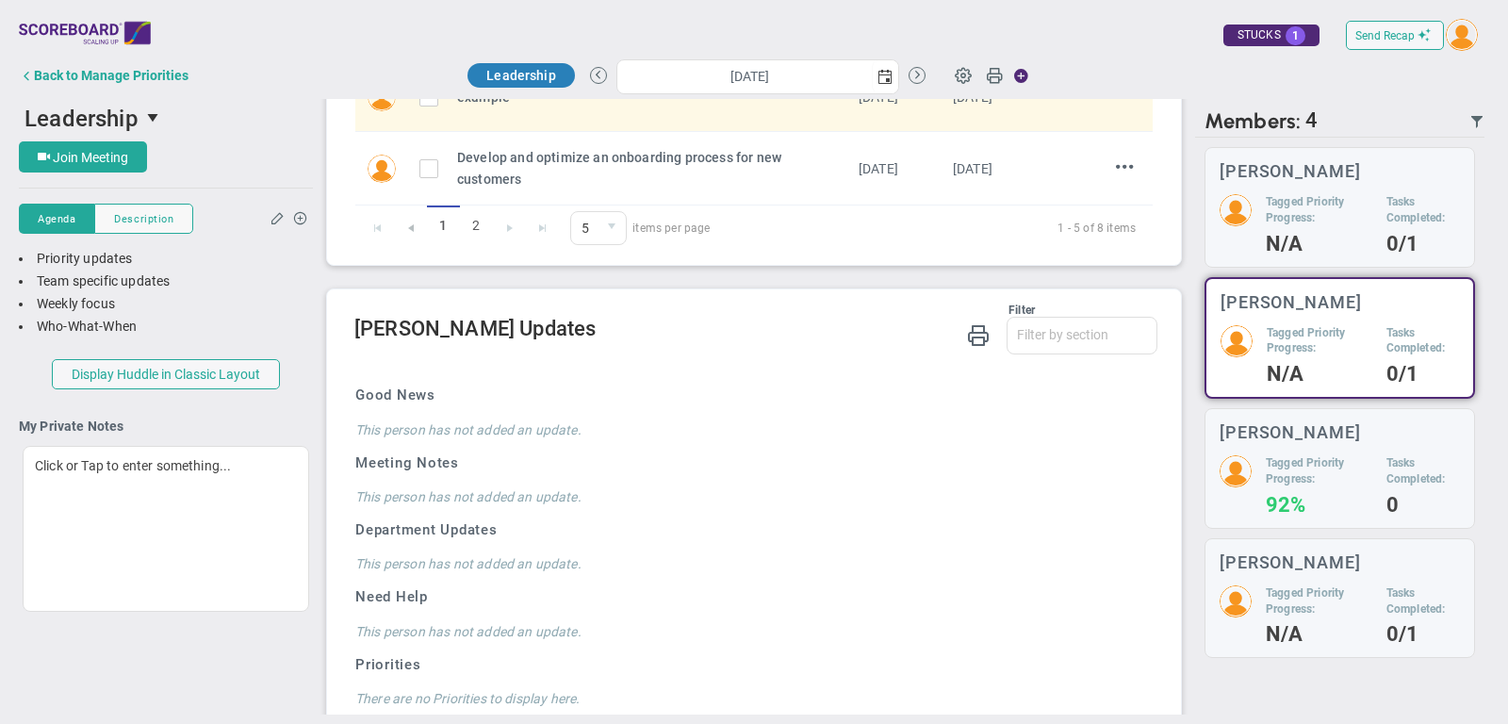
scroll to position [5, 0]
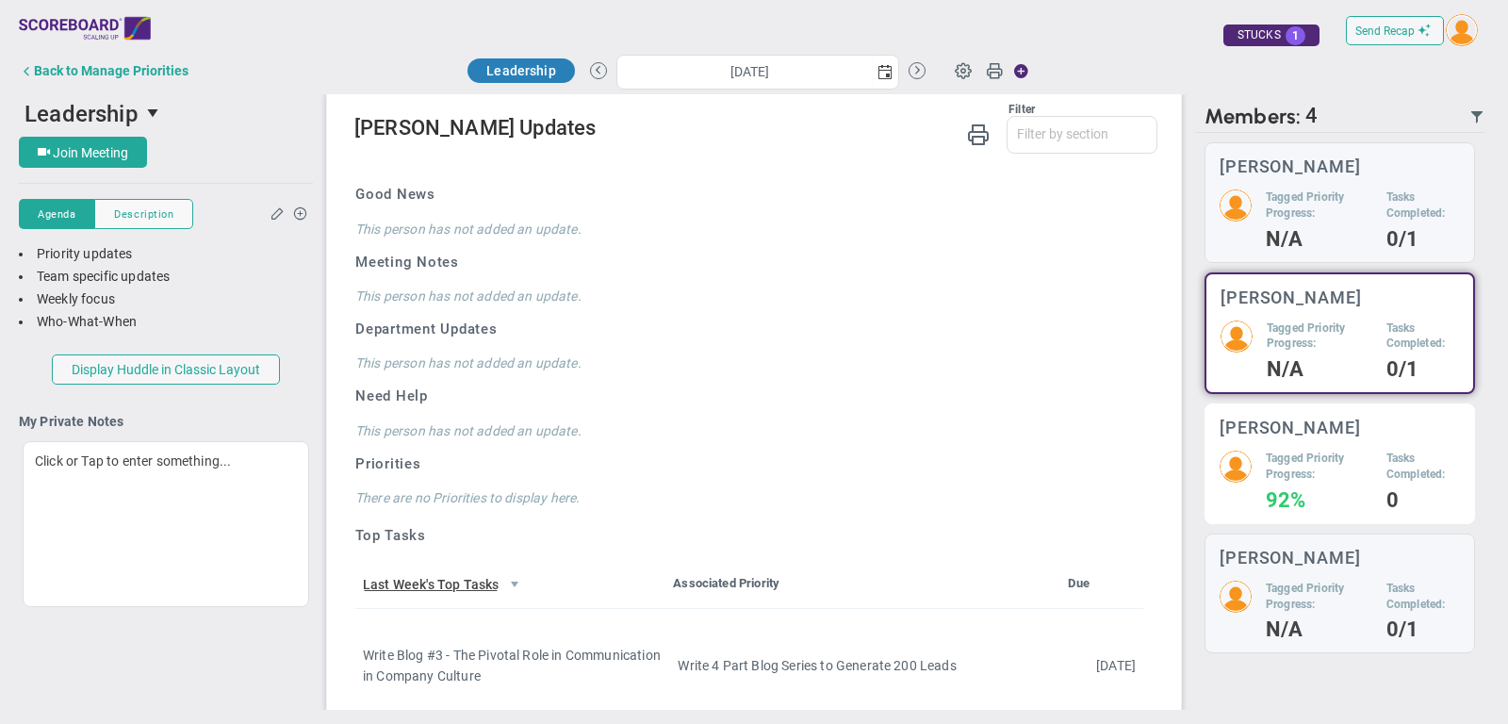
click at [1389, 437] on div "Mark Collins Tagged Priority Progress: 92% Tasks Completed: 0" at bounding box center [1340, 463] width 271 height 121
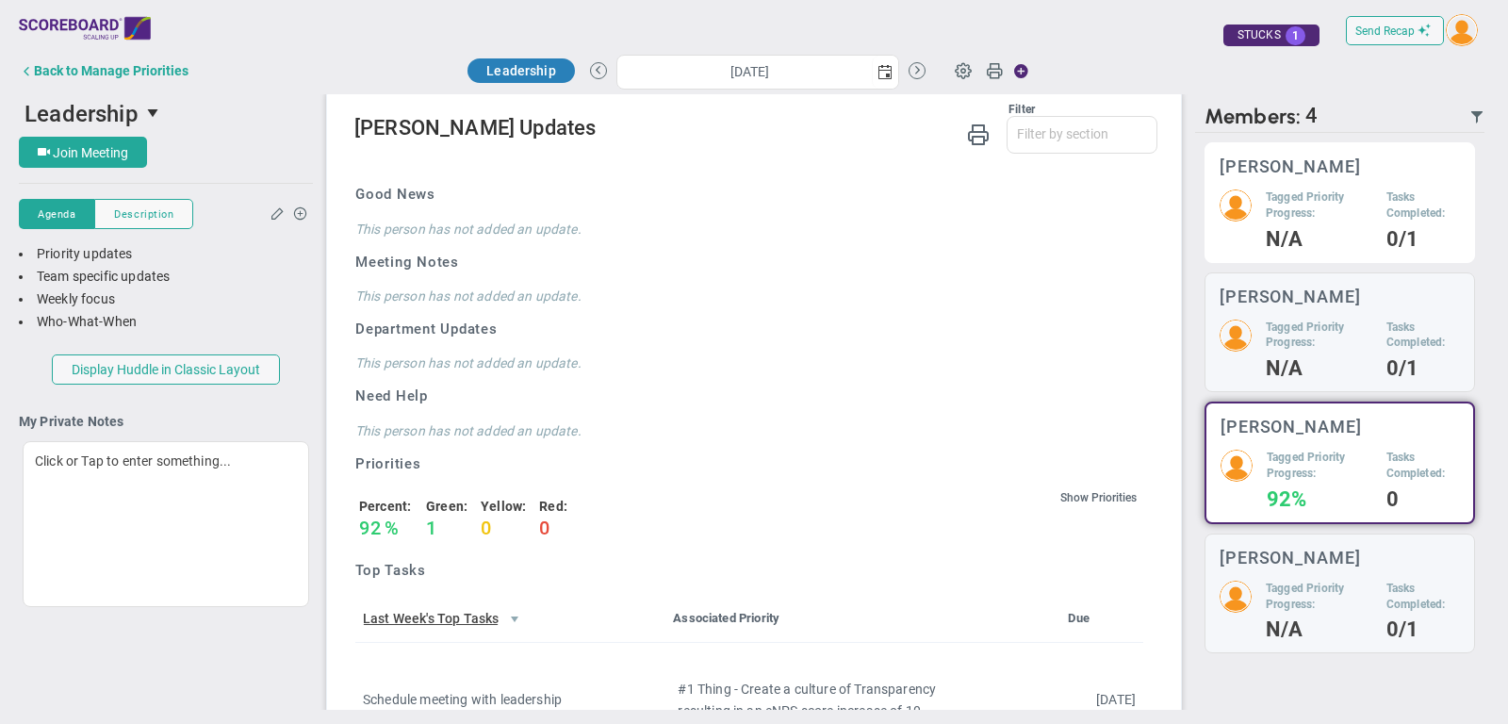
click at [1361, 195] on h5 "Tagged Priority Progress:" at bounding box center [1319, 205] width 107 height 32
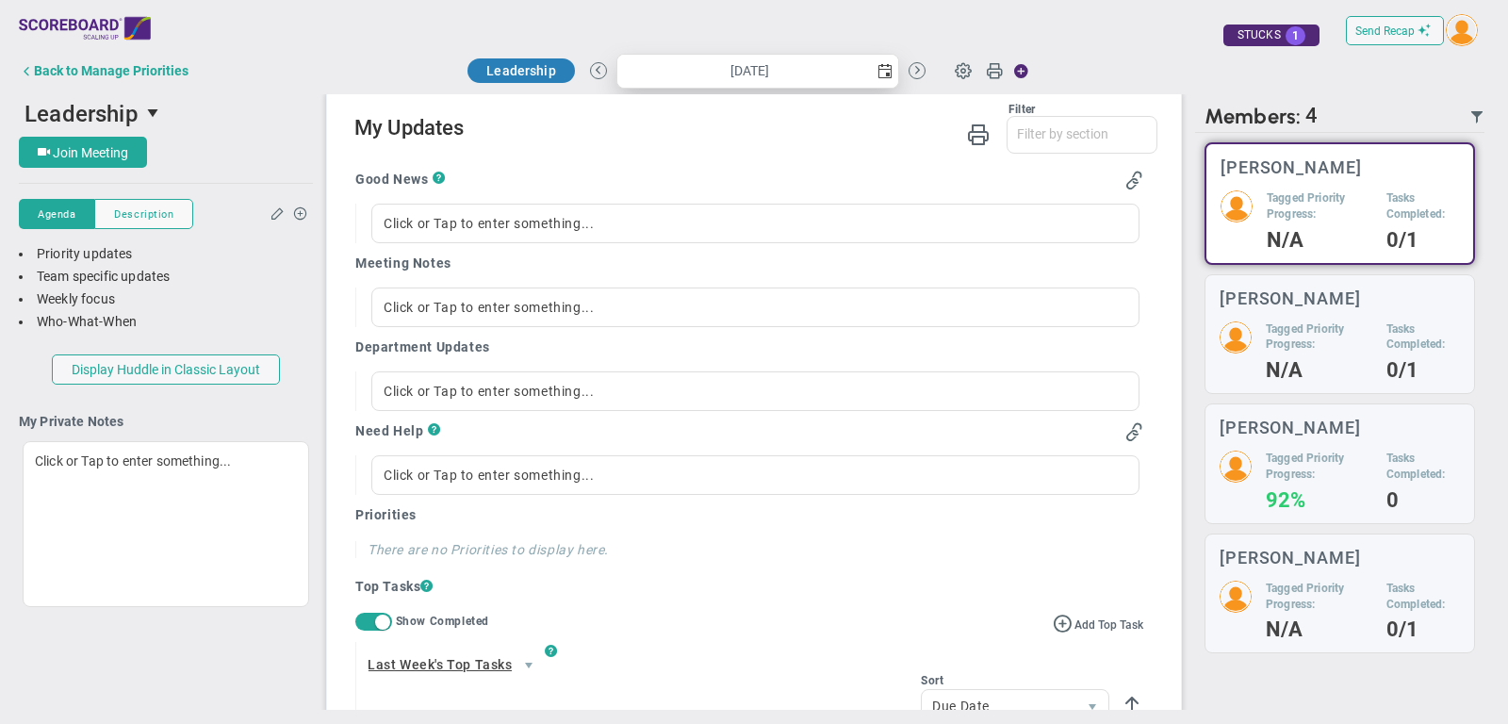
click at [883, 63] on span "select" at bounding box center [885, 71] width 26 height 33
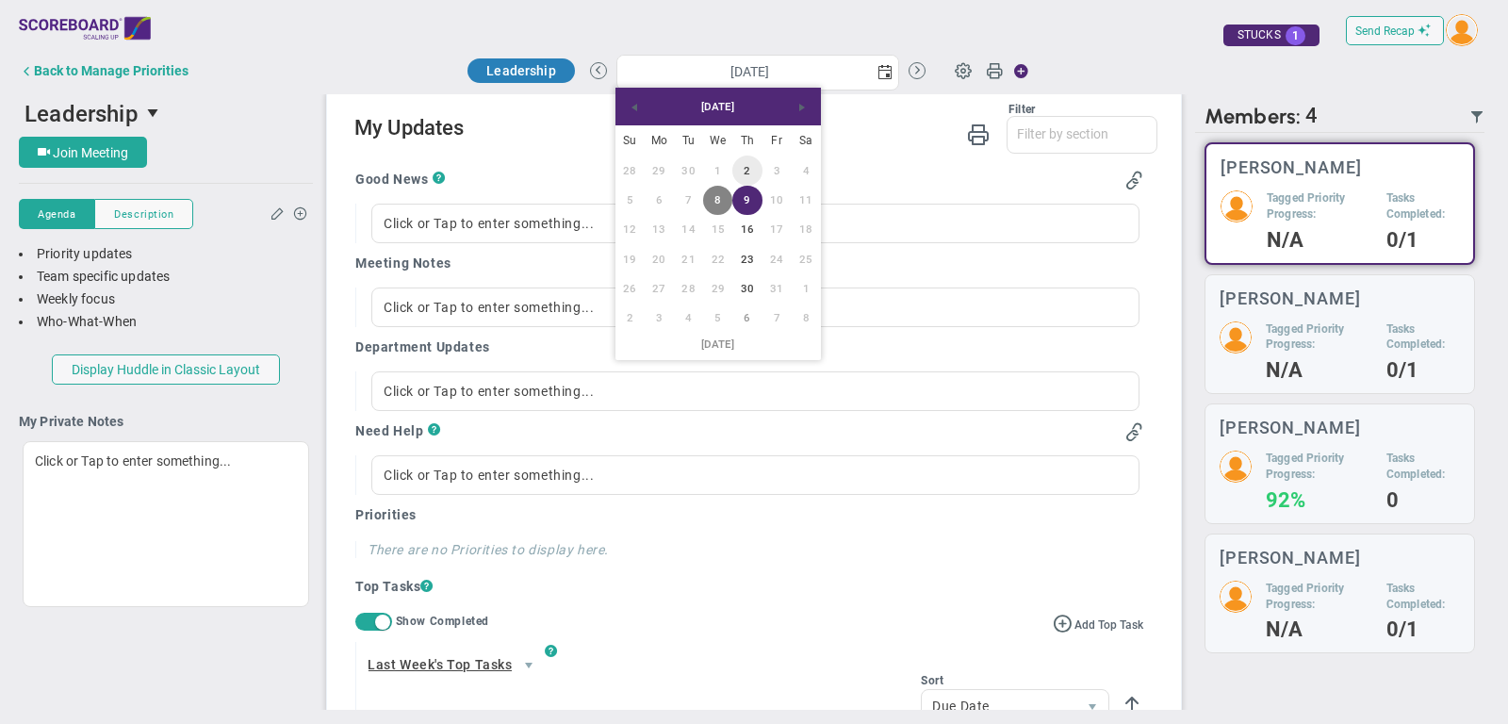
click at [746, 163] on link "2" at bounding box center [747, 170] width 29 height 29
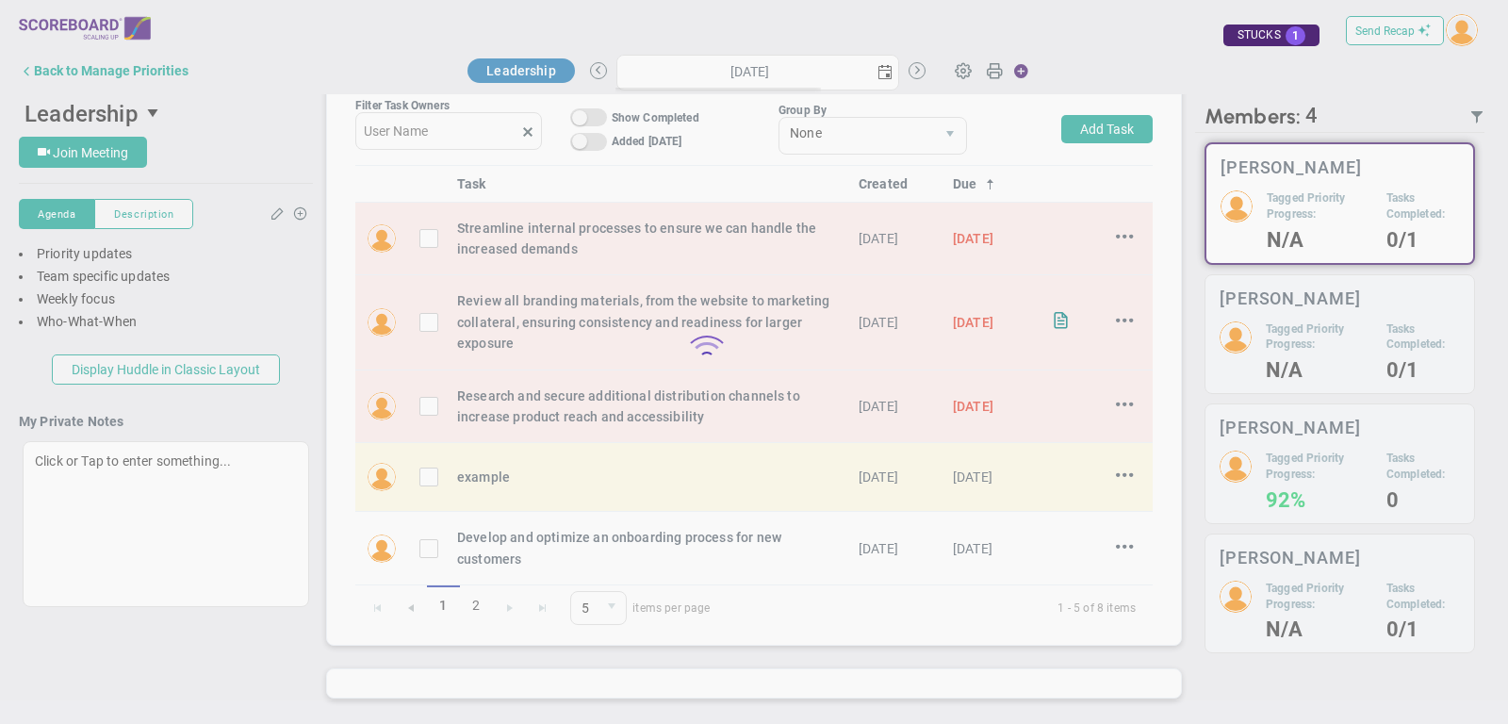
scroll to position [706, 0]
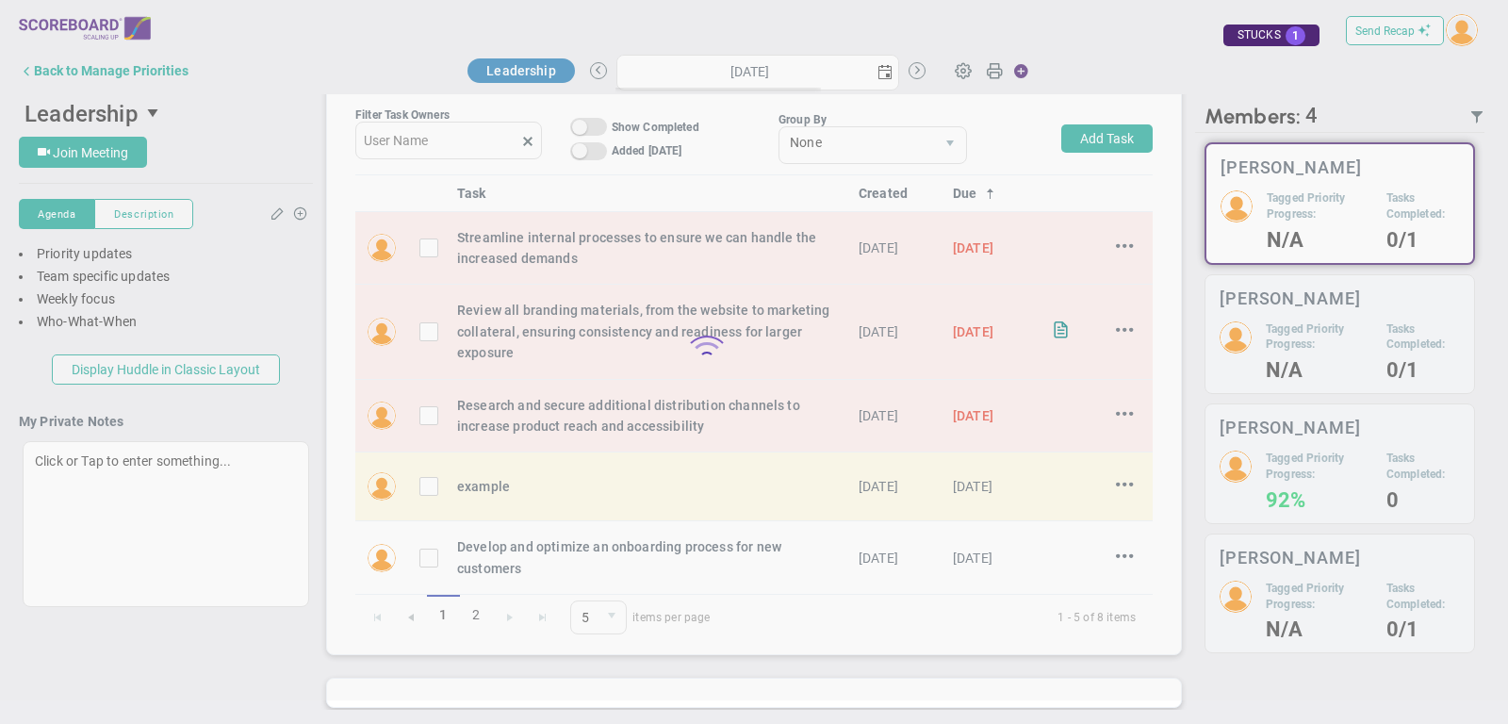
type input "Thursday, October 2, 2025"
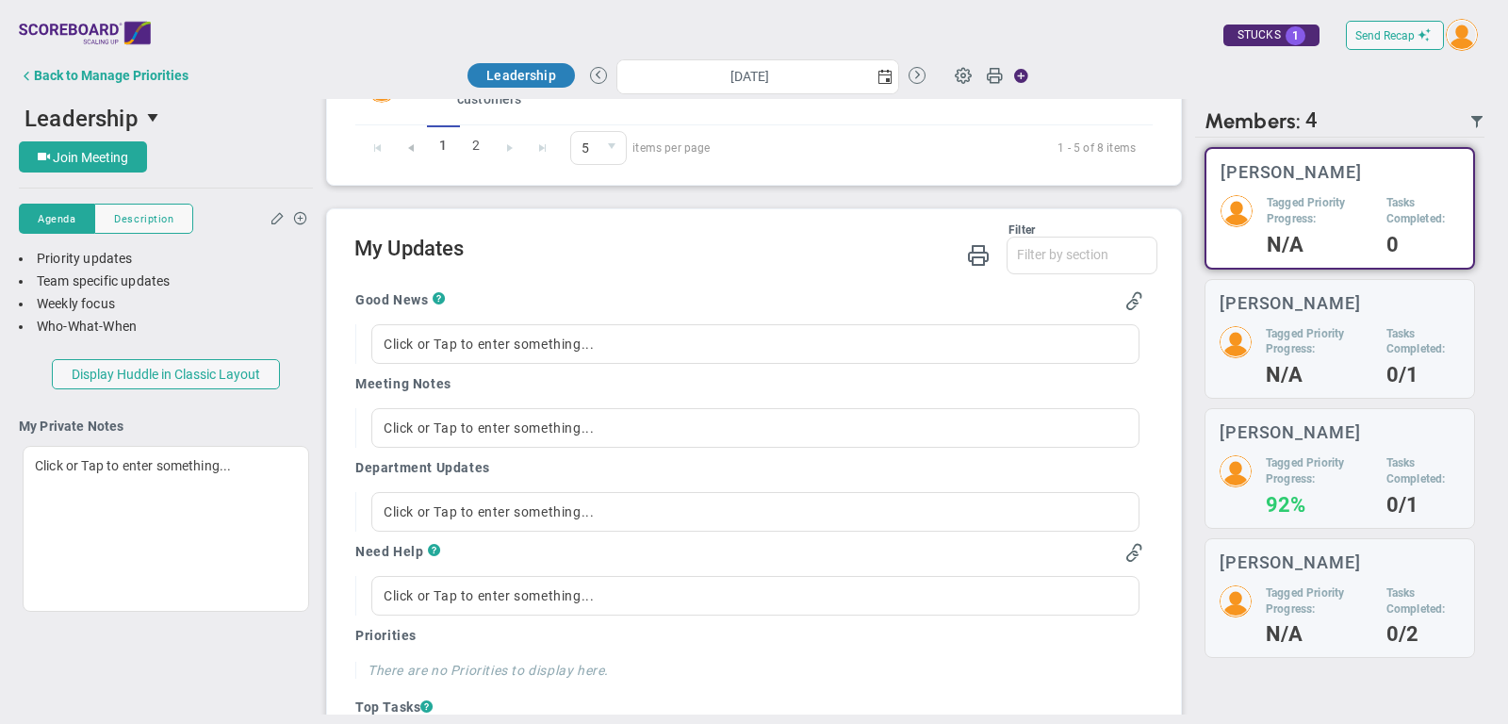
scroll to position [1186, 0]
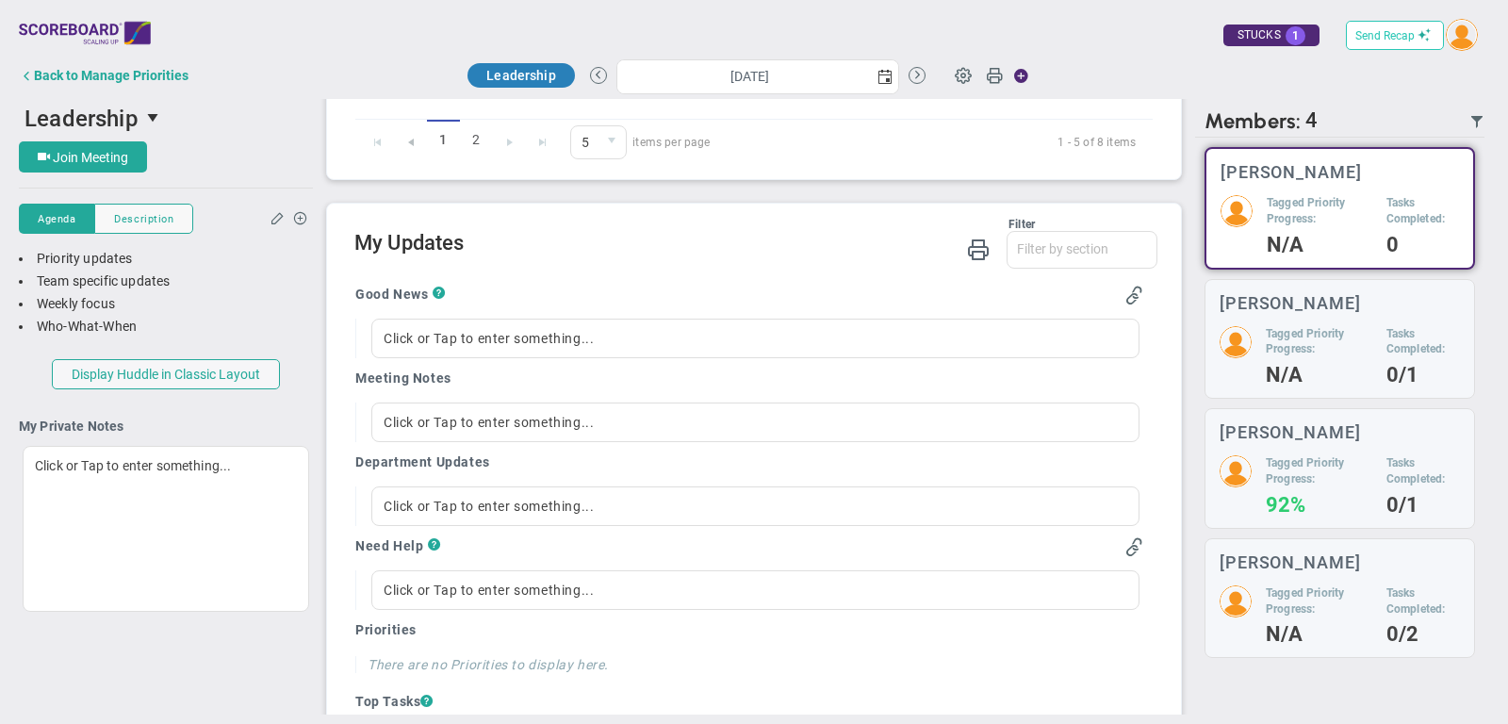
click at [1378, 37] on span "Send Recap" at bounding box center [1385, 35] width 59 height 13
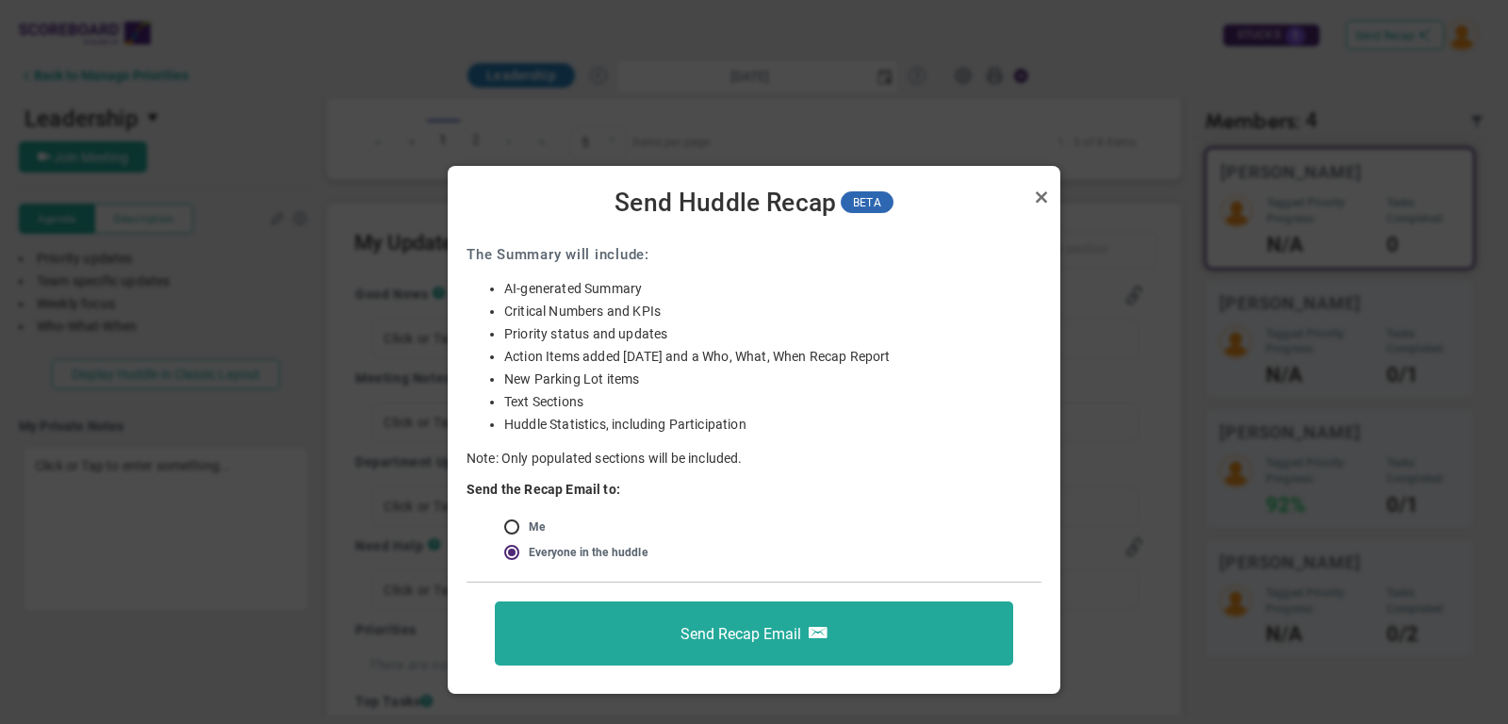
click at [514, 522] on input "radio" at bounding box center [518, 527] width 19 height 15
radio input "true"
click at [1046, 196] on link "Close" at bounding box center [1041, 197] width 23 height 23
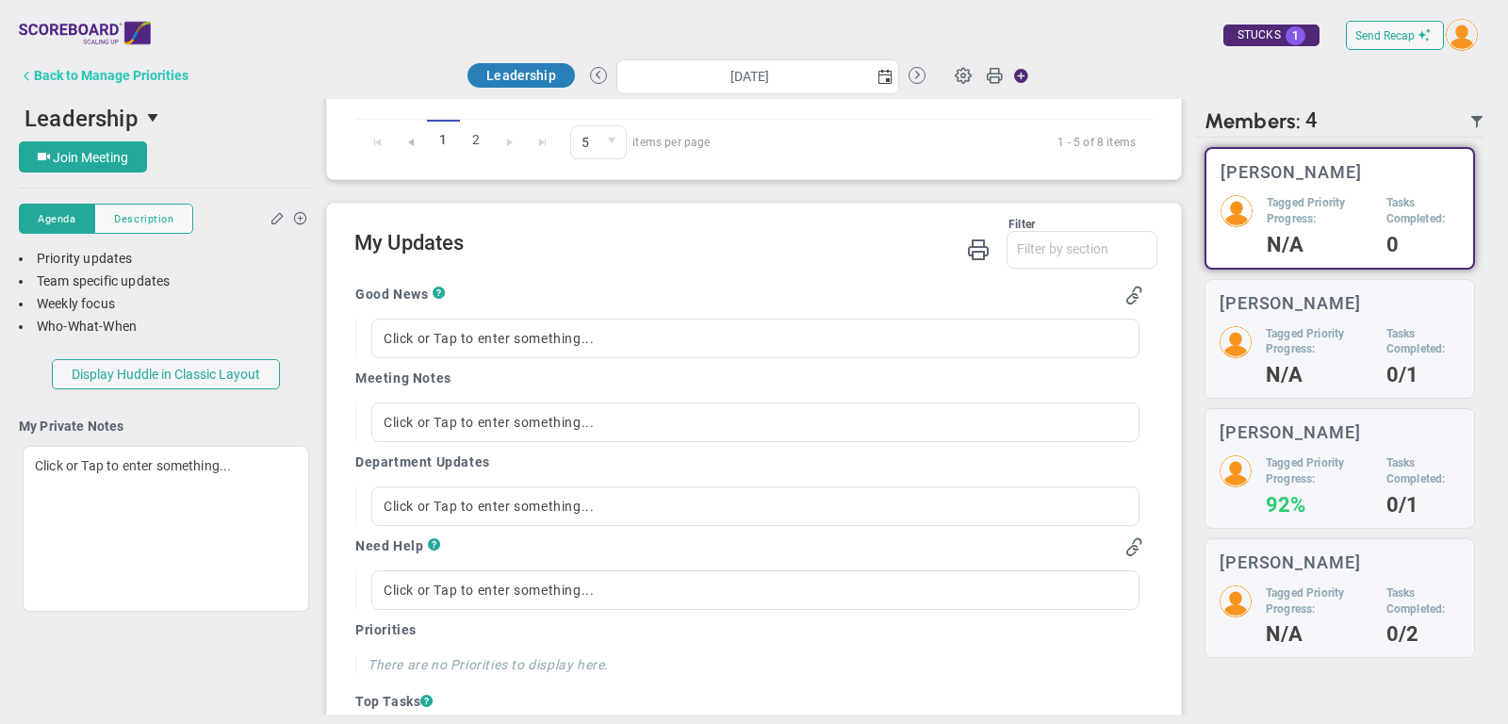
click at [126, 69] on div "Back to Manage Priorities" at bounding box center [111, 75] width 155 height 15
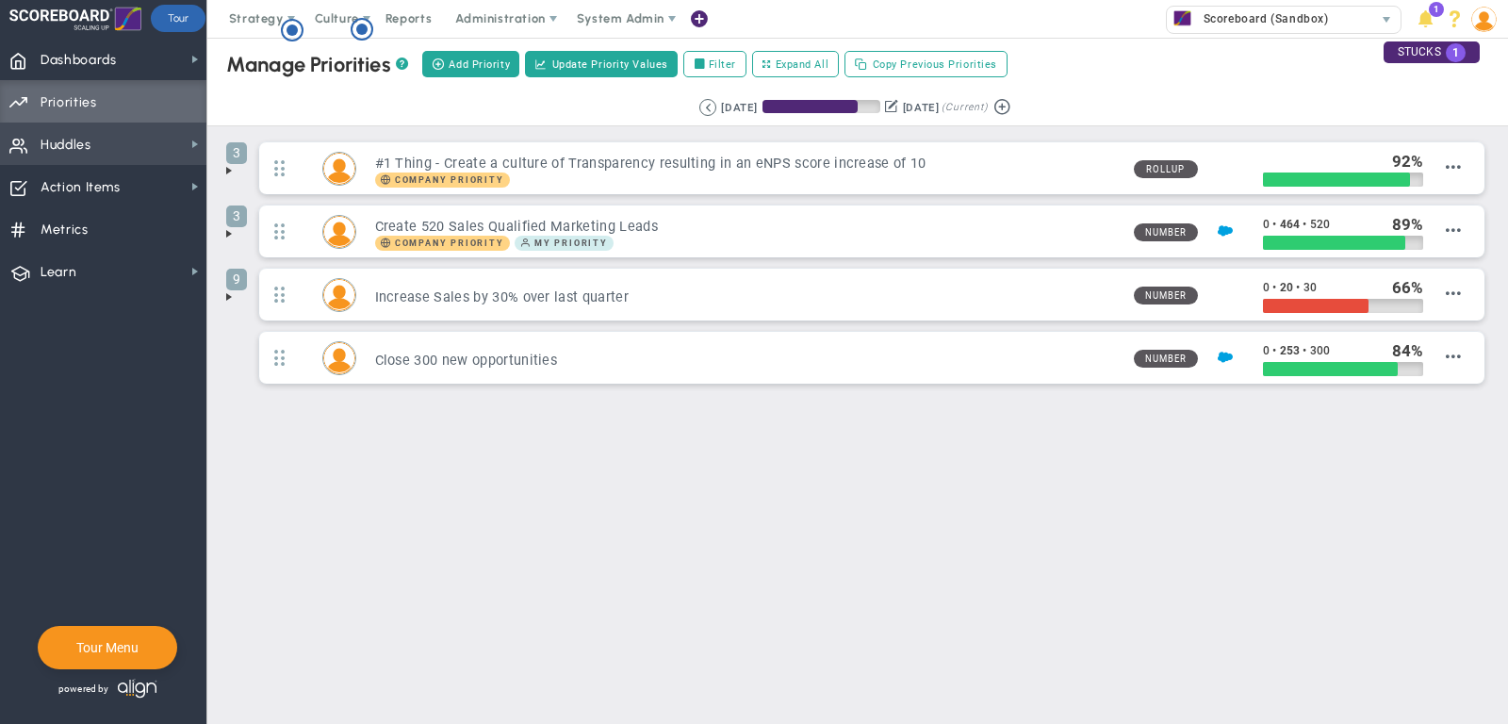
click at [97, 134] on span "Huddles Huddles" at bounding box center [103, 144] width 206 height 42
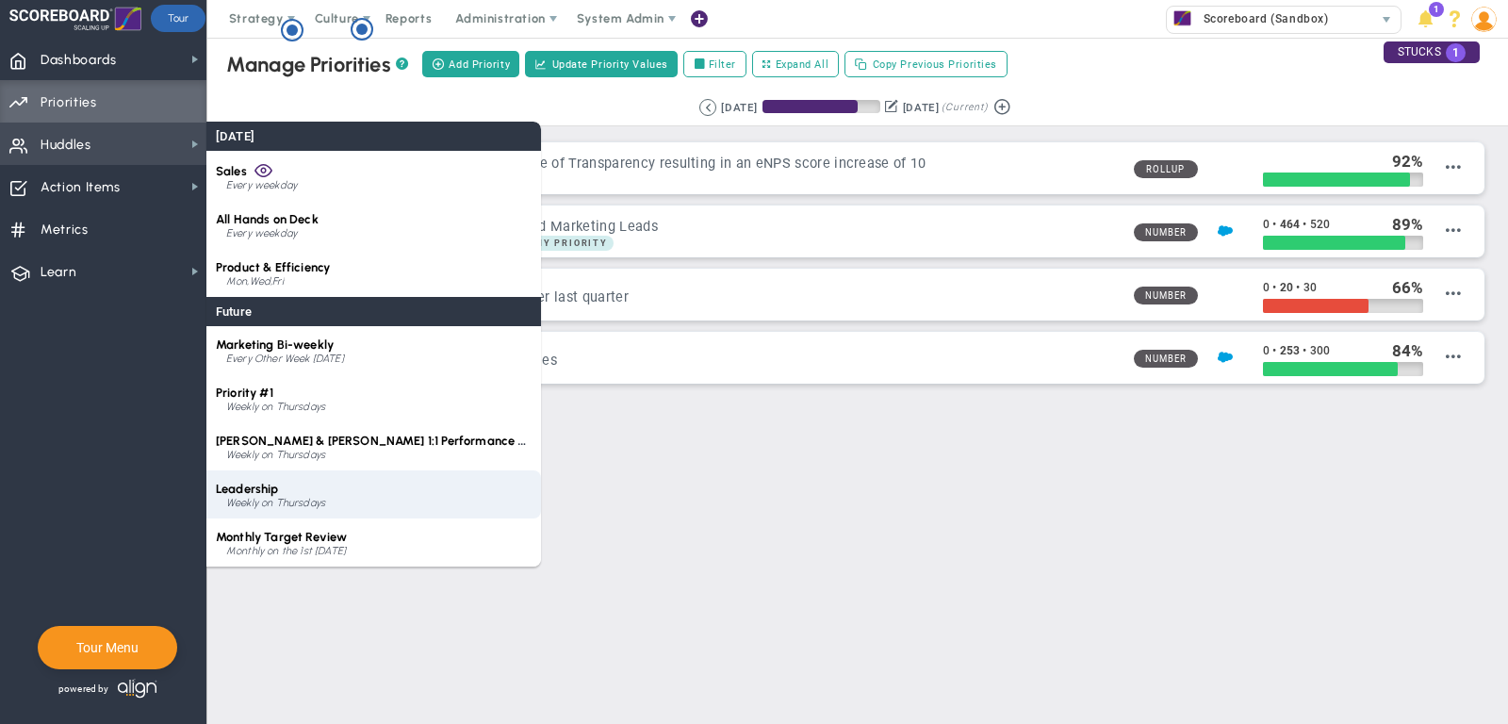
click at [293, 482] on div "Leadership Weekly on Thursdays" at bounding box center [373, 494] width 335 height 48
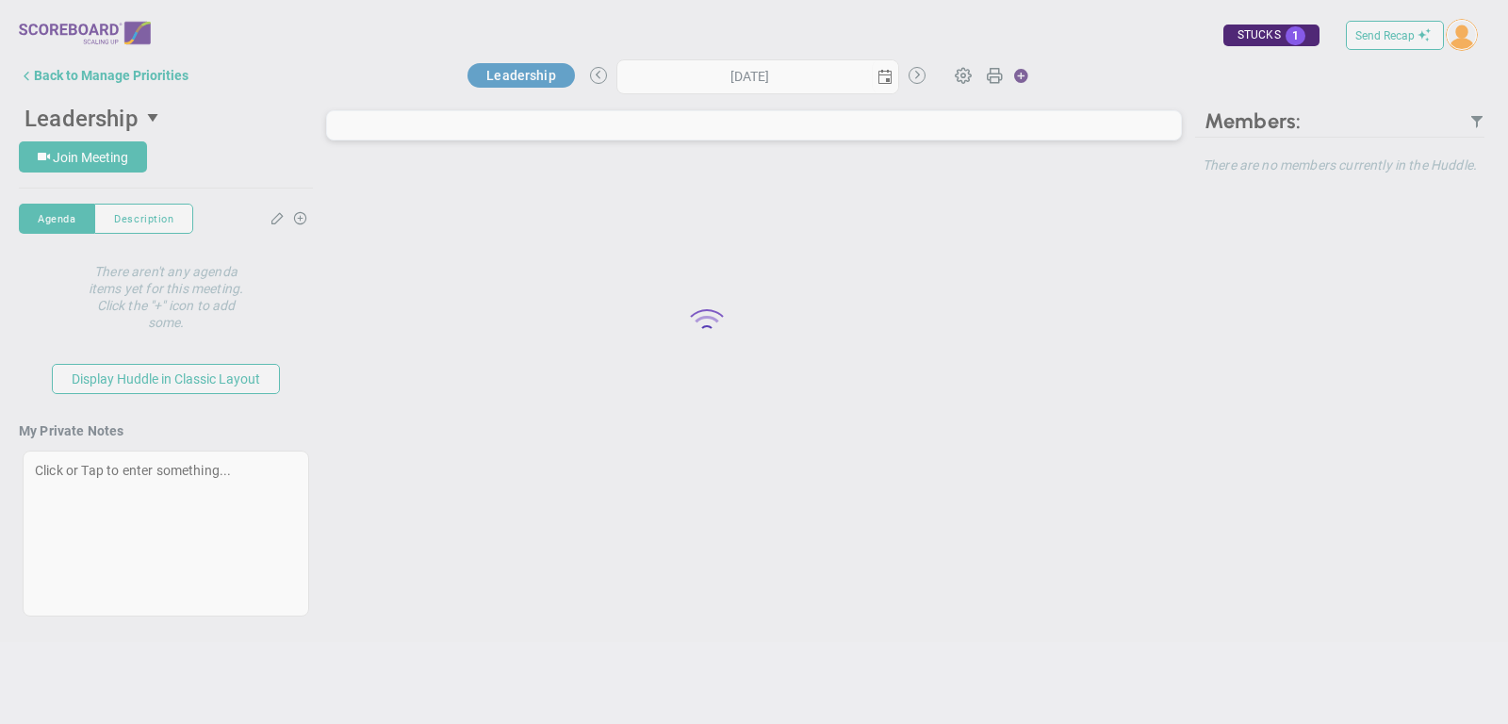
type input "Thursday, October 9, 2025"
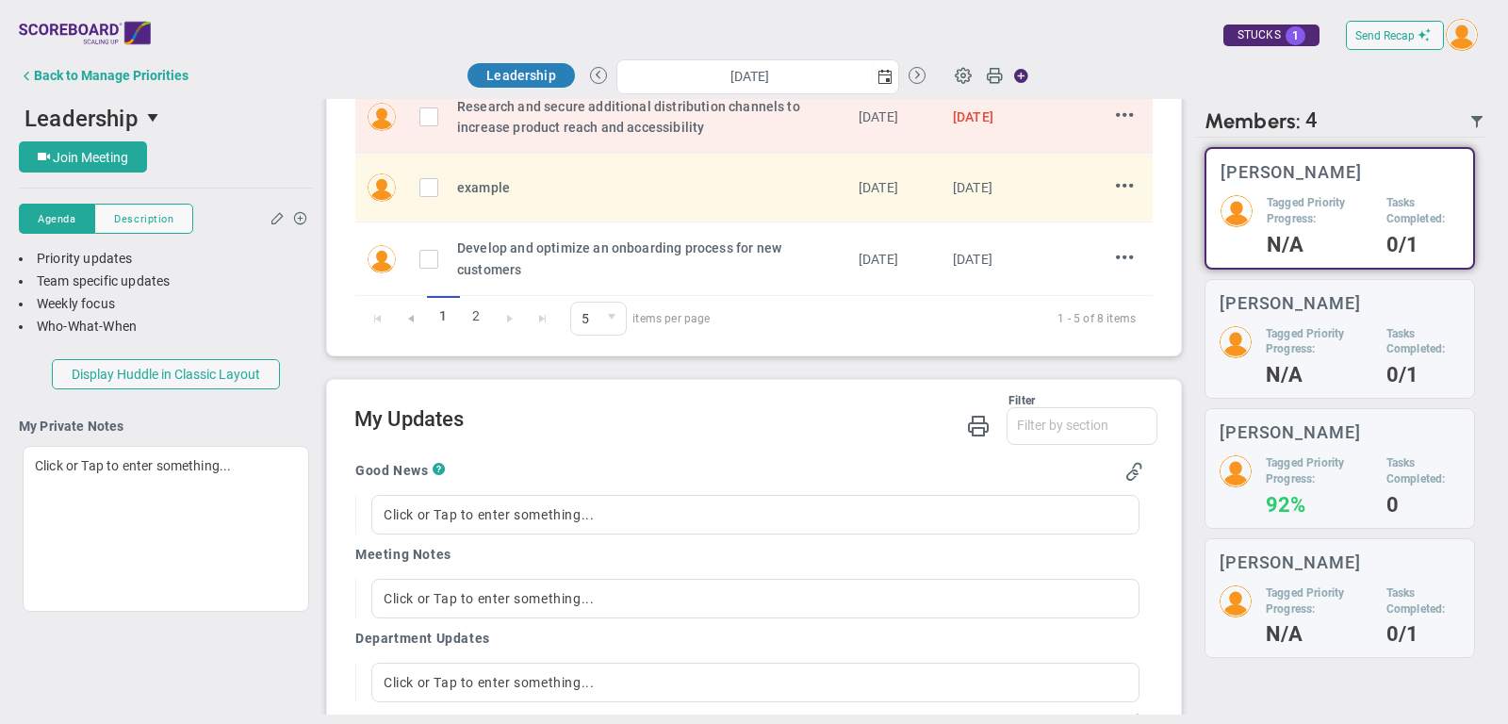
scroll to position [1192, 0]
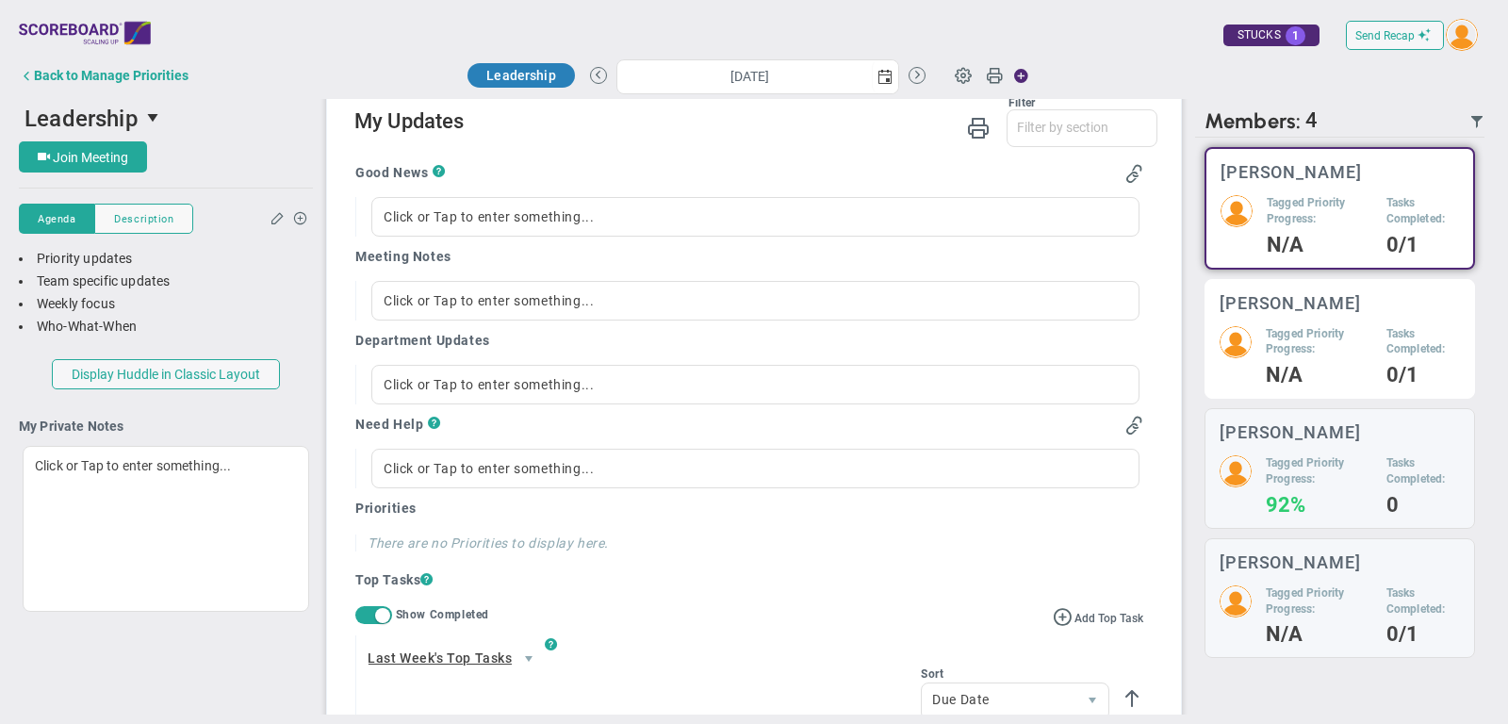
click at [1383, 361] on div "Tagged Priority Progress: N/A Tasks Completed: 0/1" at bounding box center [1340, 355] width 240 height 58
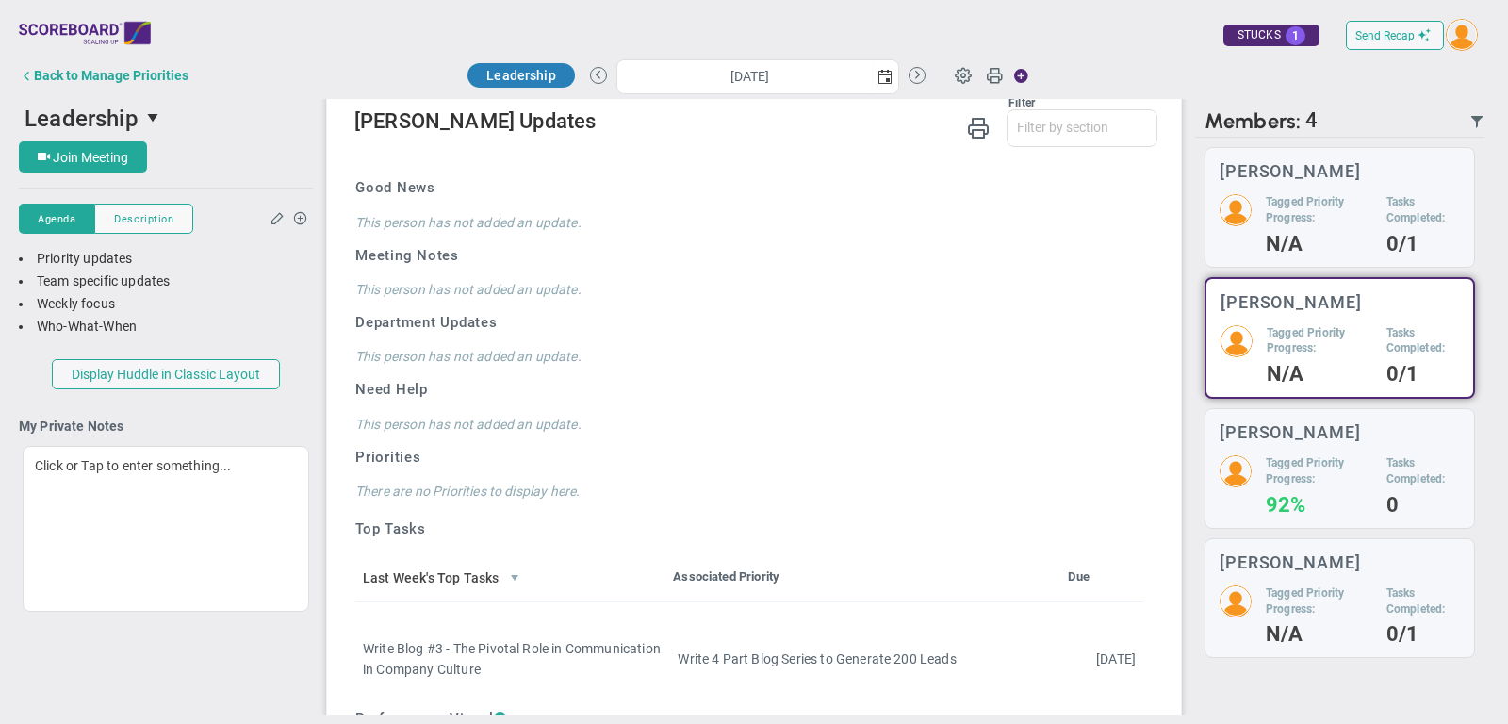
scroll to position [5, 0]
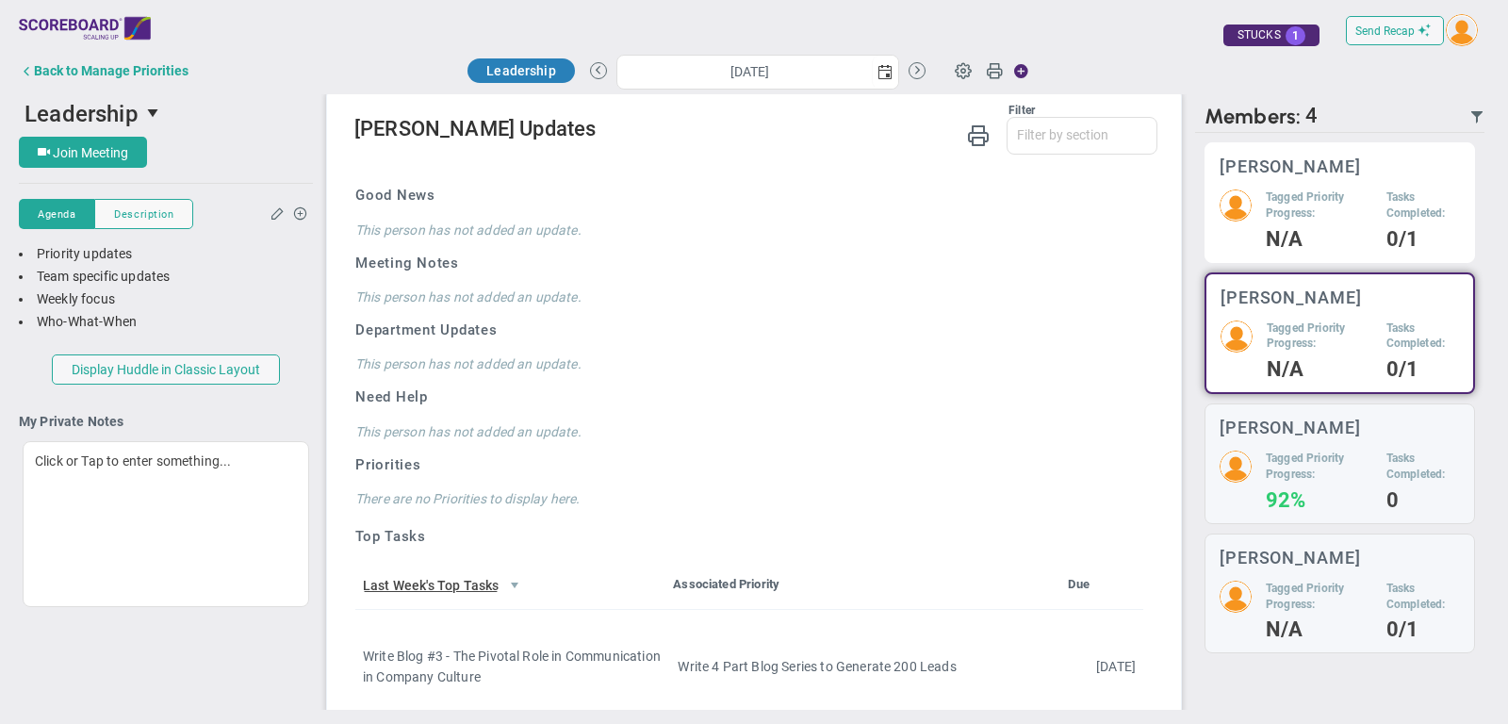
click at [1331, 237] on h4 "N/A" at bounding box center [1319, 239] width 107 height 17
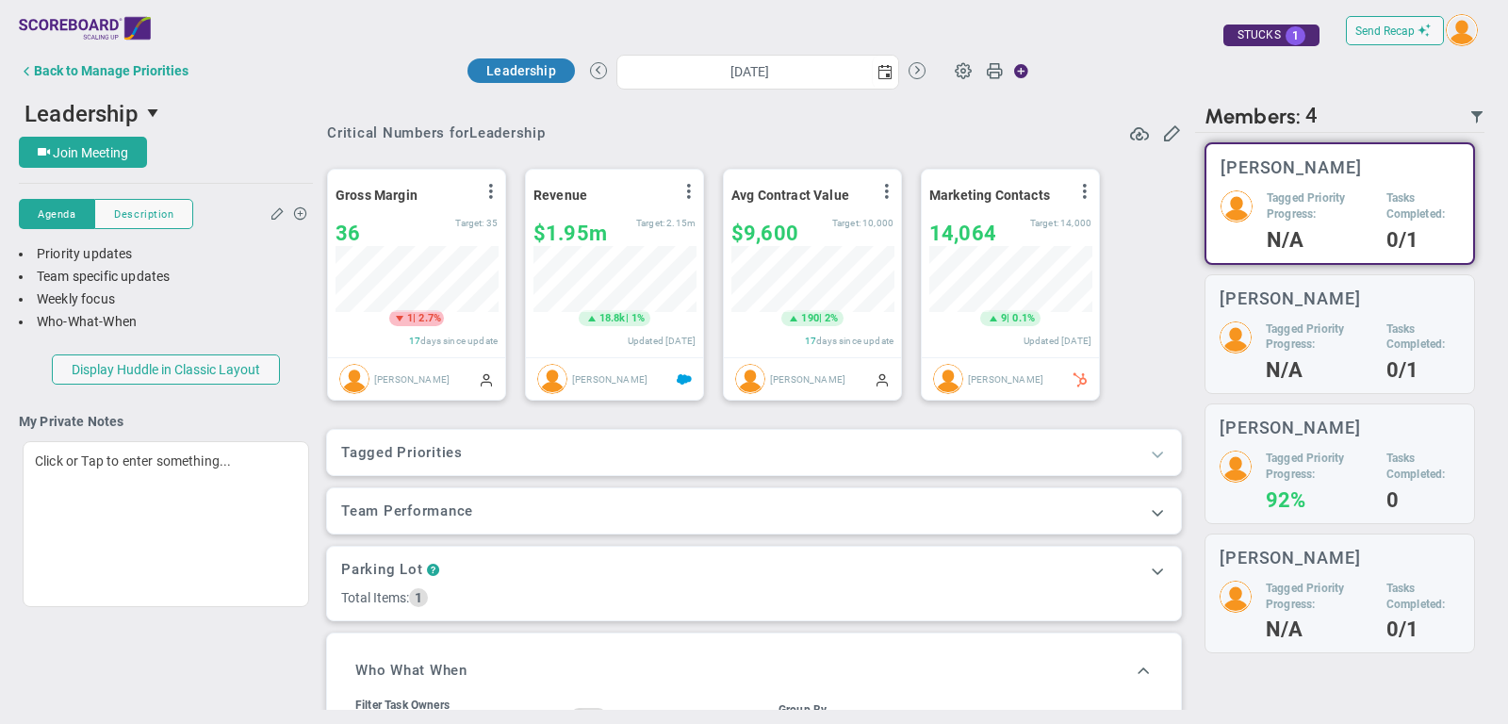
click at [1161, 453] on span at bounding box center [1157, 453] width 19 height 19
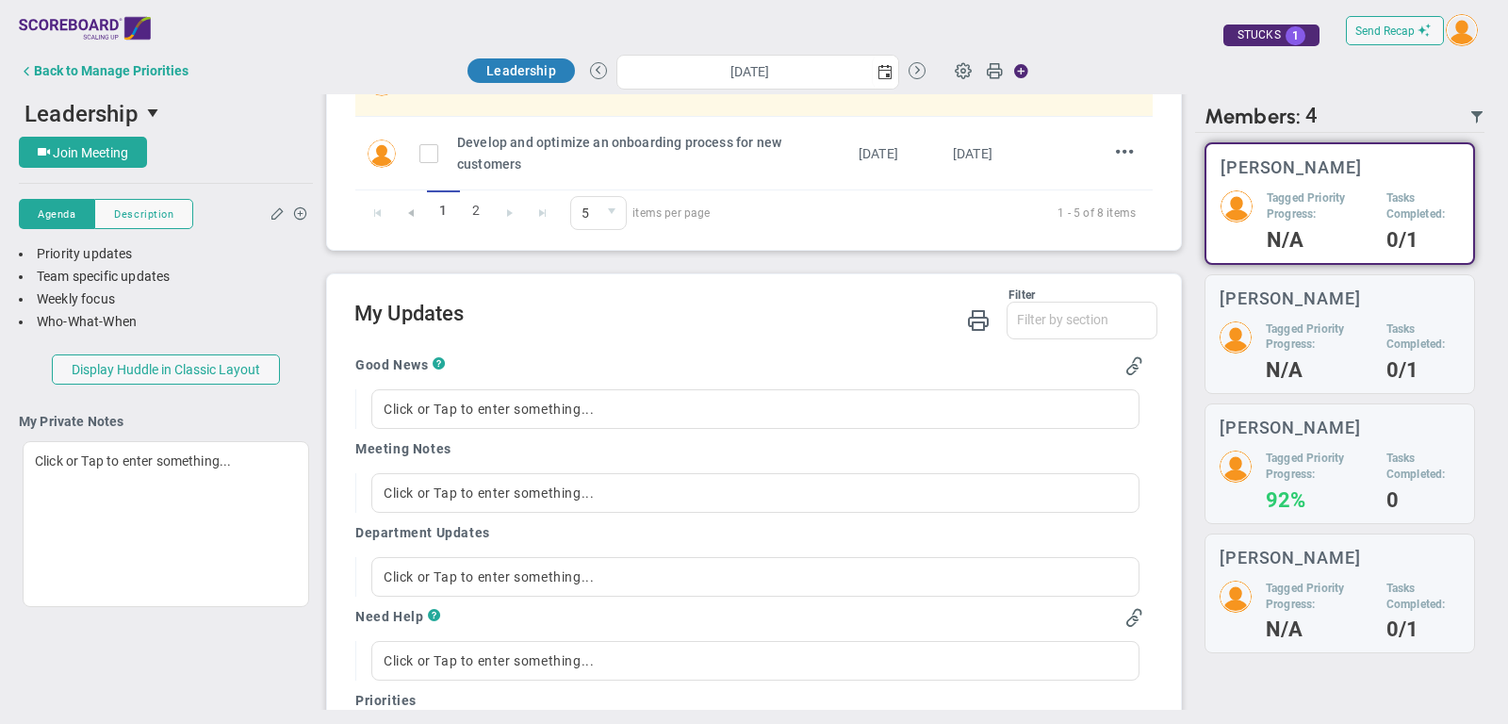
scroll to position [1131, 0]
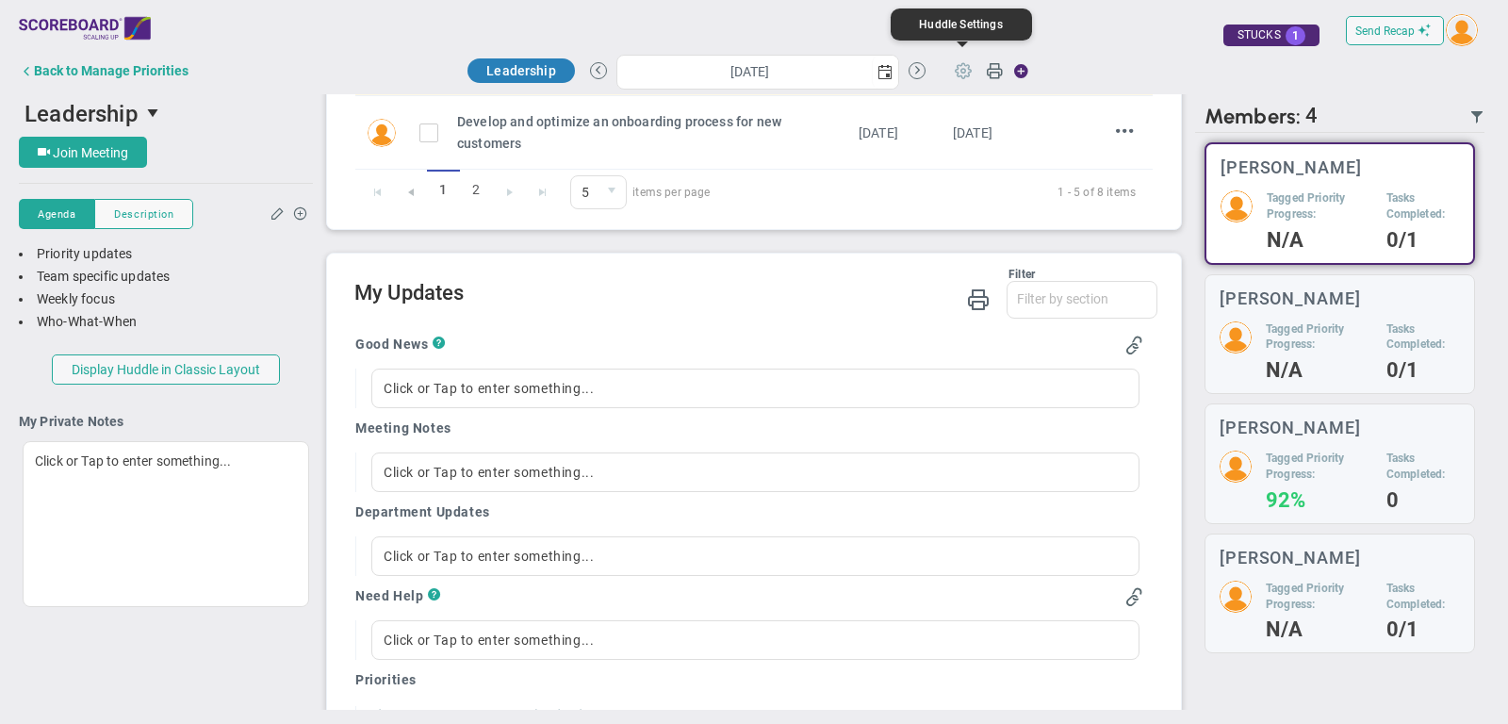
click at [960, 70] on span at bounding box center [964, 70] width 36 height 36
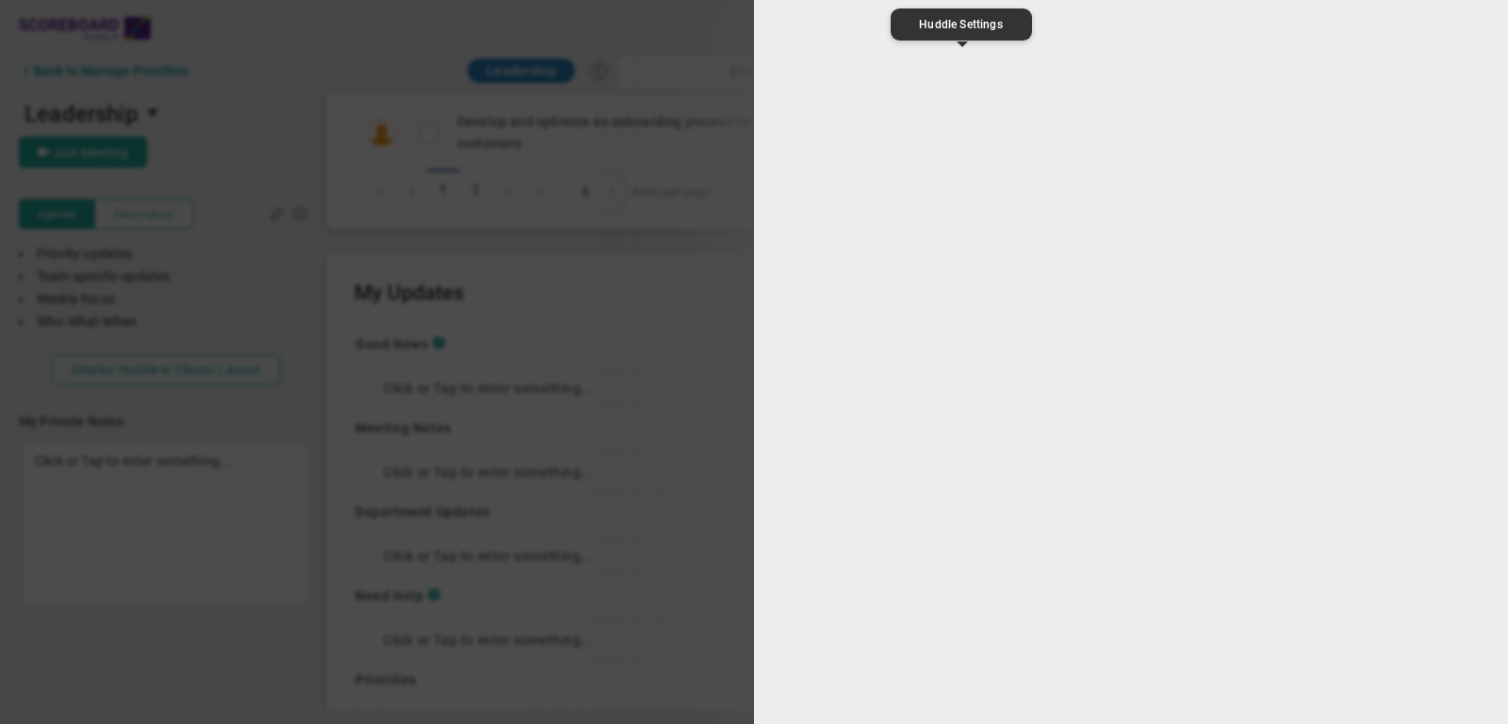
type input "Leadership"
type input "https://zoom.us/"
type input "16:00:00"
type input "17:00:00"
type input "[PERSON_NAME]"
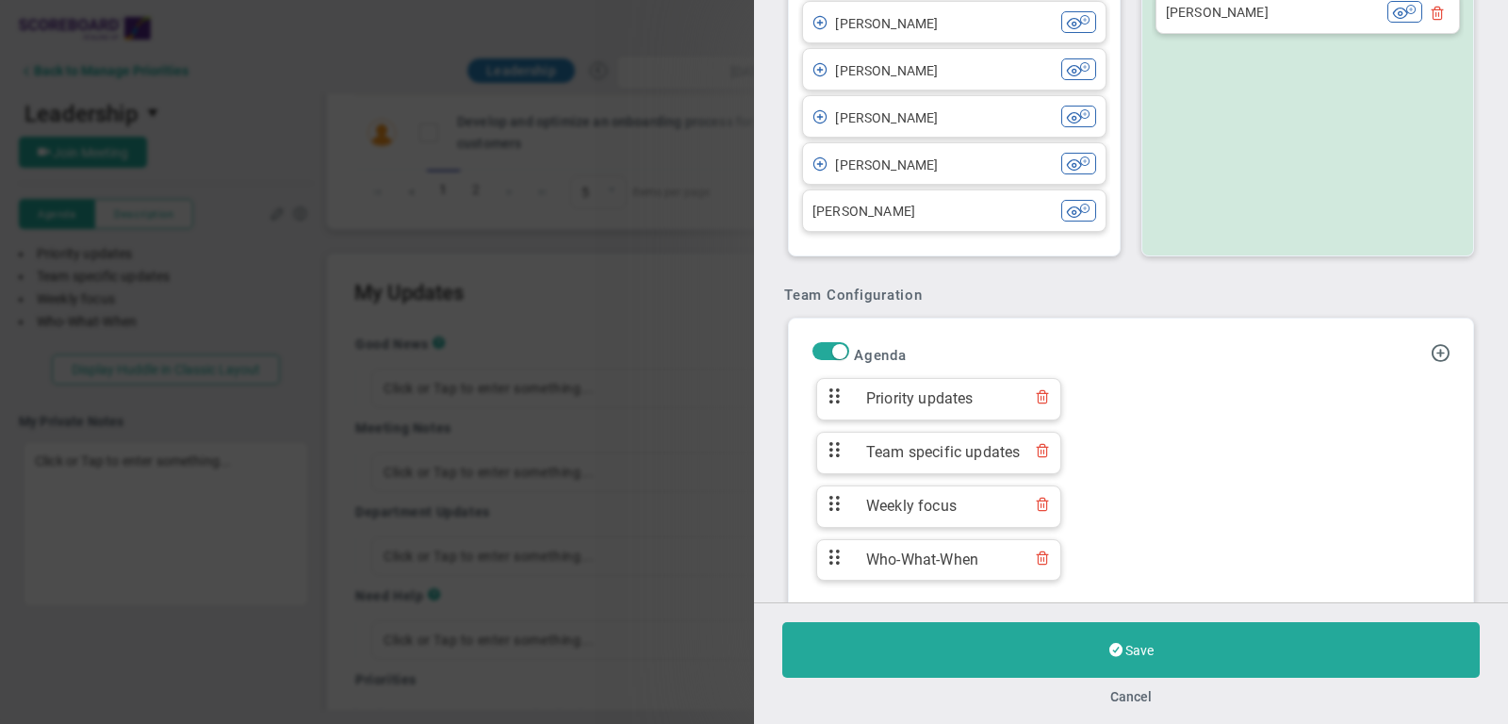
scroll to position [864, 0]
click at [937, 388] on span "Priority updates" at bounding box center [938, 396] width 163 height 22
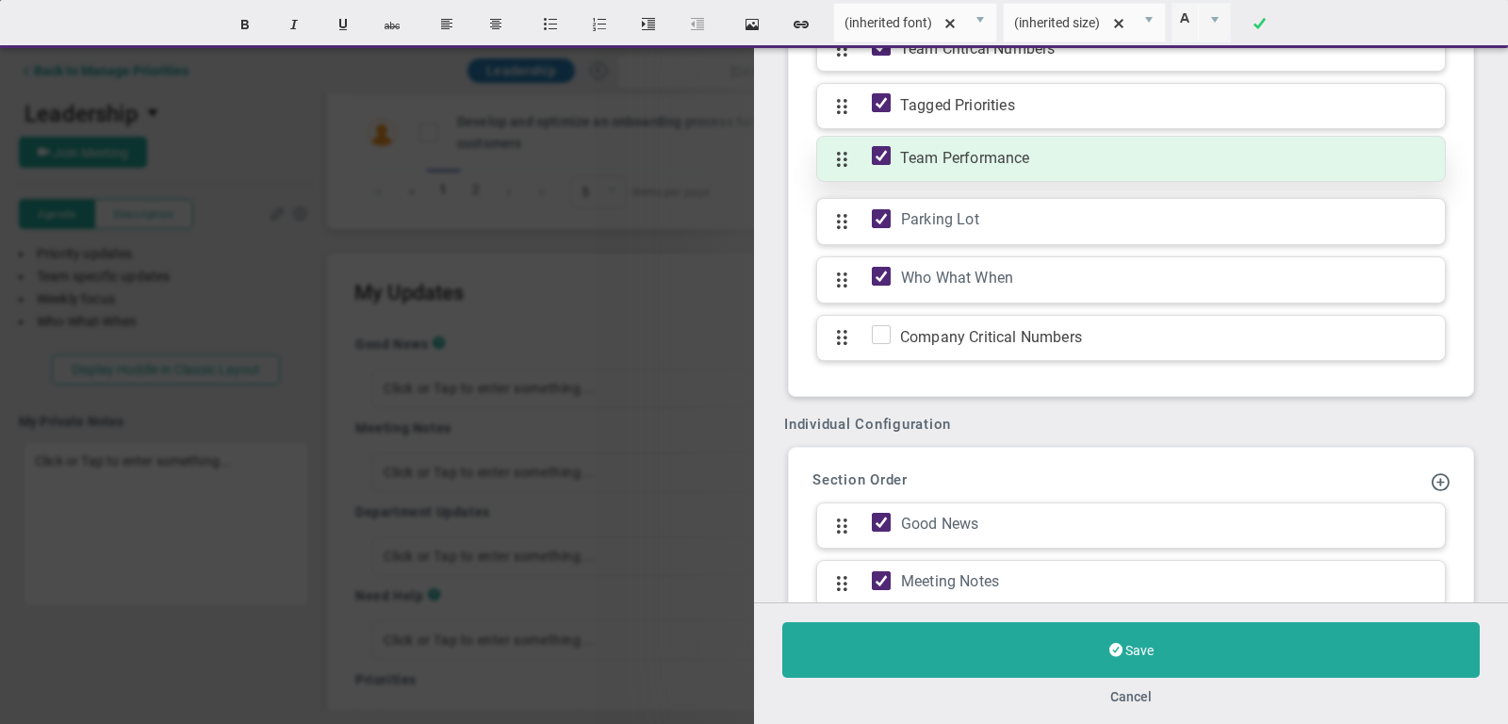
scroll to position [1645, 0]
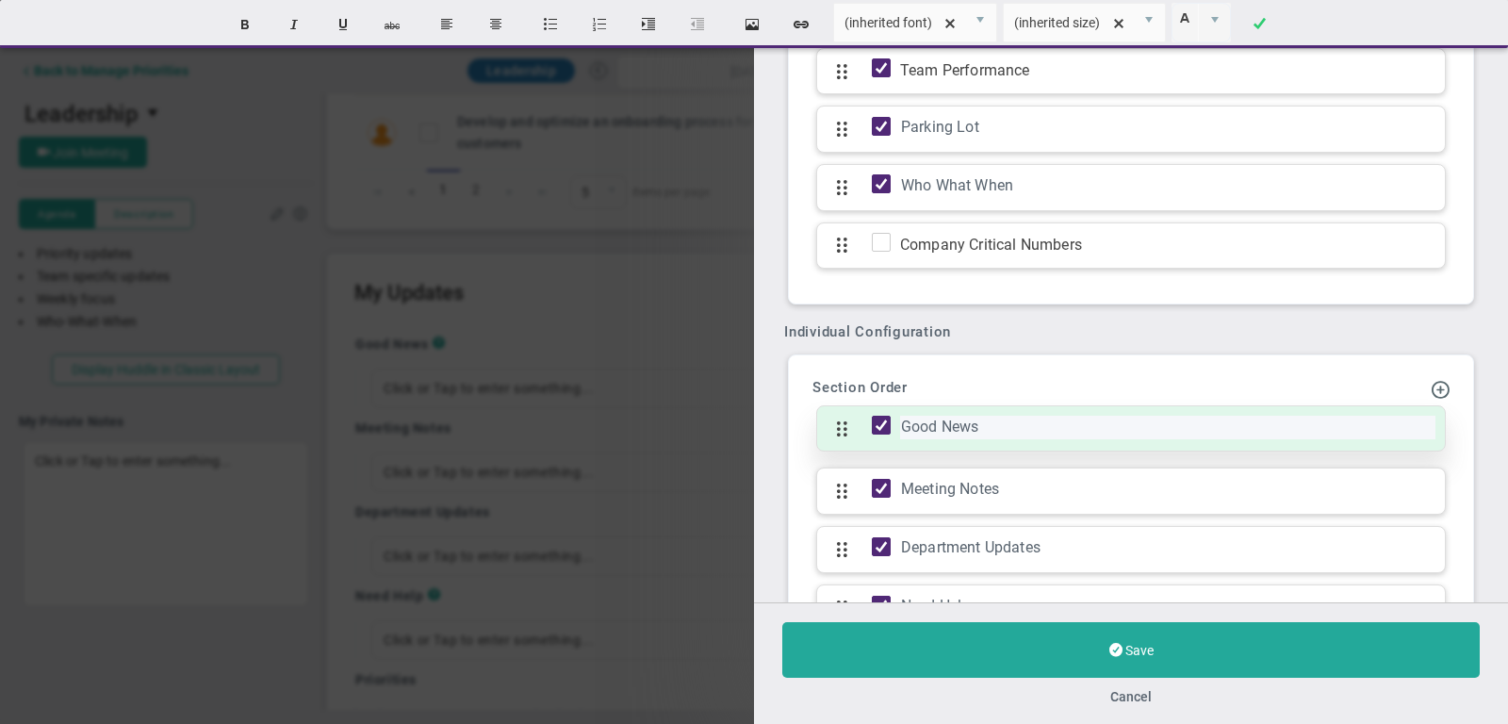
click at [984, 416] on div "Good News" at bounding box center [1167, 428] width 535 height 24
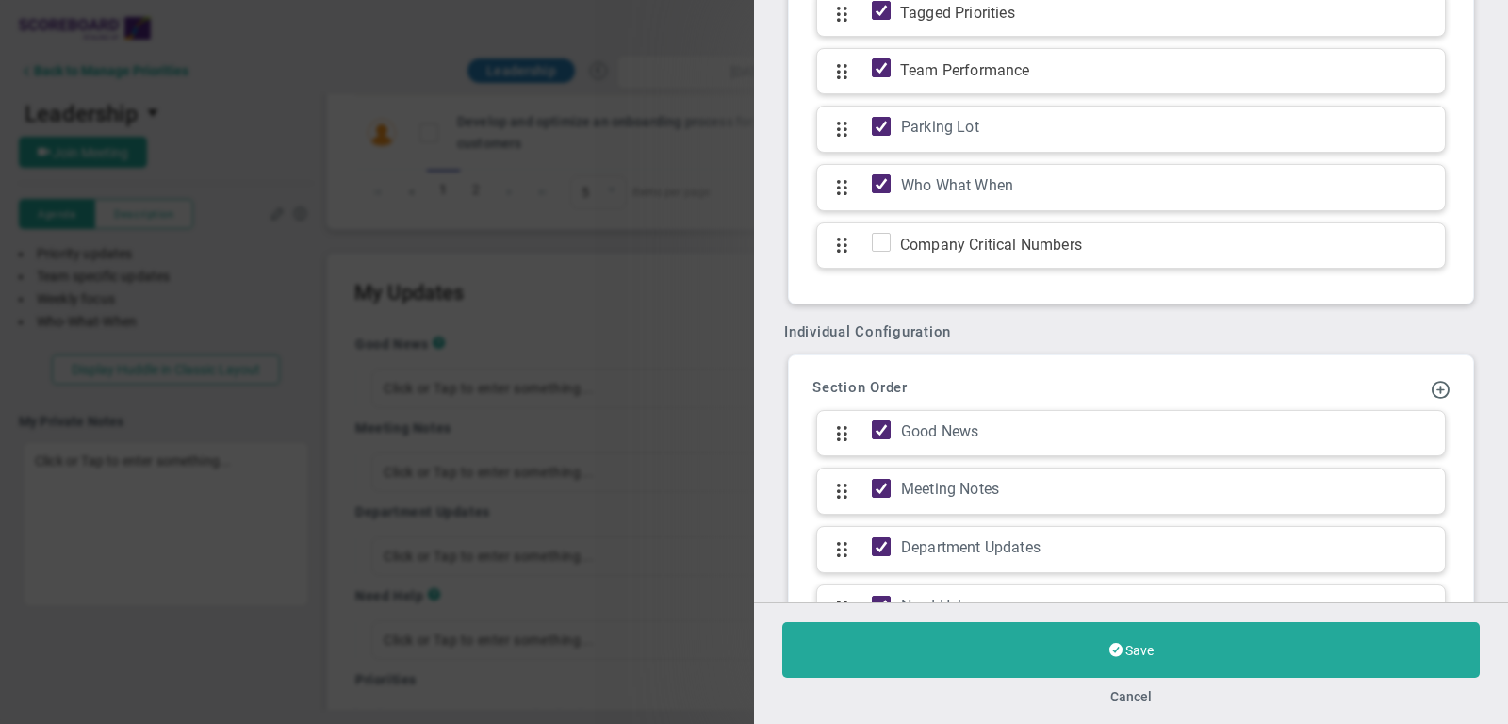
click at [1044, 313] on div "Weekly Huddle Clone Huddle Huddle Name Leadership Owner Hannah Dogru The Huddle…" at bounding box center [1131, 301] width 754 height 602
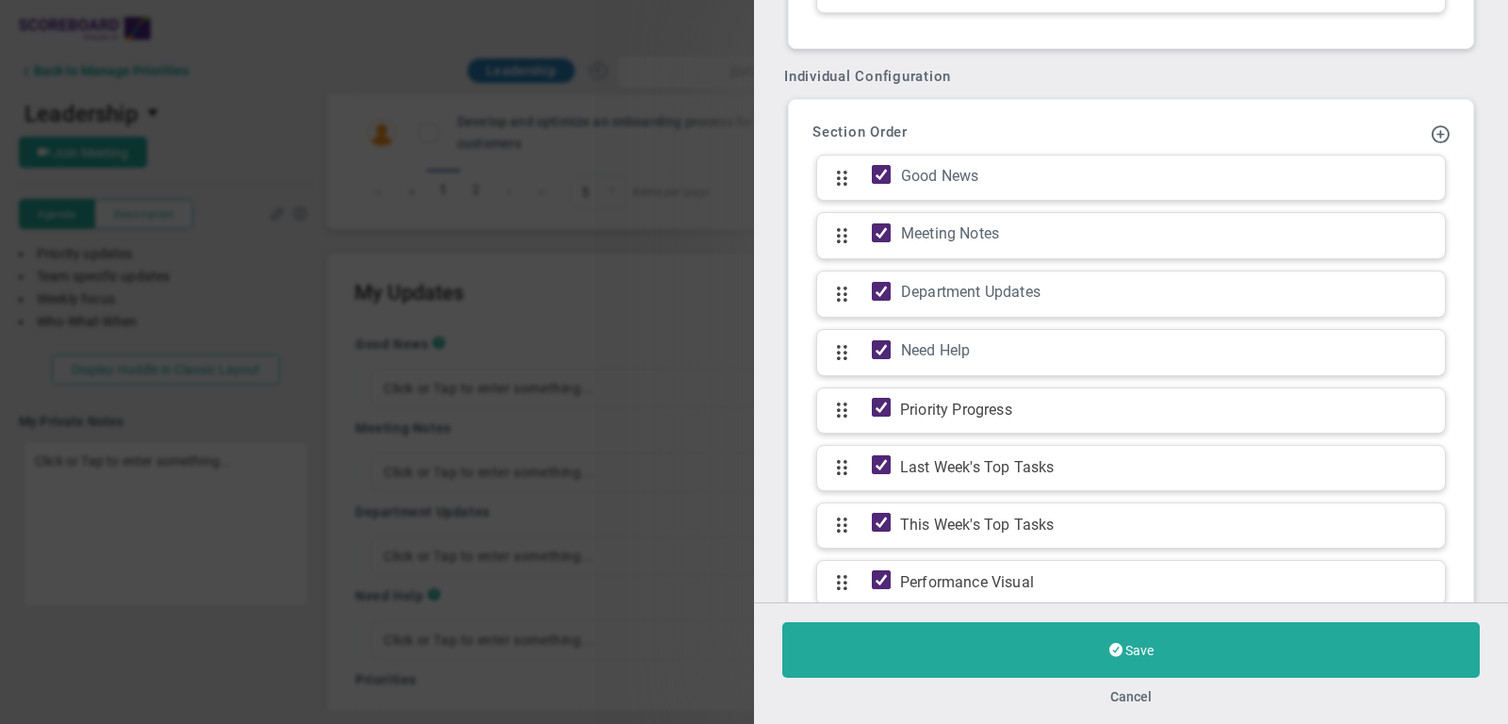
scroll to position [1980, 0]
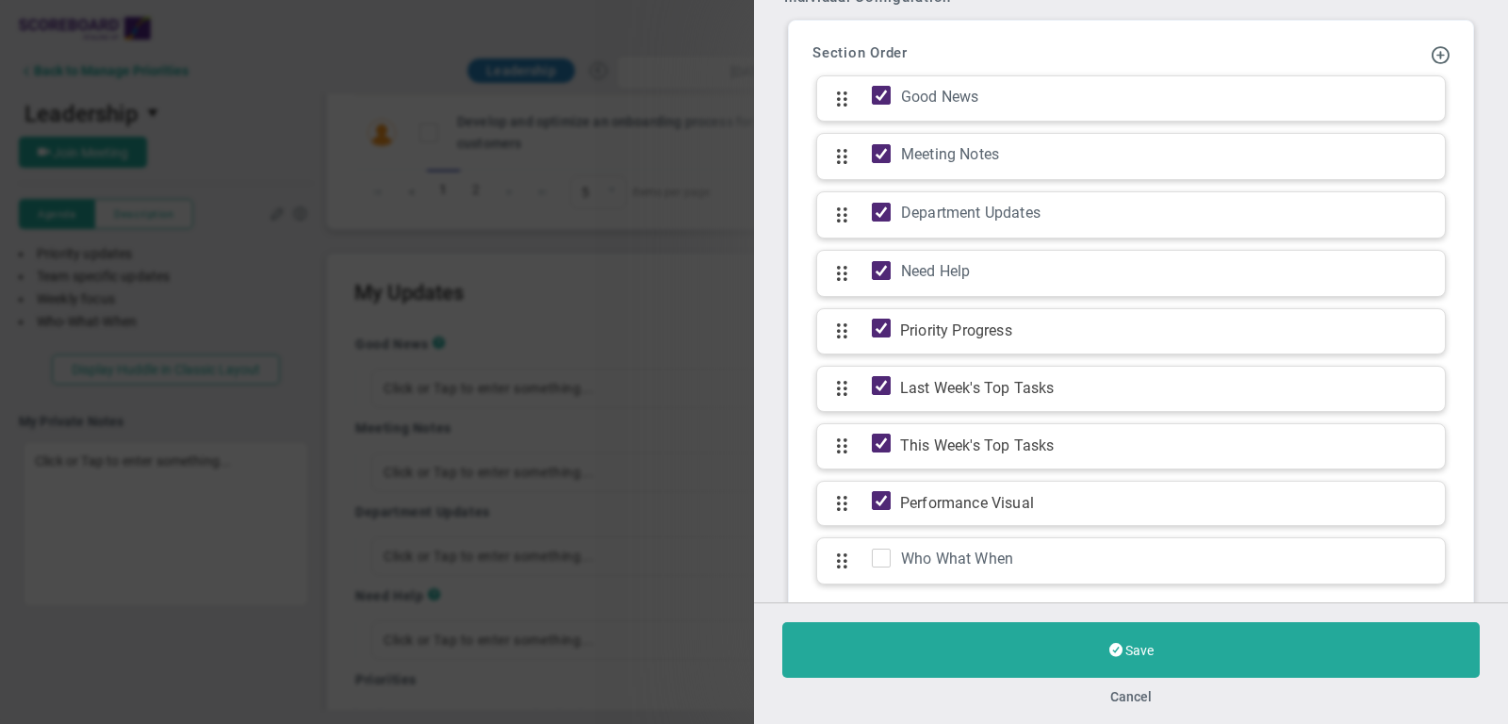
click at [1109, 693] on div "Cancel" at bounding box center [1131, 696] width 698 height 18
click at [1120, 693] on button "Cancel" at bounding box center [1131, 696] width 41 height 15
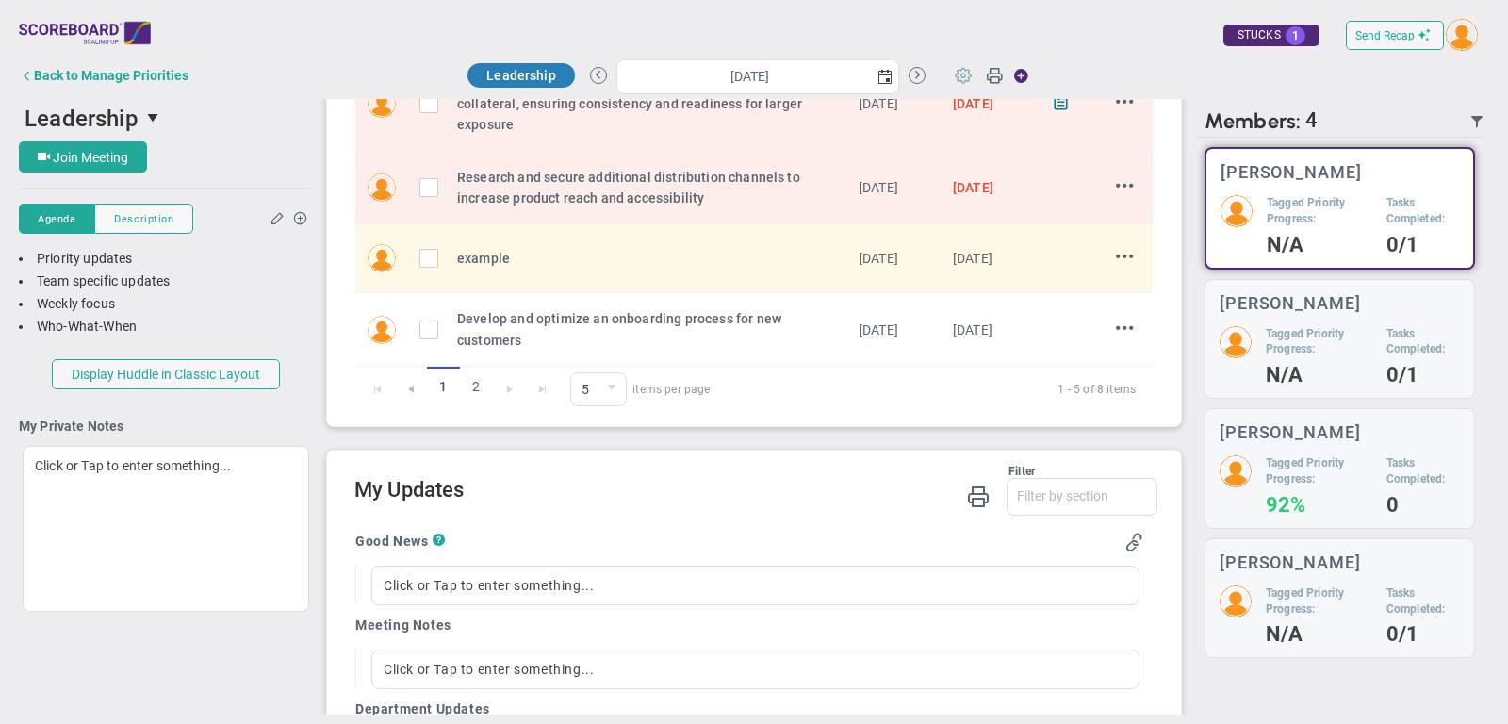
click at [966, 70] on span at bounding box center [964, 75] width 36 height 36
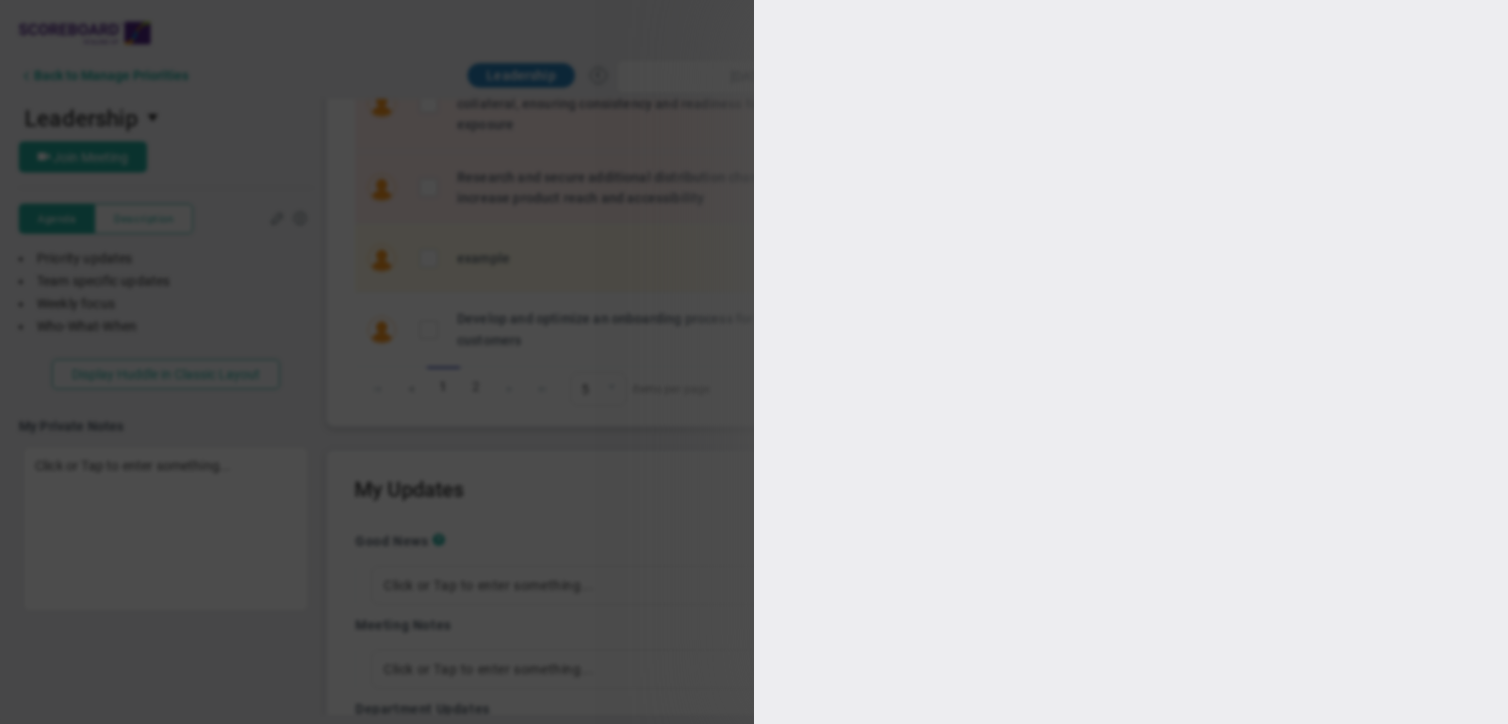
type input "Leadership"
type input "https://zoom.us/"
type input "16:00:00"
type input "17:00:00"
type input "[PERSON_NAME]"
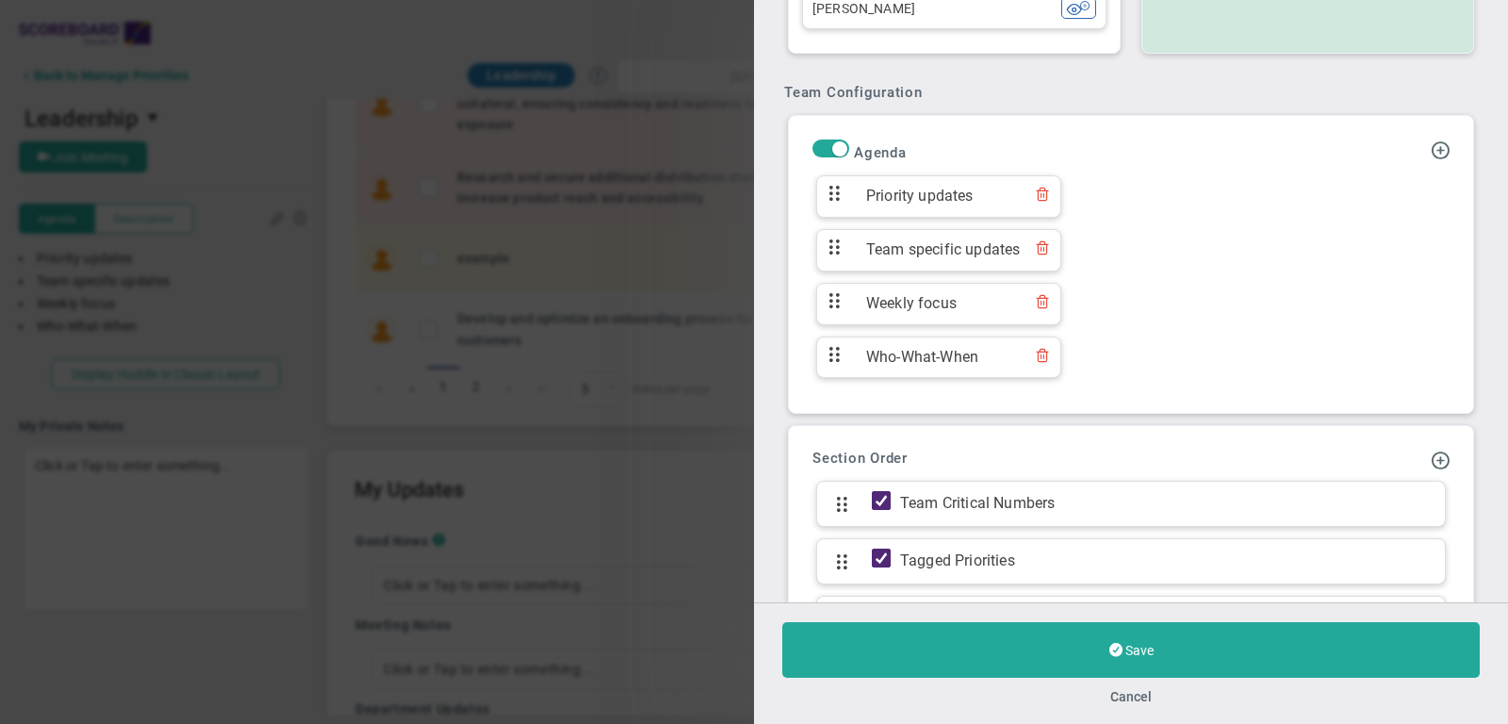
scroll to position [1089, 0]
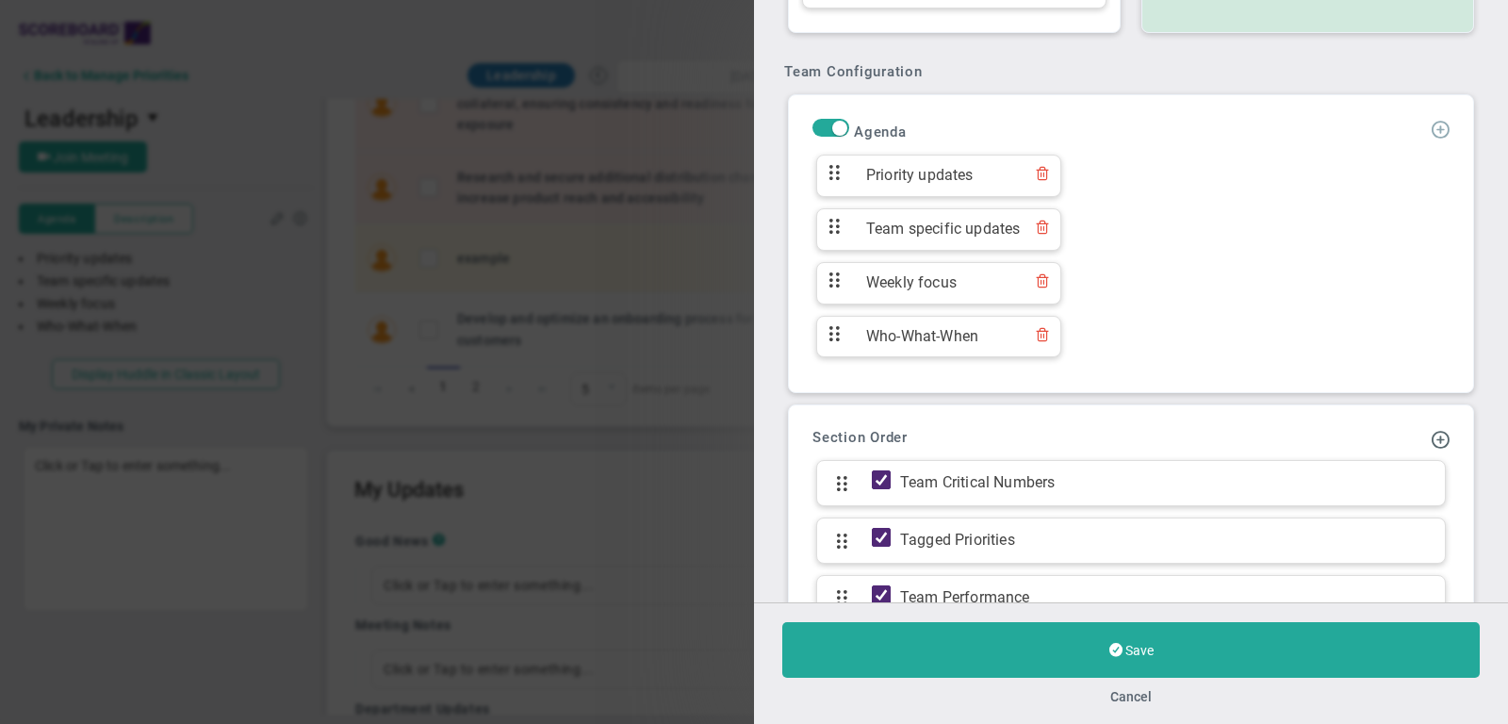
click at [1435, 119] on span at bounding box center [1440, 128] width 19 height 19
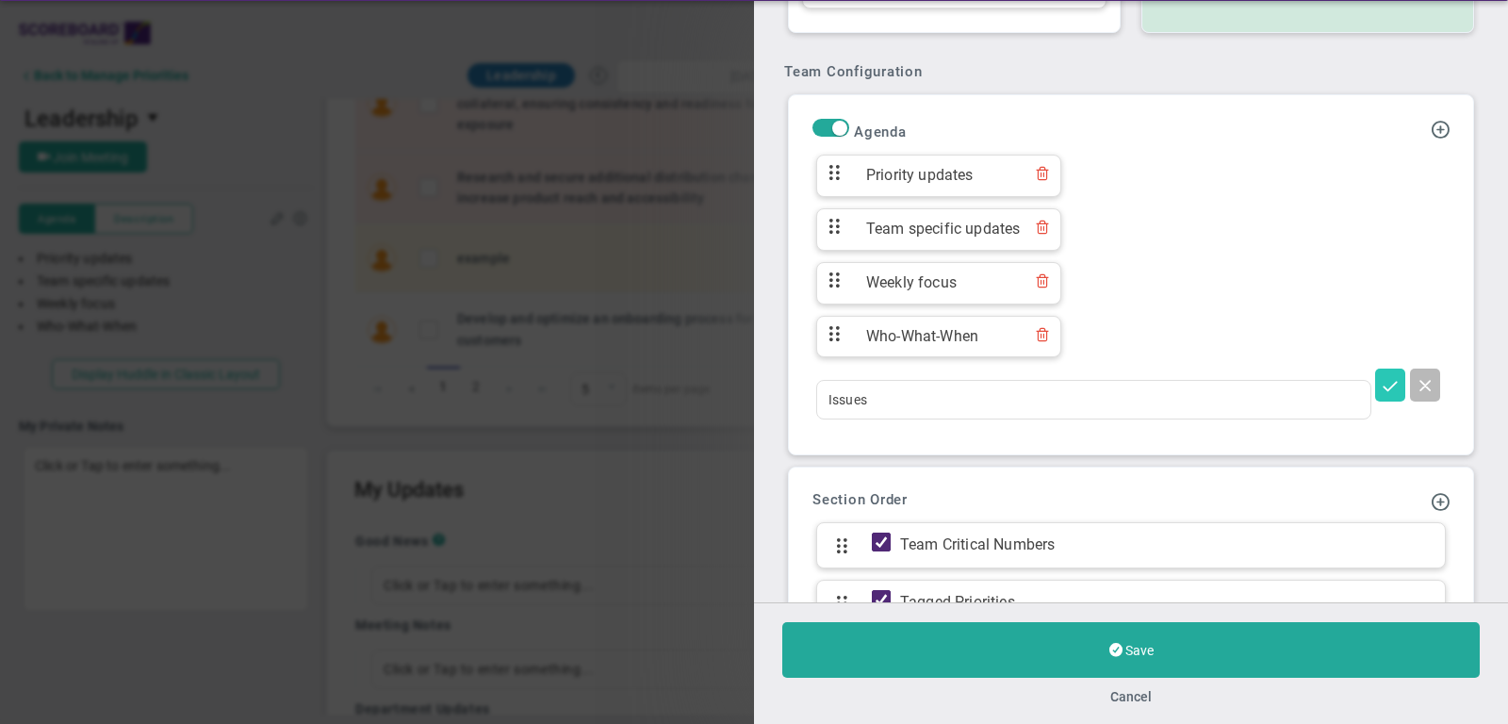
click at [1386, 375] on span at bounding box center [1390, 384] width 19 height 19
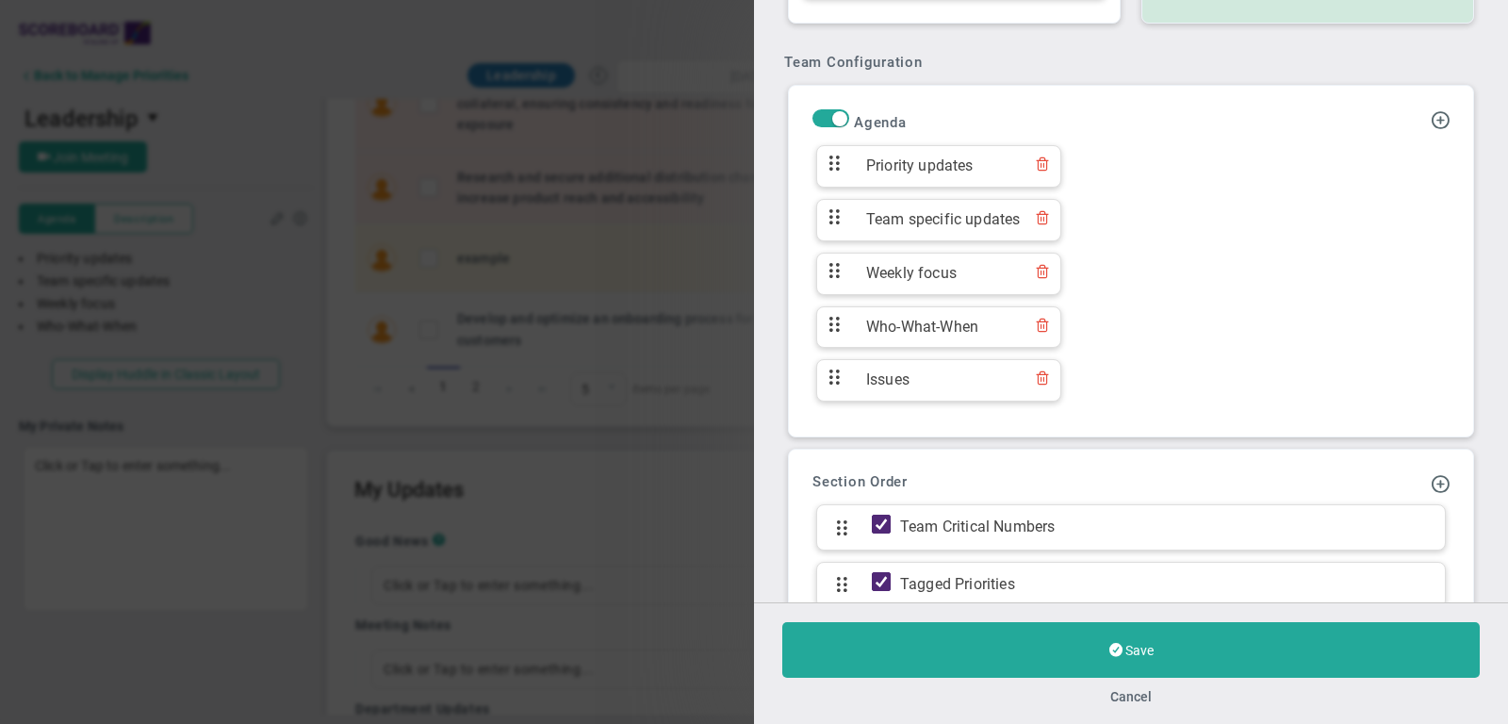
scroll to position [1097, 0]
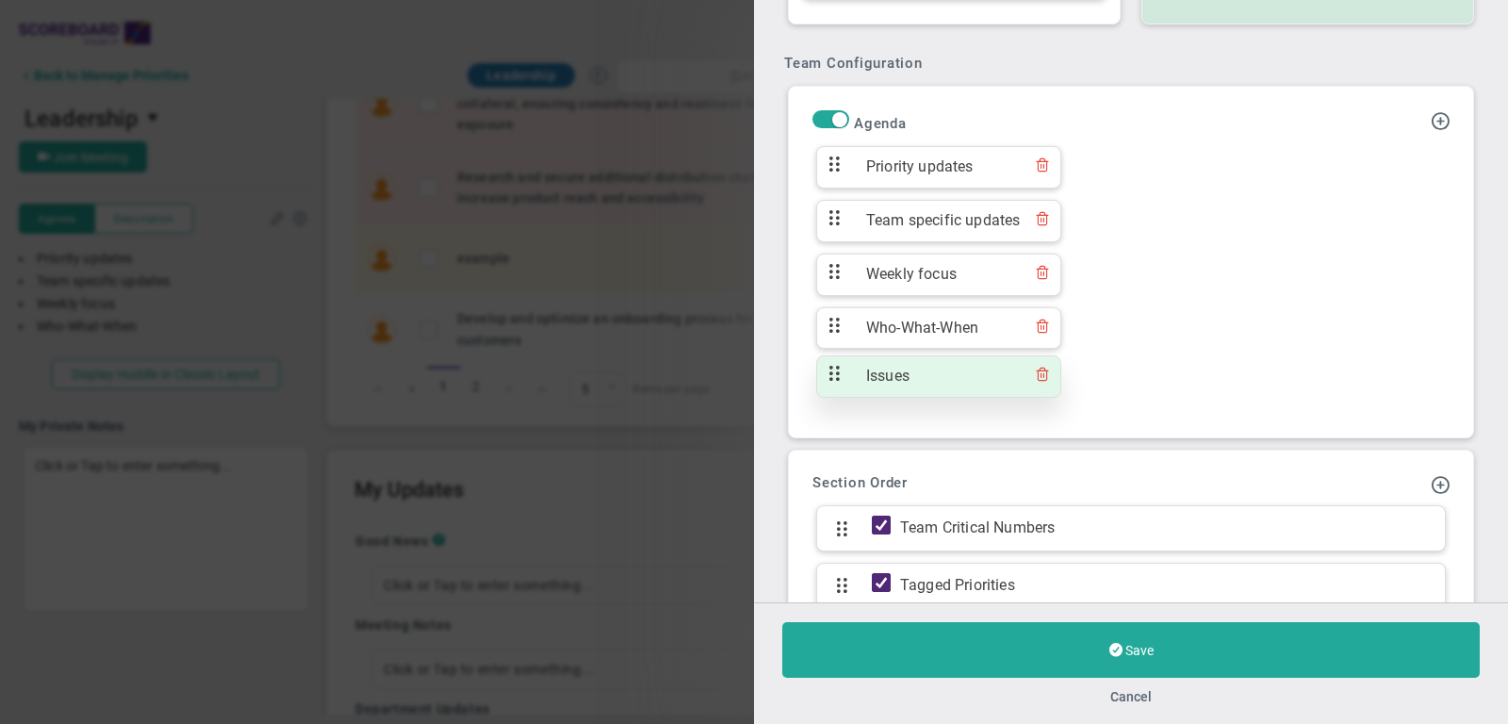
click at [1046, 366] on span at bounding box center [1042, 377] width 15 height 22
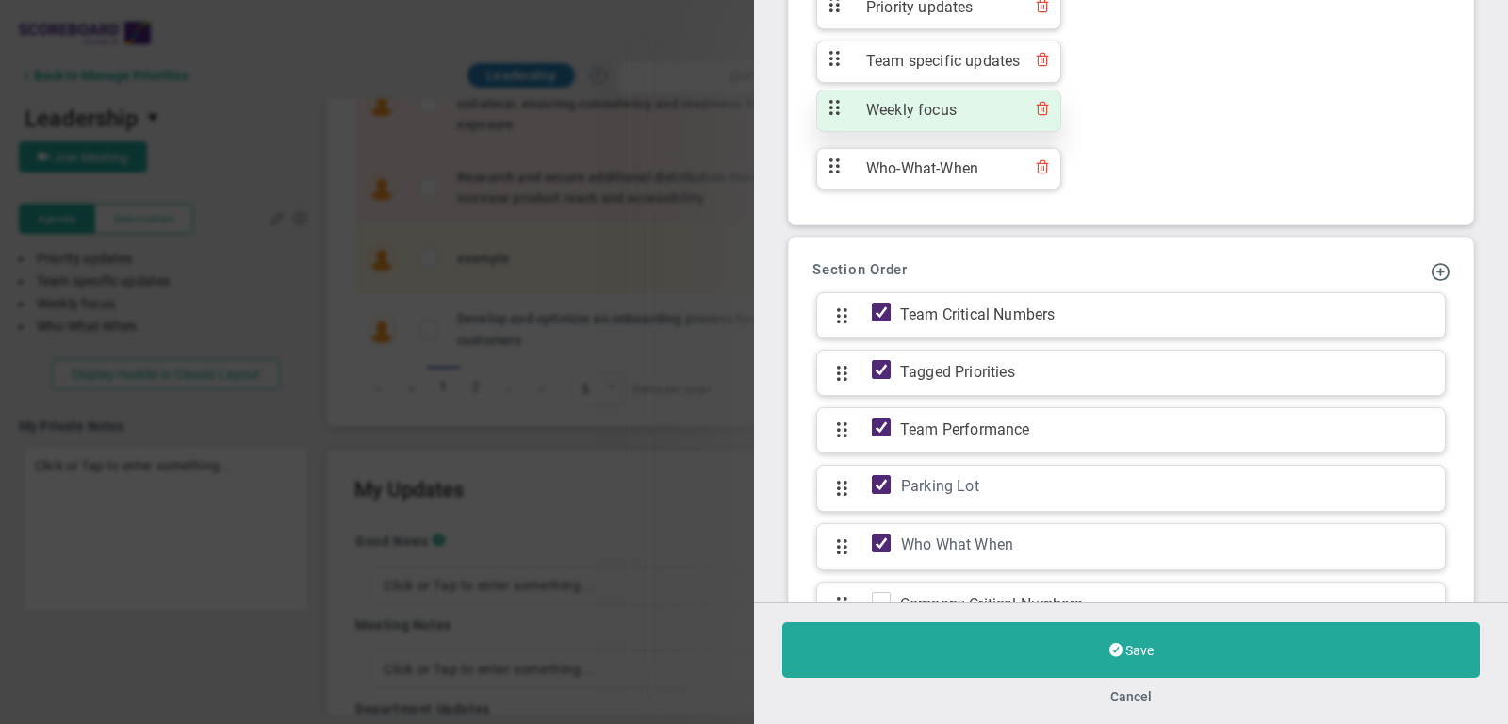
scroll to position [1333, 0]
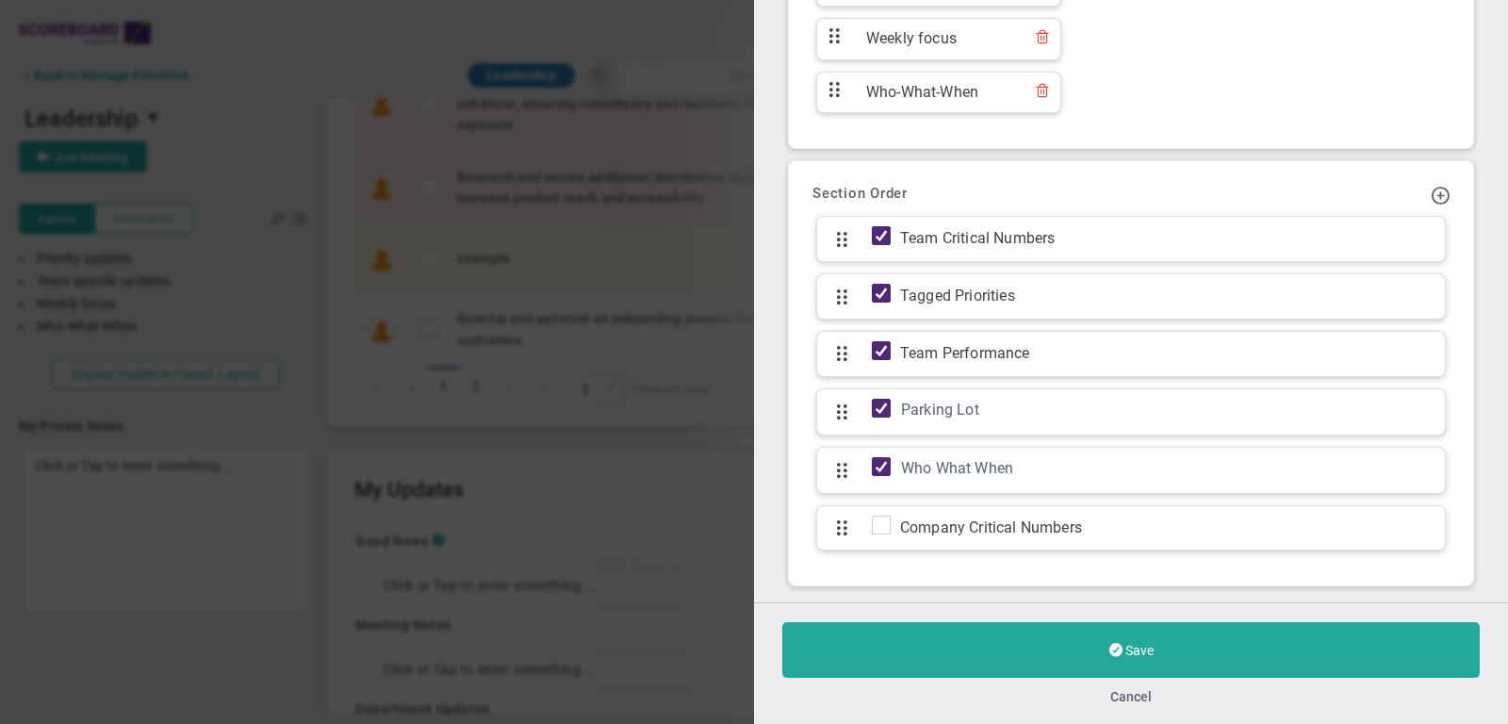
click at [1419, 185] on h3 "Section Order" at bounding box center [1131, 193] width 637 height 17
click at [1446, 185] on span at bounding box center [1440, 194] width 19 height 19
click at [1441, 185] on span at bounding box center [1440, 194] width 19 height 19
click at [1415, 215] on span "Add Update Section" at bounding box center [1395, 222] width 118 height 15
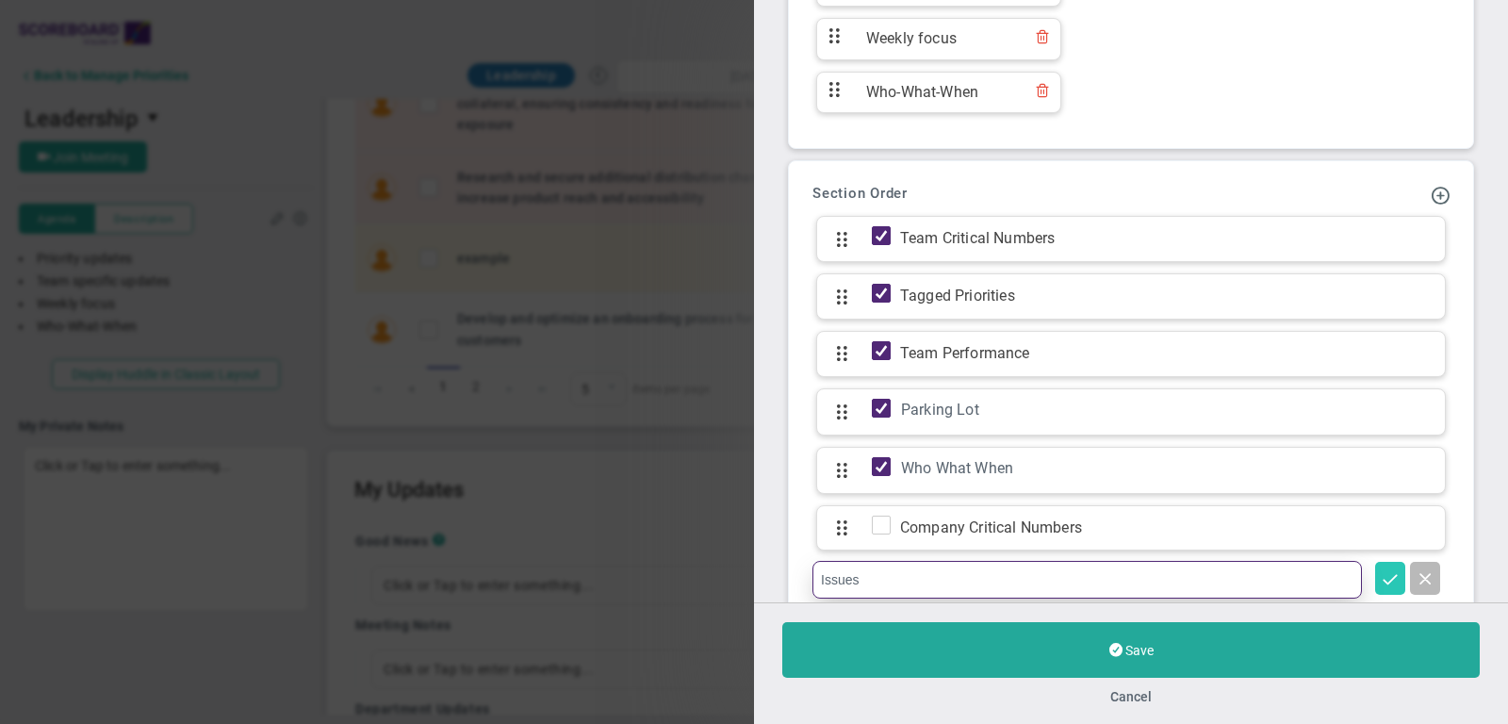
type input "Issues"
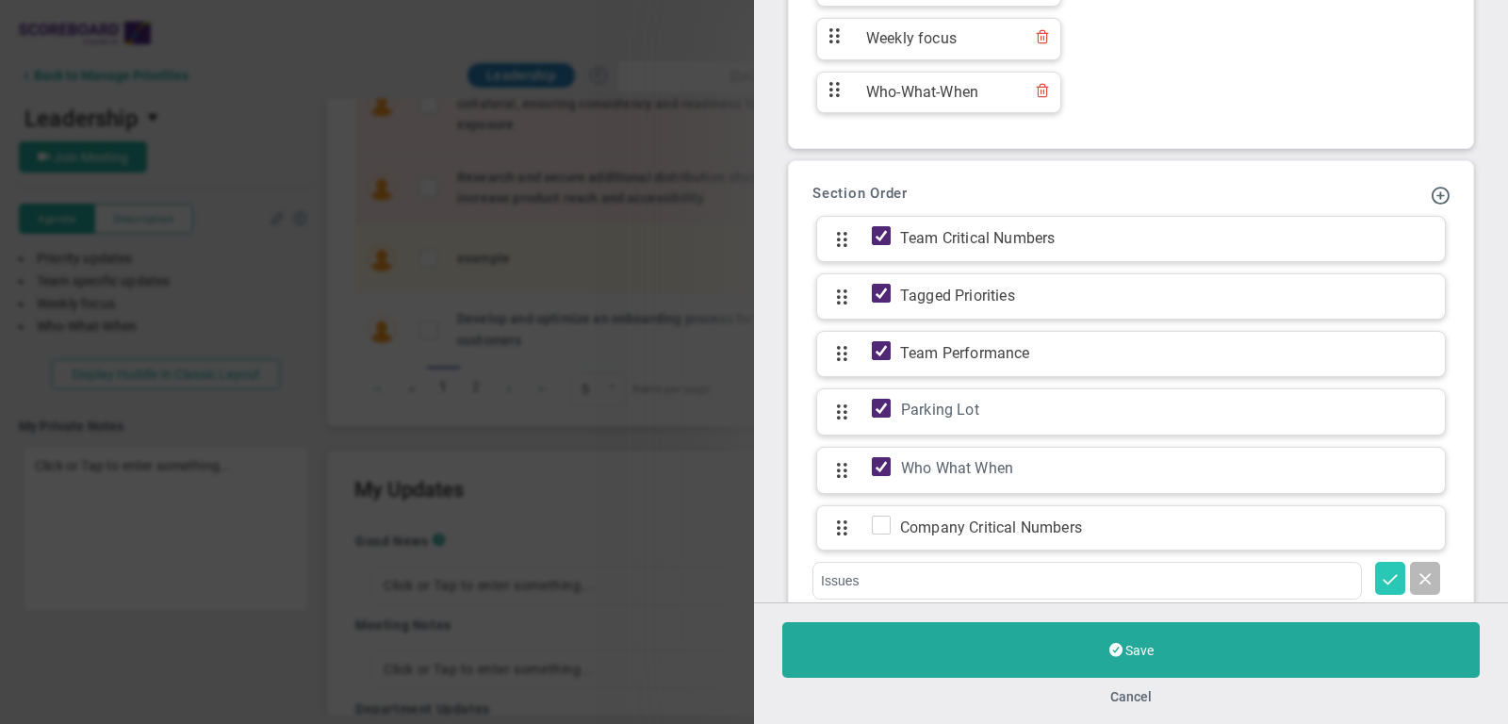
click at [1398, 568] on span at bounding box center [1390, 577] width 19 height 19
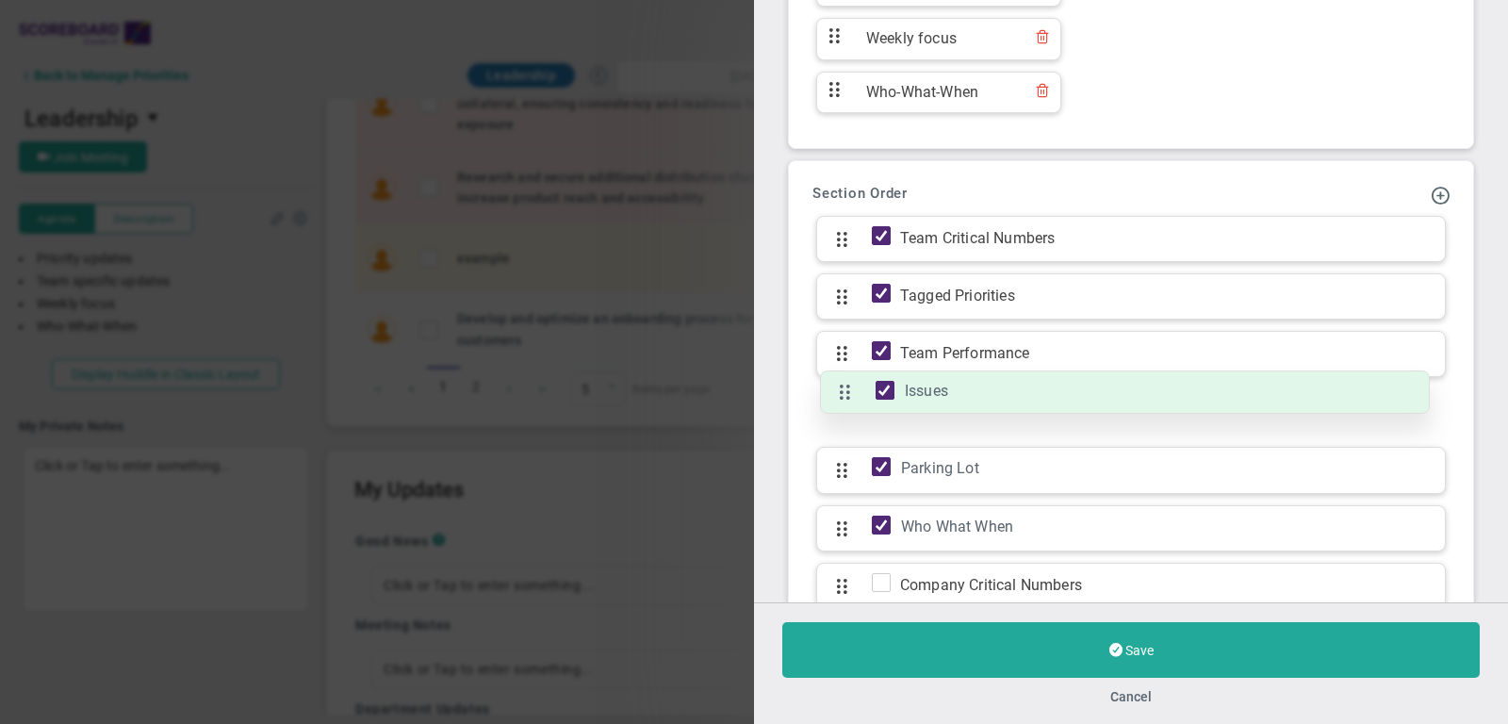
drag, startPoint x: 835, startPoint y: 548, endPoint x: 838, endPoint y: 392, distance: 155.6
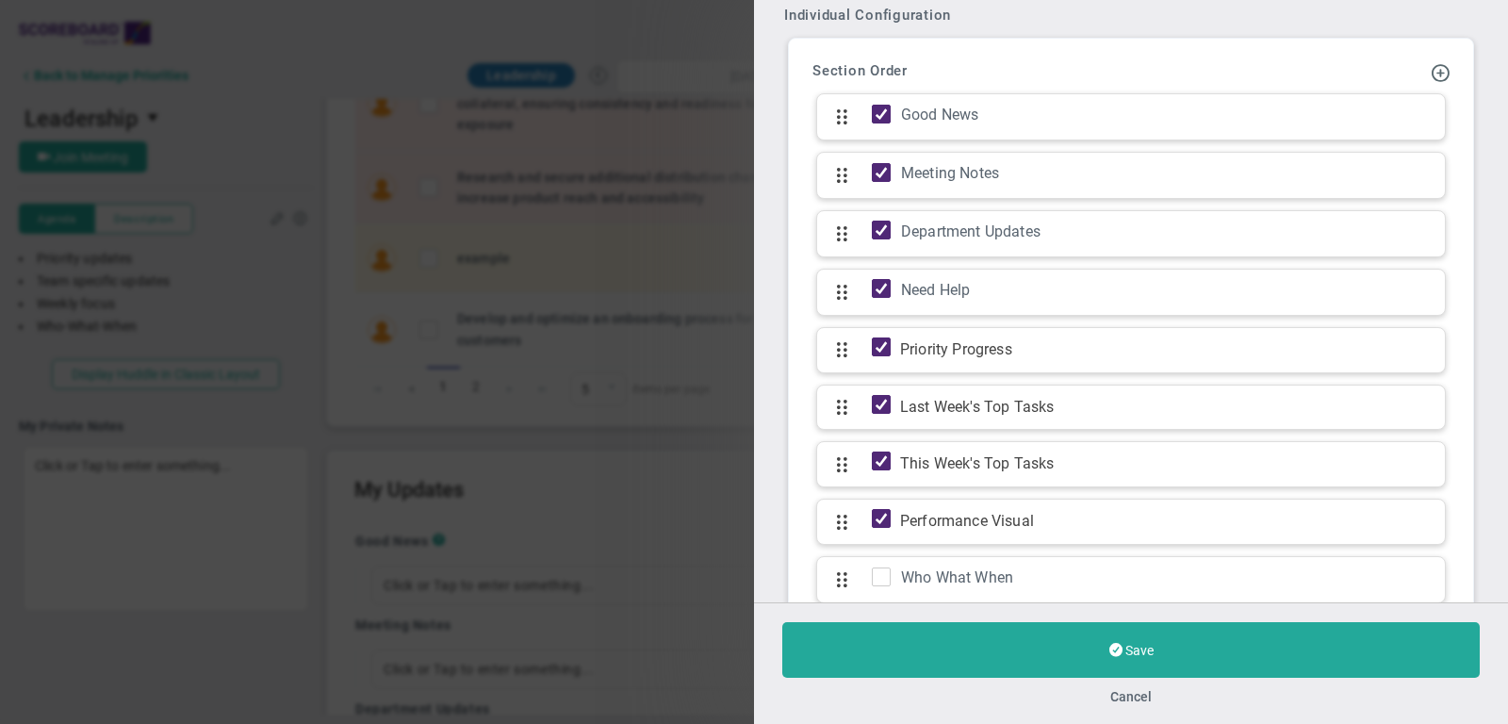
scroll to position [1986, 0]
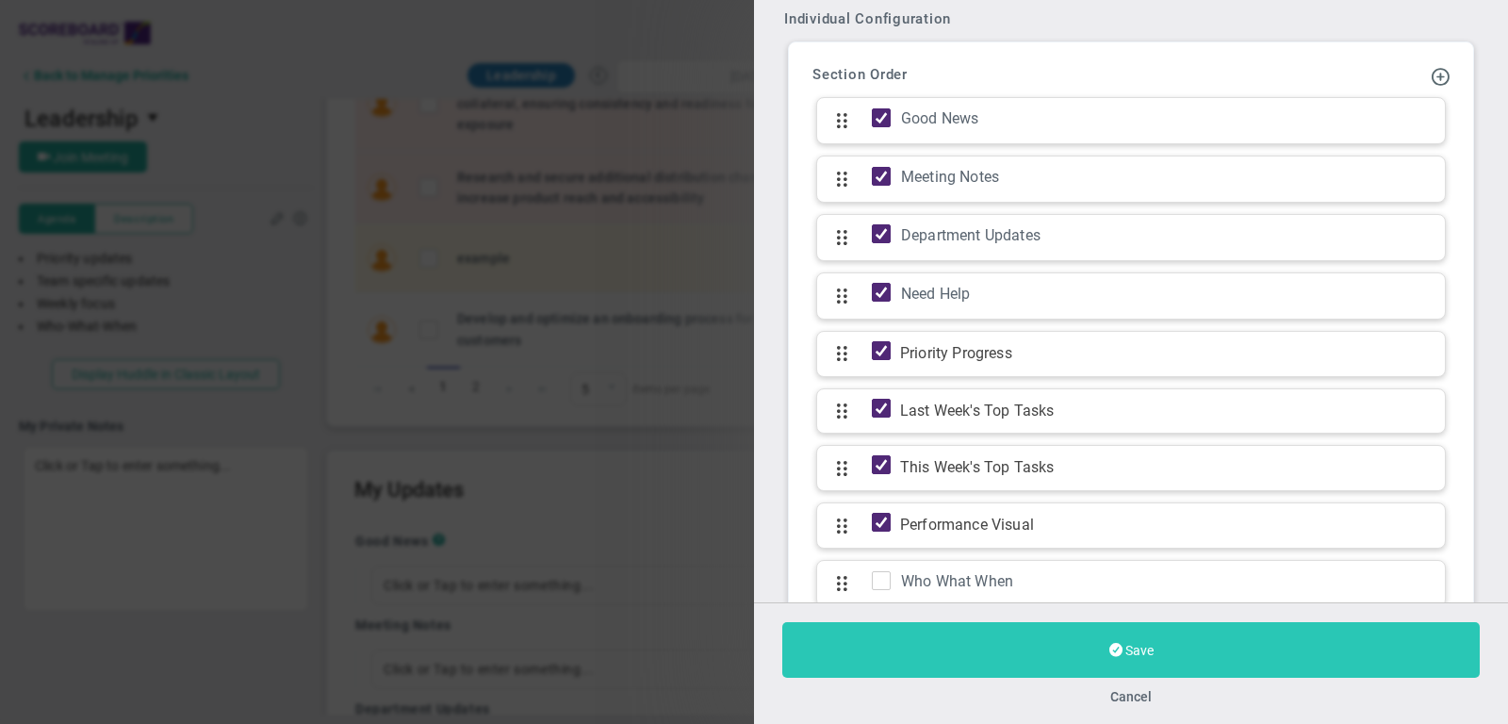
click at [1116, 644] on span at bounding box center [1116, 650] width 13 height 18
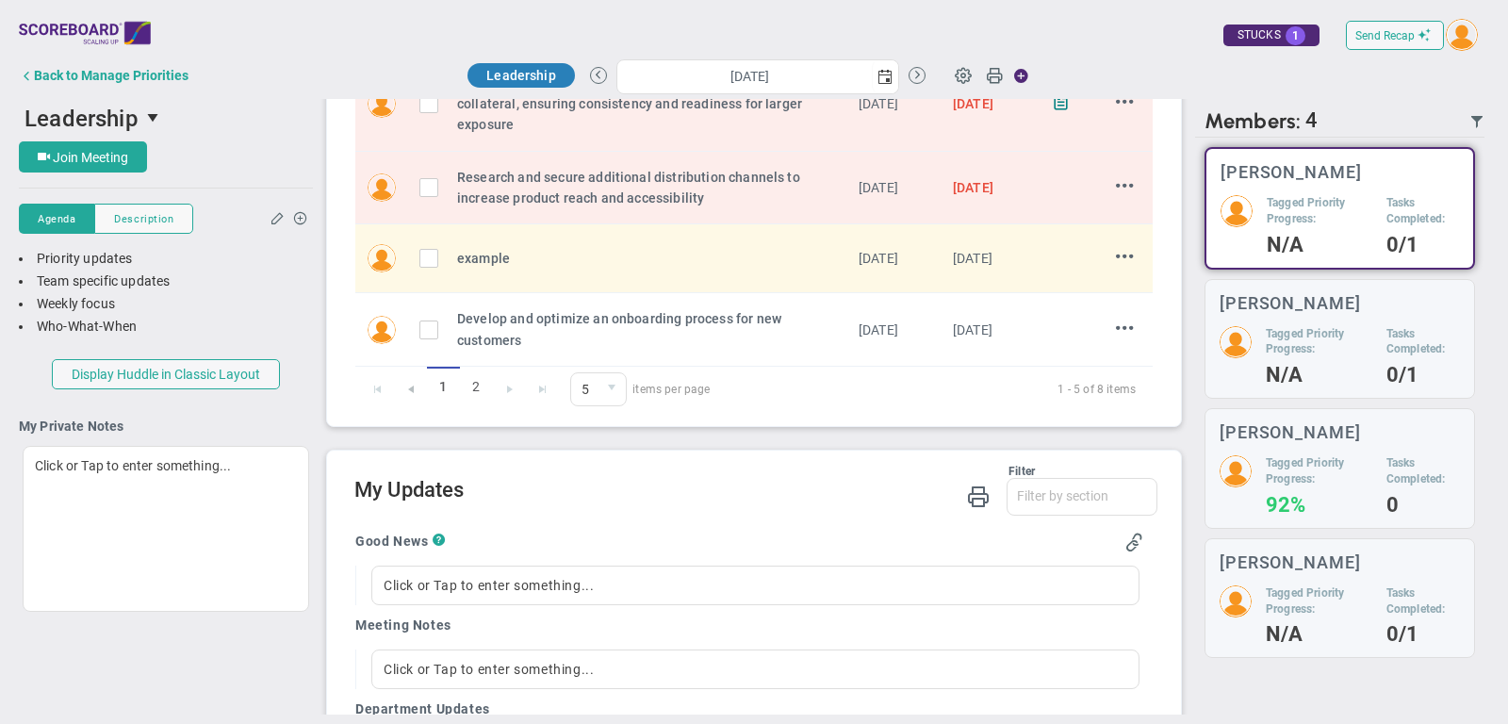
scroll to position [706, 0]
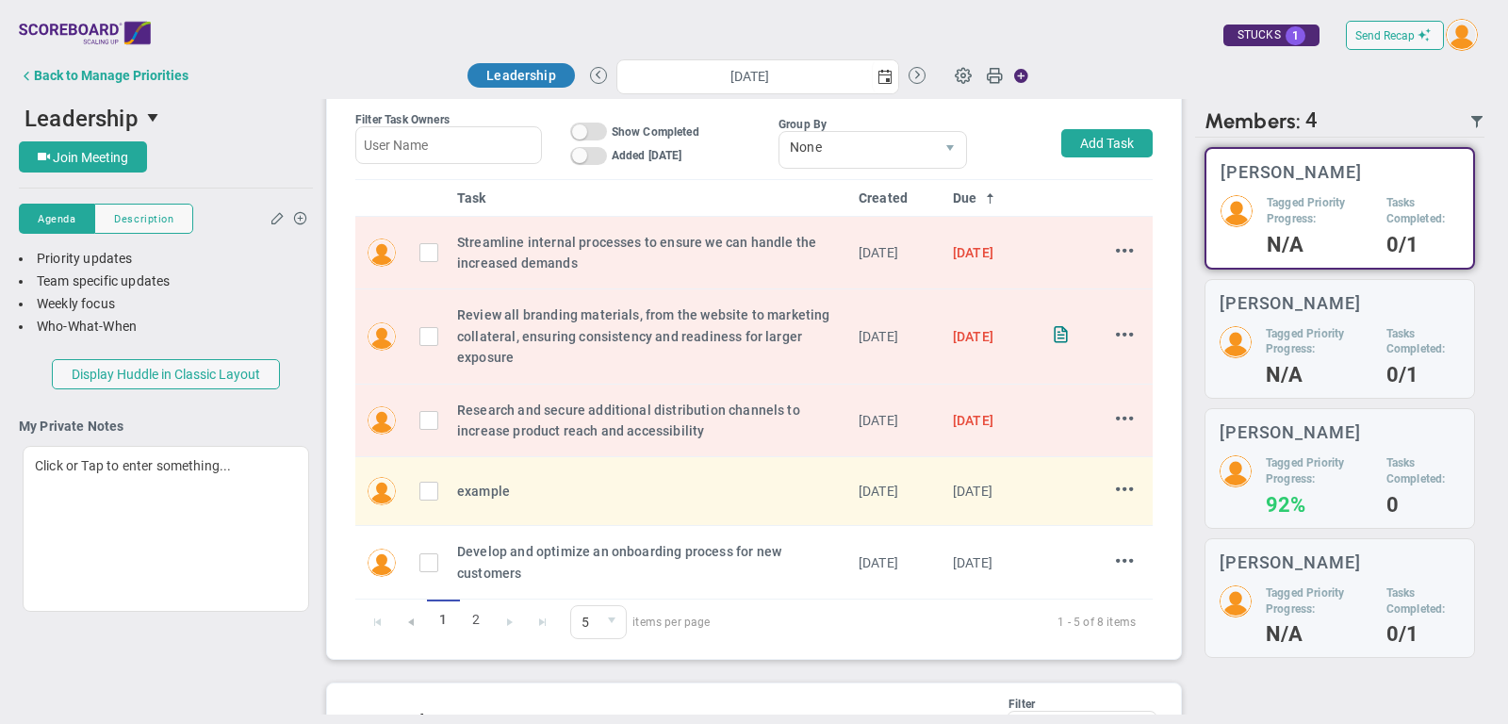
type input "Thursday, October 9, 2025"
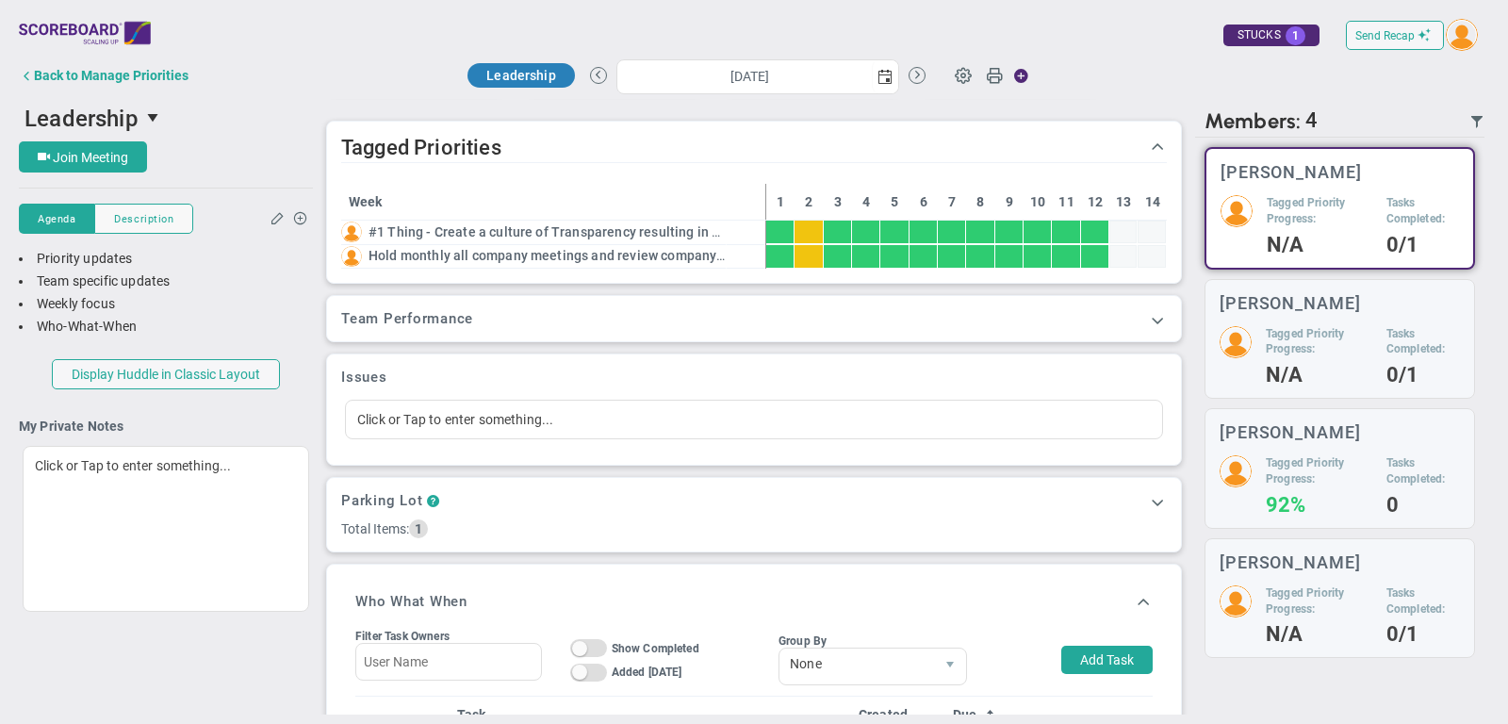
scroll to position [323, 0]
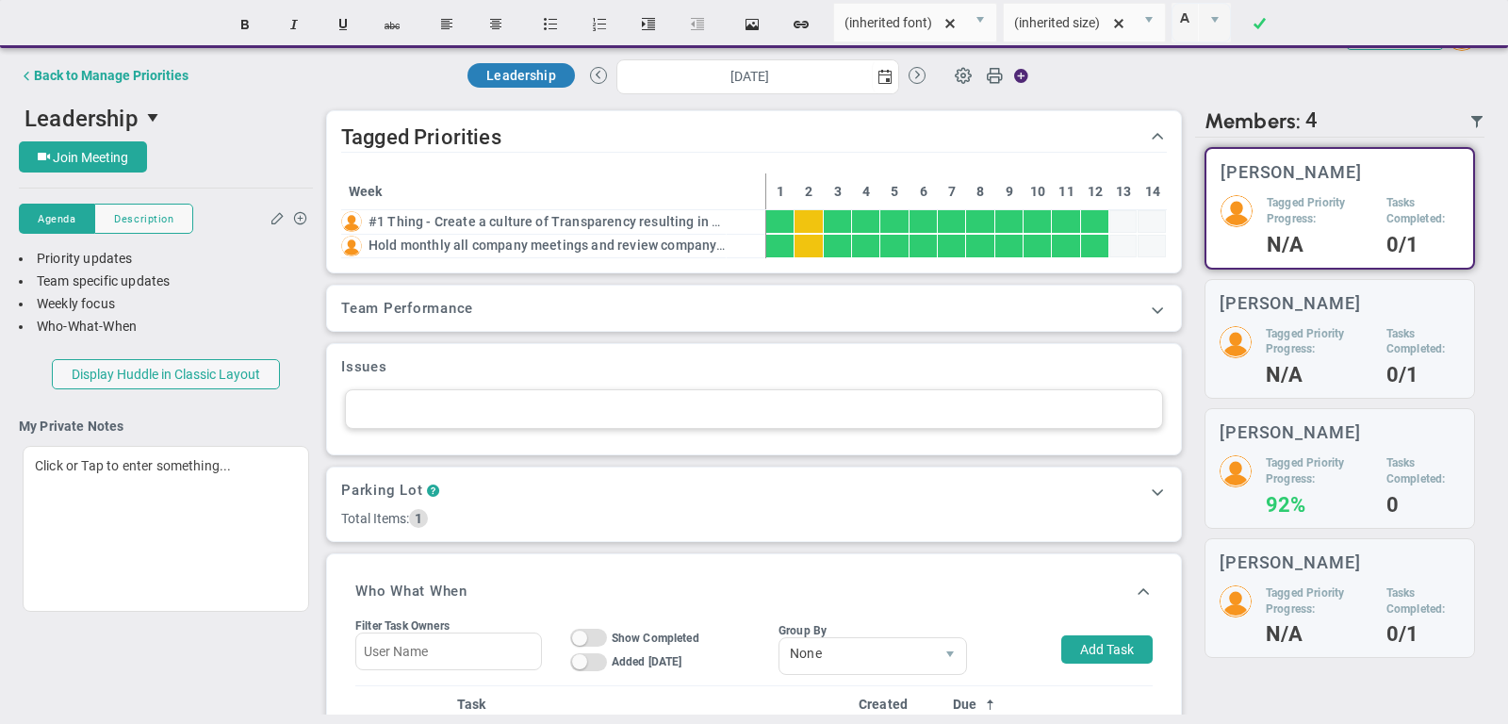
click at [445, 403] on div at bounding box center [754, 409] width 818 height 40
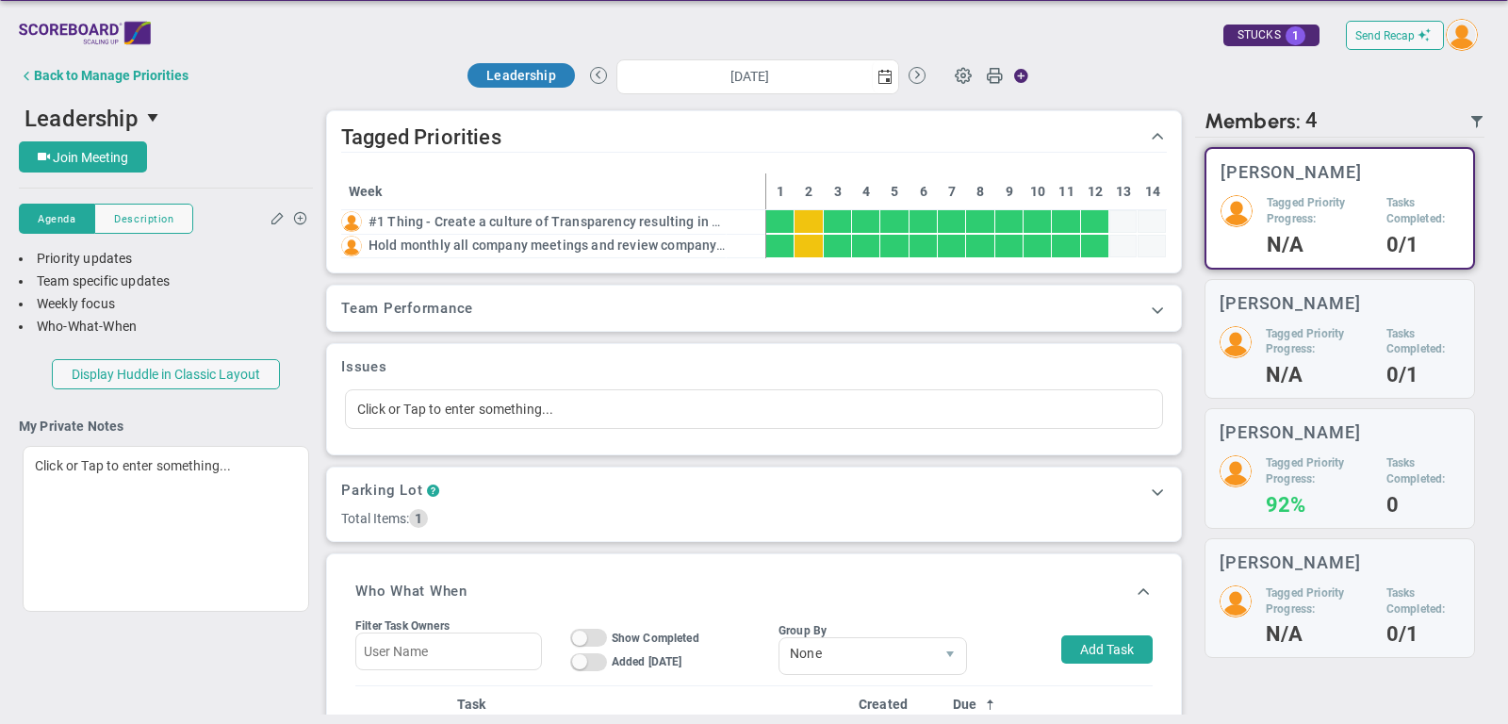
click at [451, 435] on div "Issues Click or Tap to enter something..." at bounding box center [754, 399] width 854 height 110
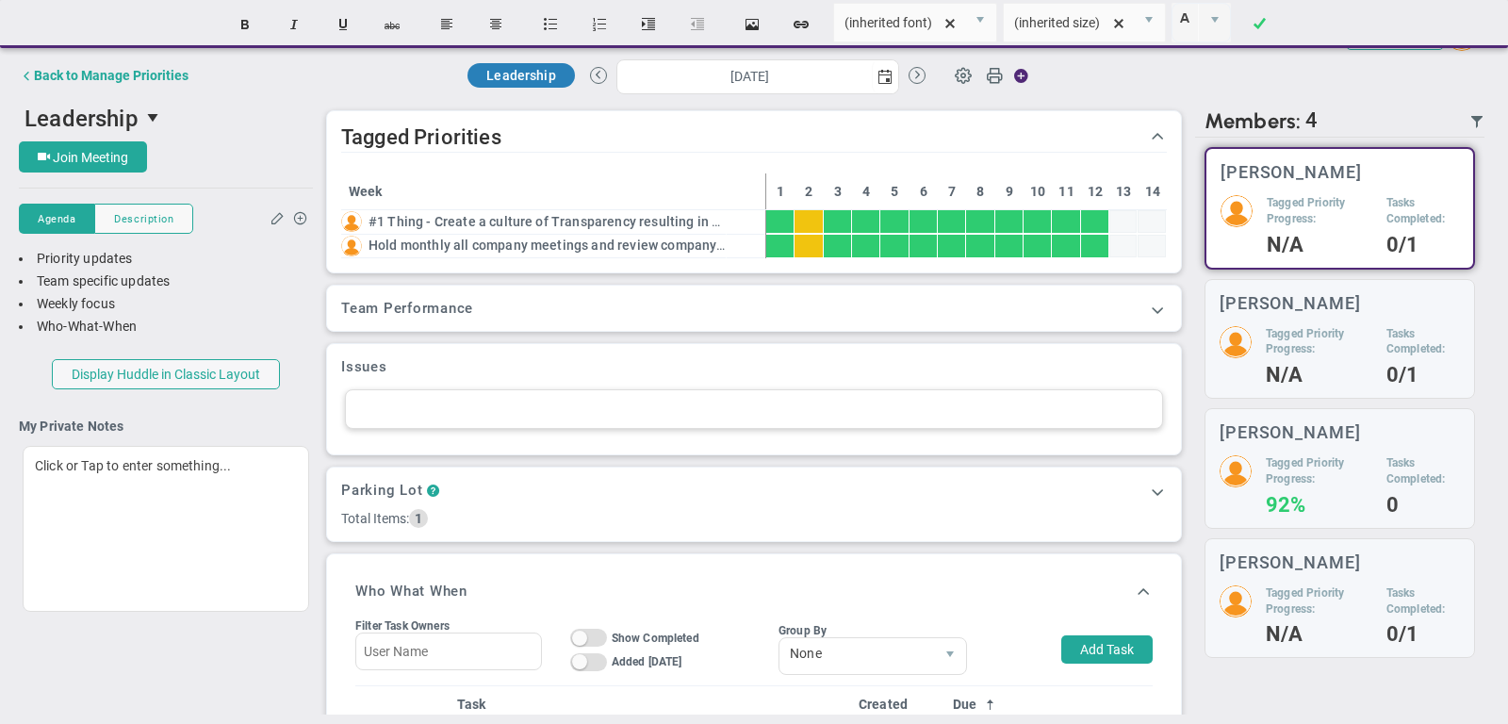
click at [437, 393] on div at bounding box center [754, 409] width 818 height 40
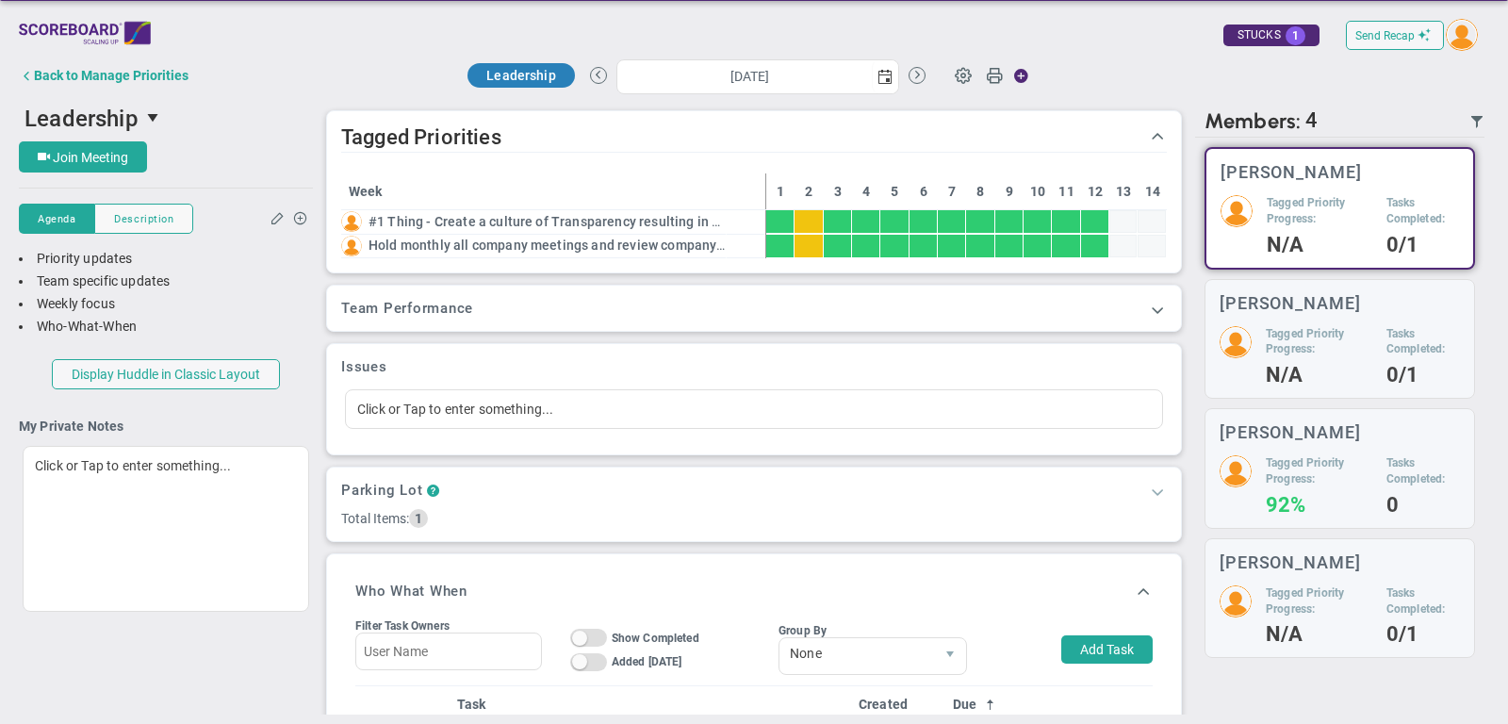
click at [1160, 487] on span at bounding box center [1157, 491] width 19 height 19
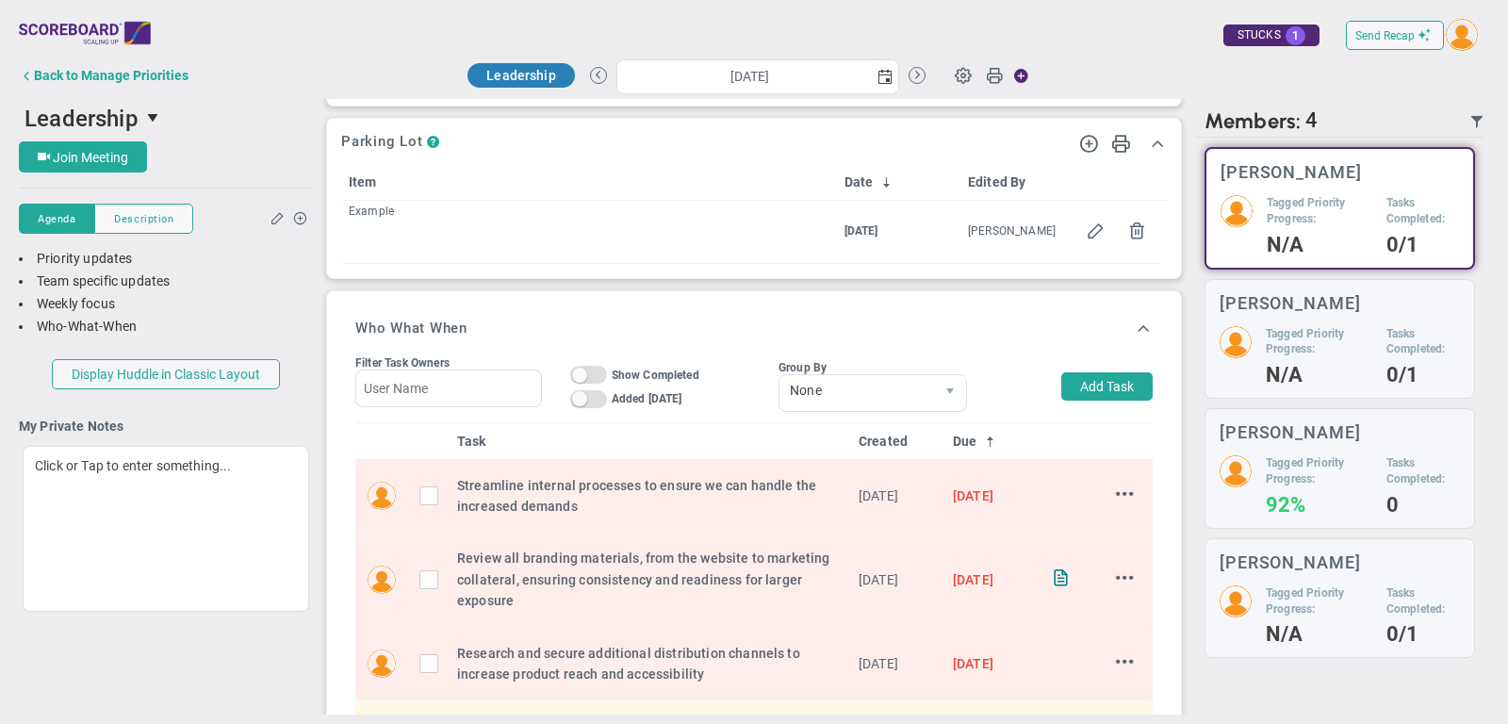
scroll to position [690, 0]
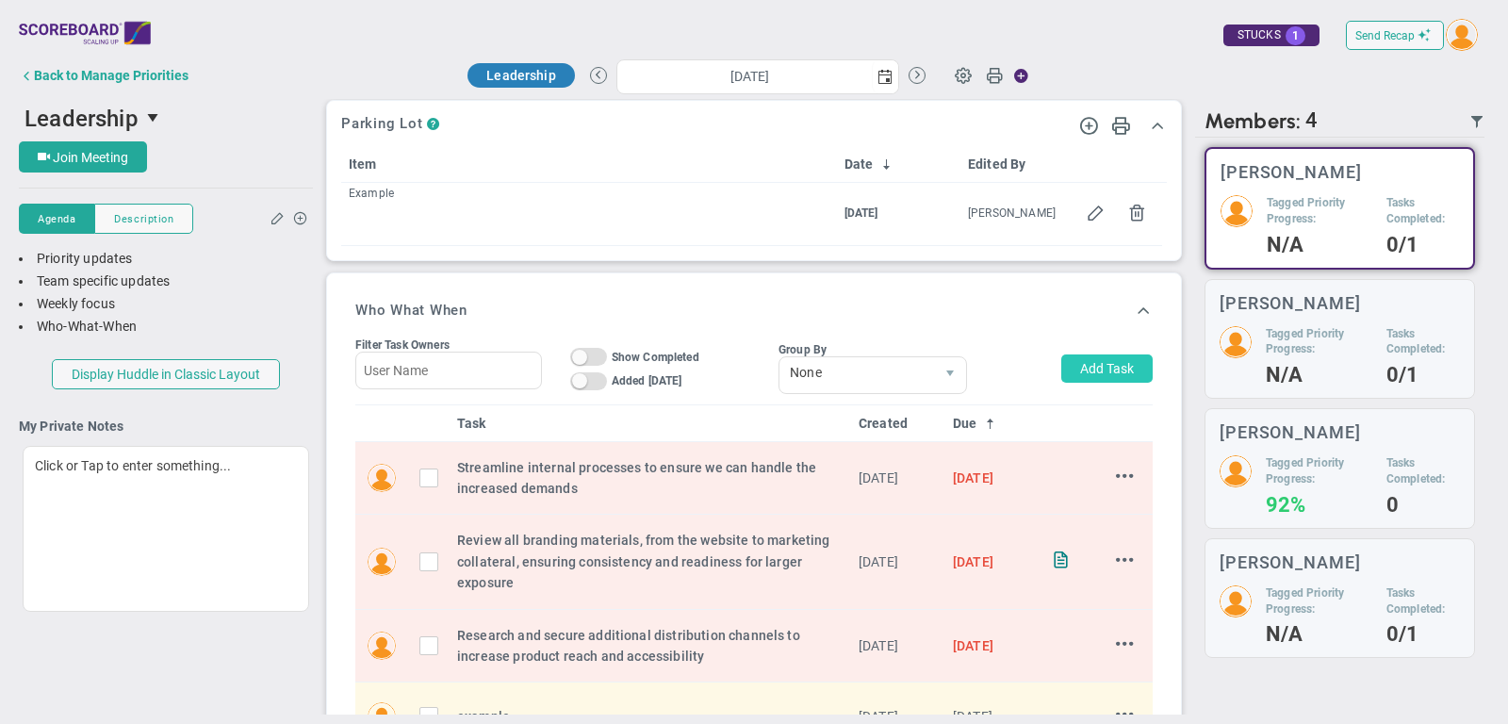
click at [1115, 364] on button "Add Task" at bounding box center [1107, 368] width 91 height 28
type input "[PERSON_NAME]"
type input "10/15/2025"
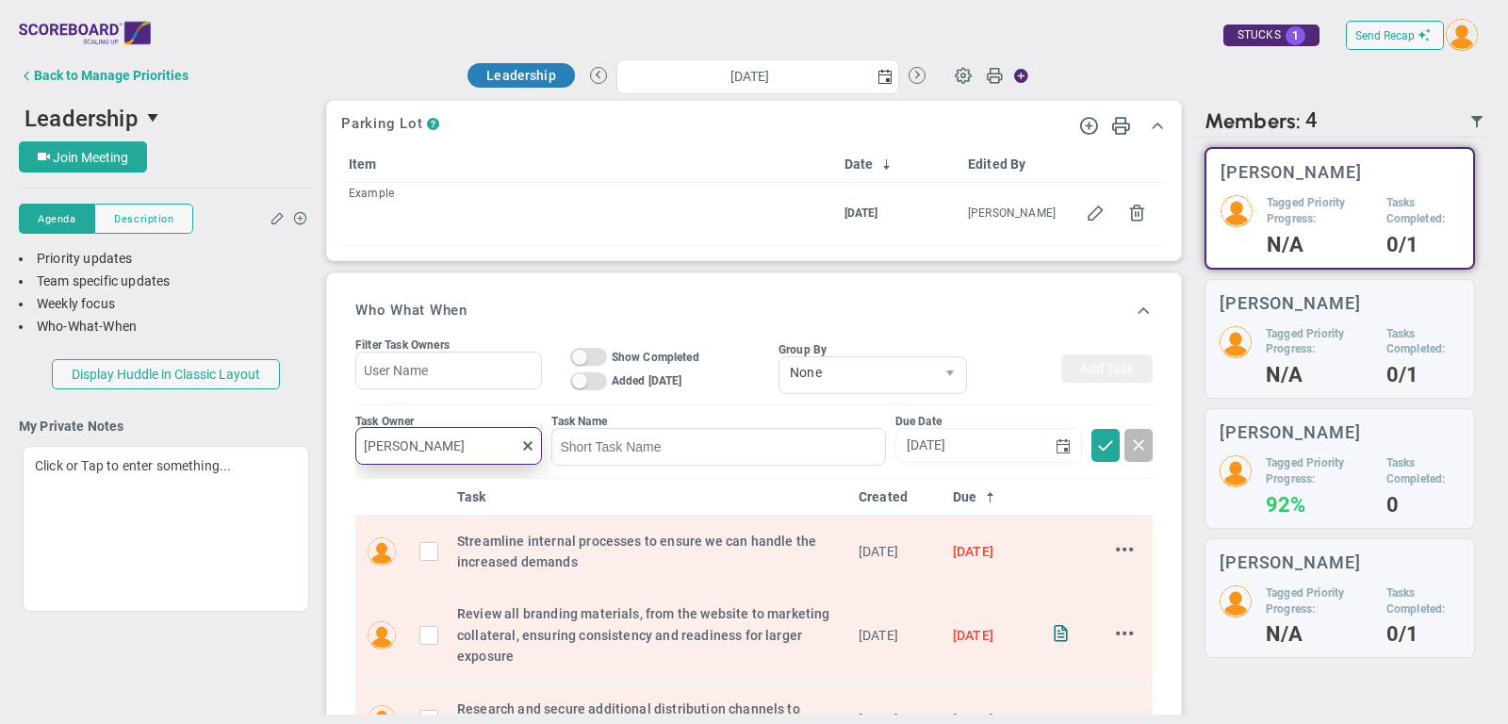
click at [484, 436] on input "[PERSON_NAME]" at bounding box center [448, 446] width 187 height 38
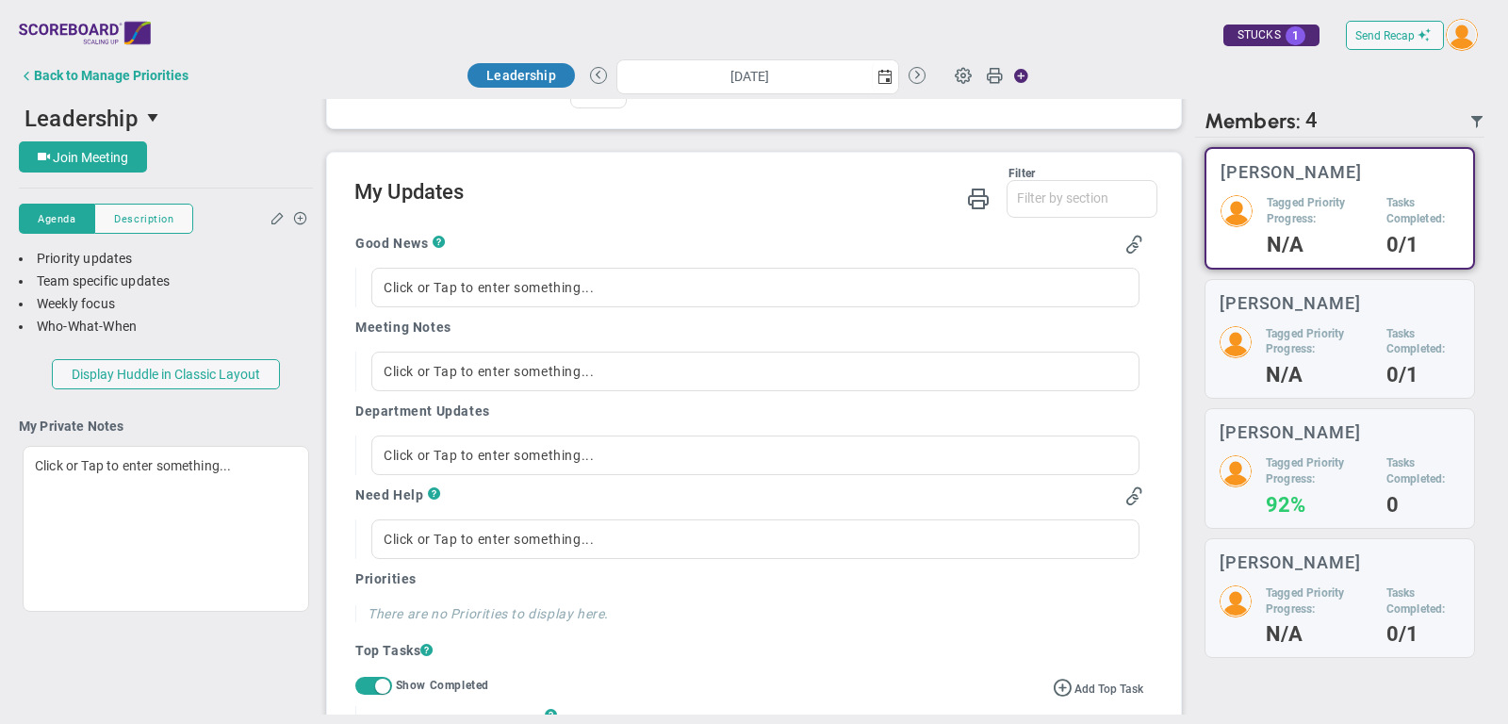
scroll to position [1512, 0]
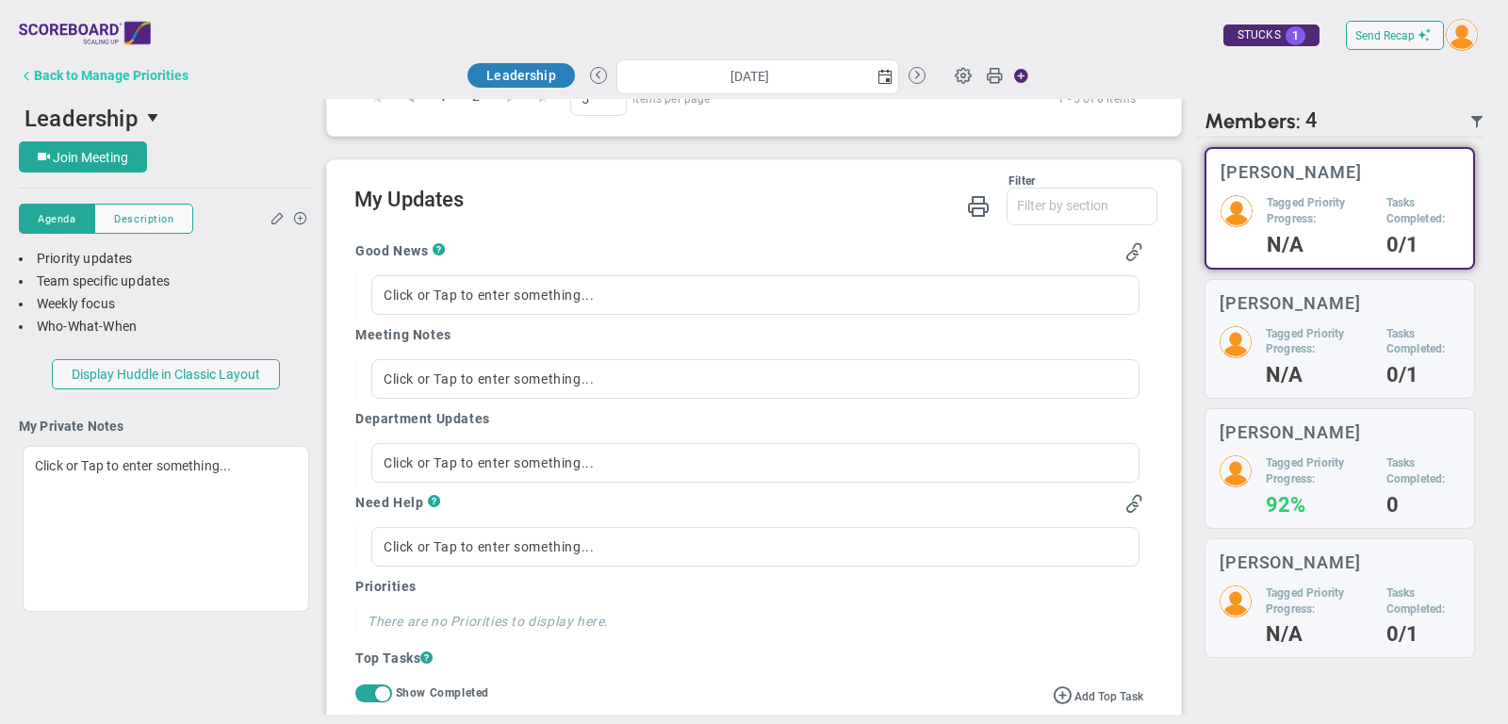
click at [150, 74] on div "Back to Manage Priorities" at bounding box center [111, 75] width 155 height 15
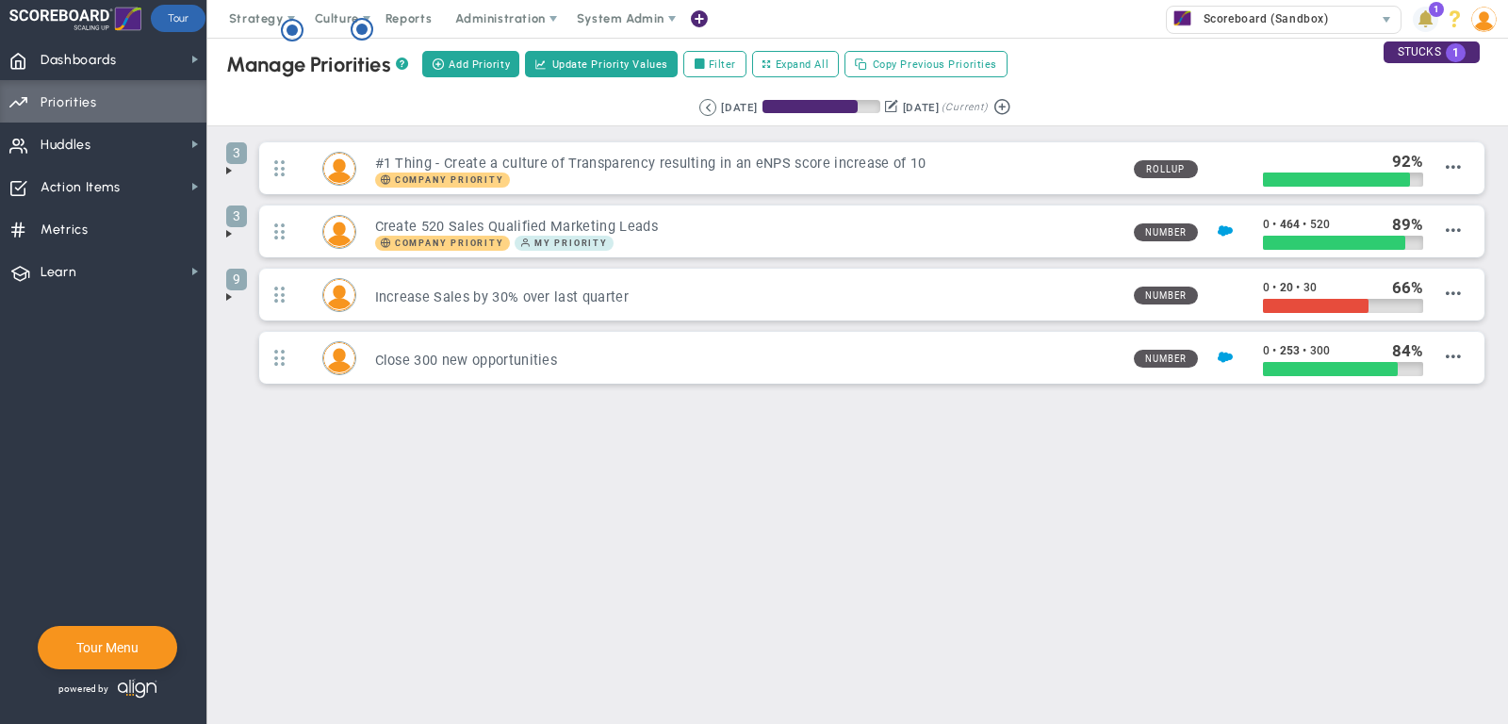
click at [1421, 22] on span at bounding box center [1425, 19] width 25 height 25
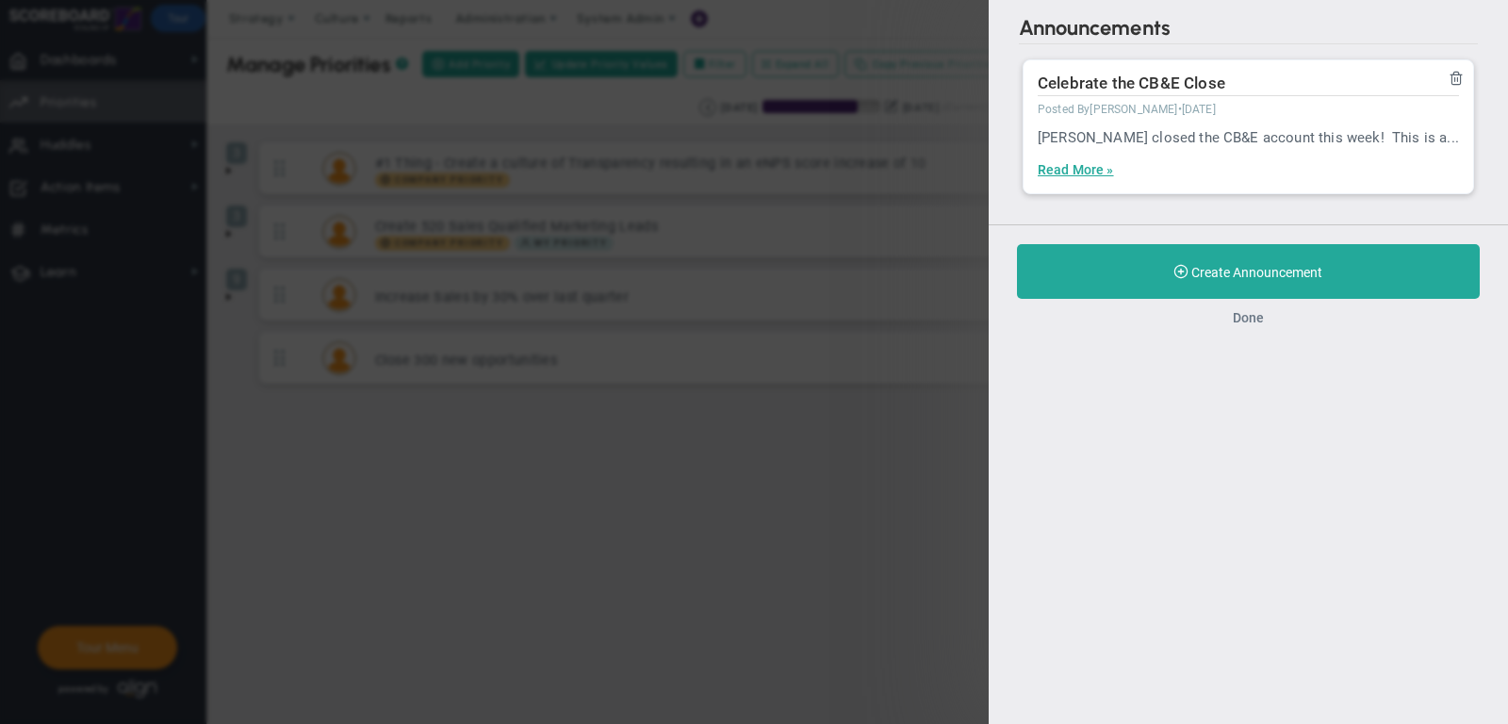
click at [1242, 315] on button "Done" at bounding box center [1248, 317] width 31 height 15
